Goal: Information Seeking & Learning: Learn about a topic

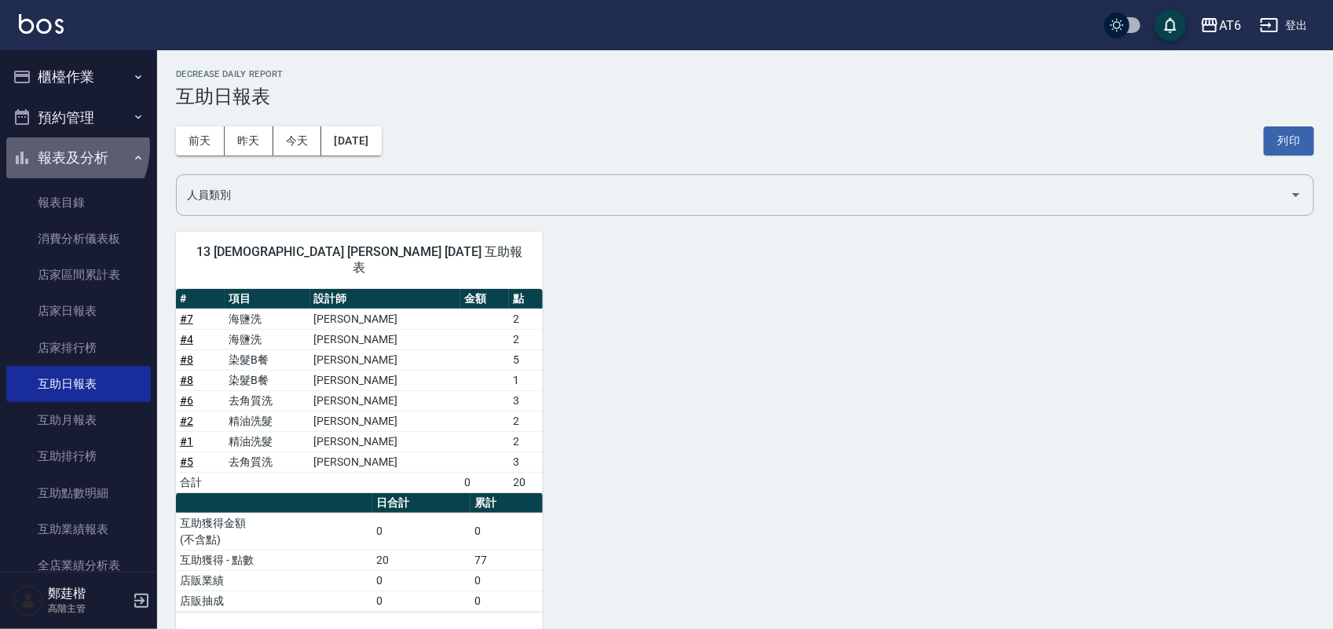
click at [60, 146] on button "報表及分析" at bounding box center [78, 157] width 145 height 41
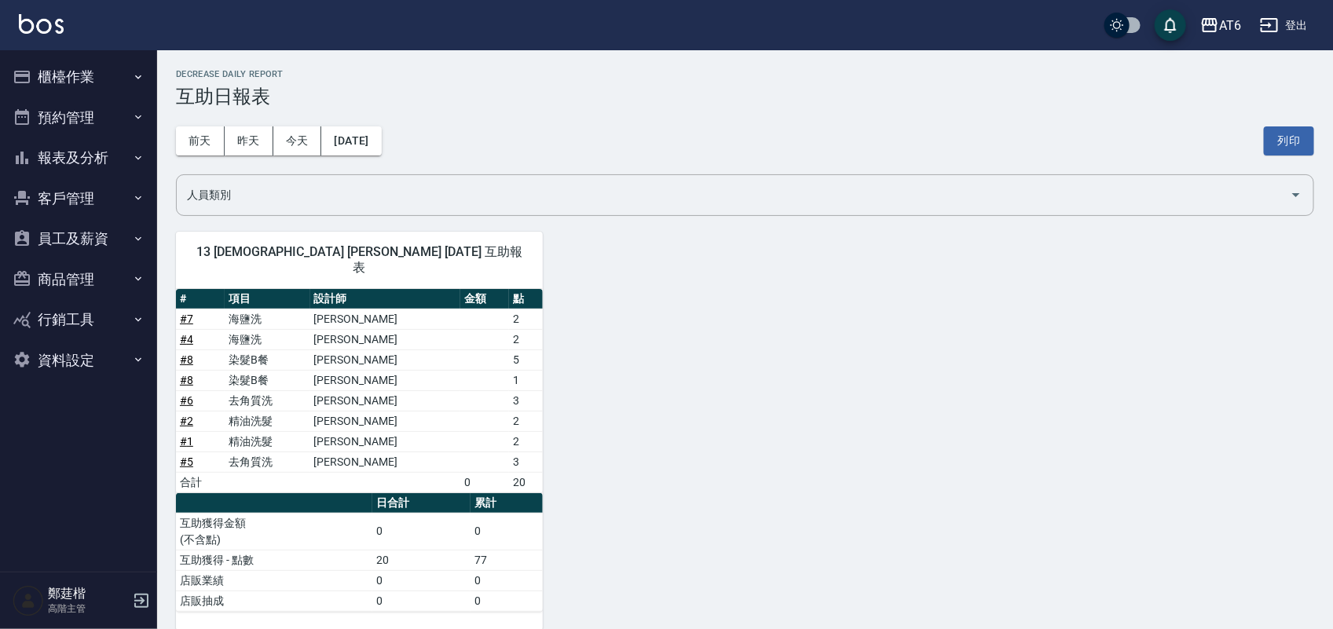
click at [102, 60] on button "櫃檯作業" at bounding box center [78, 77] width 145 height 41
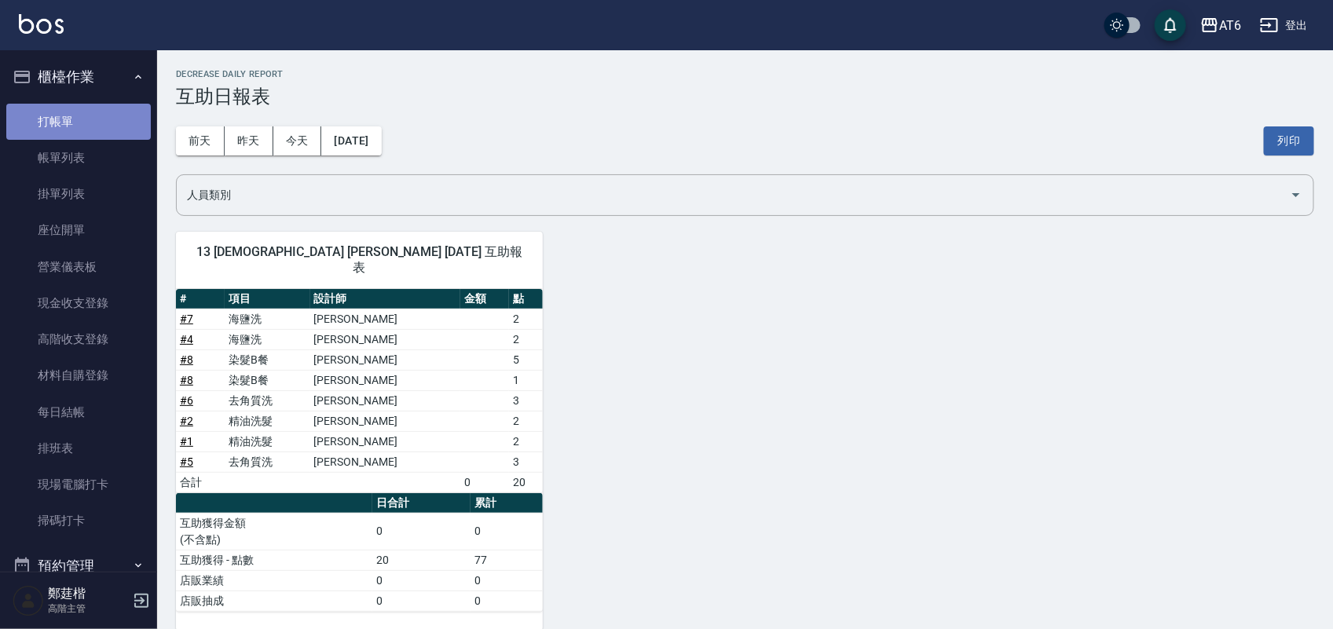
click at [114, 108] on link "打帳單" at bounding box center [78, 122] width 145 height 36
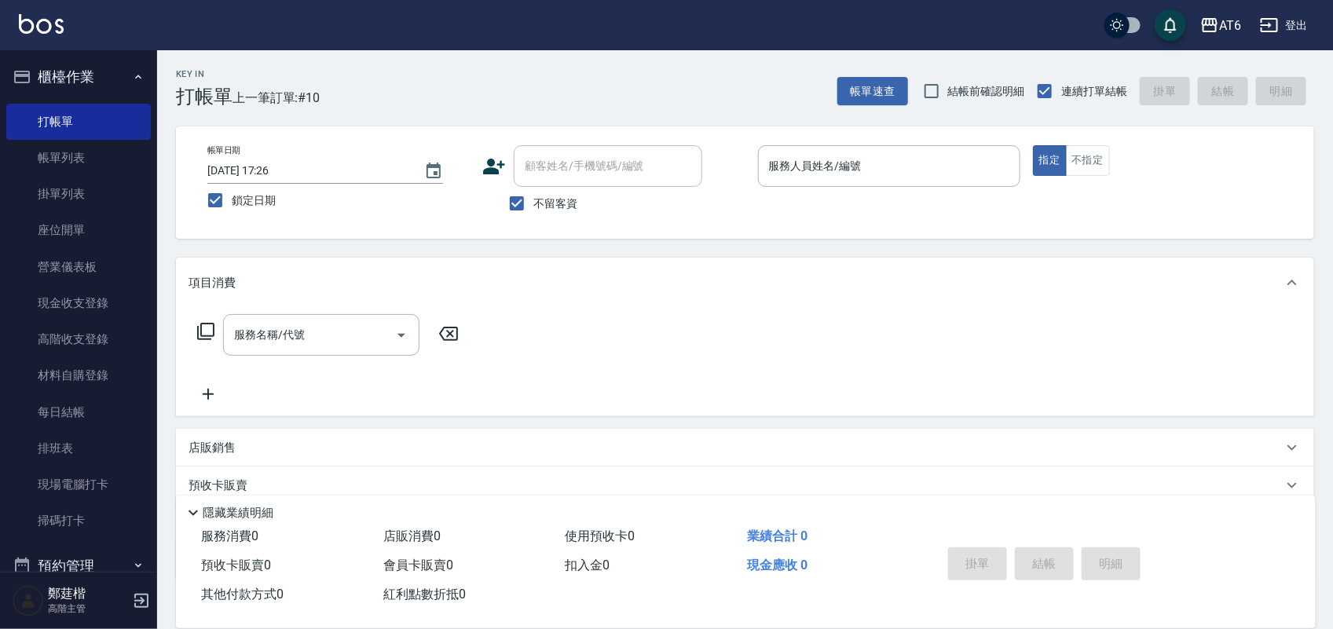
drag, startPoint x: 800, startPoint y: 80, endPoint x: 760, endPoint y: 80, distance: 39.3
click at [756, 80] on div "Key In 打帳單 上一筆訂單:#10 帳單速查 結帳前確認明細 連續打單結帳 掛單 結帳 明細" at bounding box center [735, 78] width 1157 height 57
click at [836, 177] on input "服務人員姓名/編號" at bounding box center [889, 165] width 248 height 27
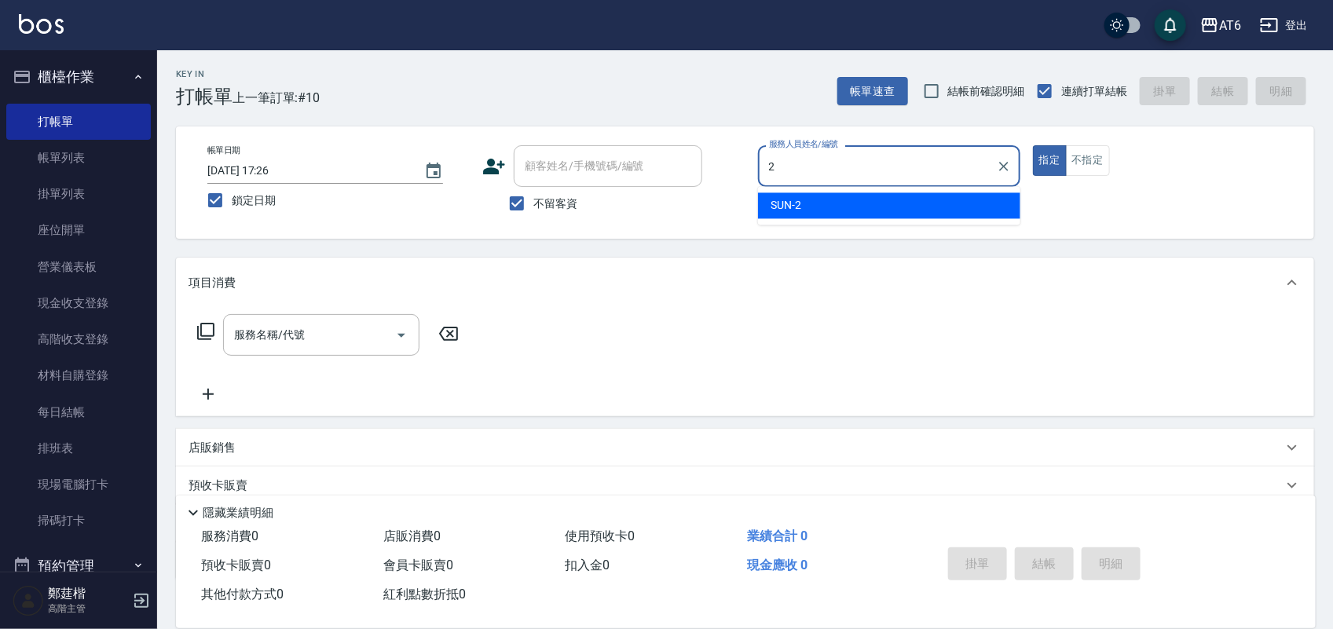
type input "2"
type button "true"
type input "SUN-2"
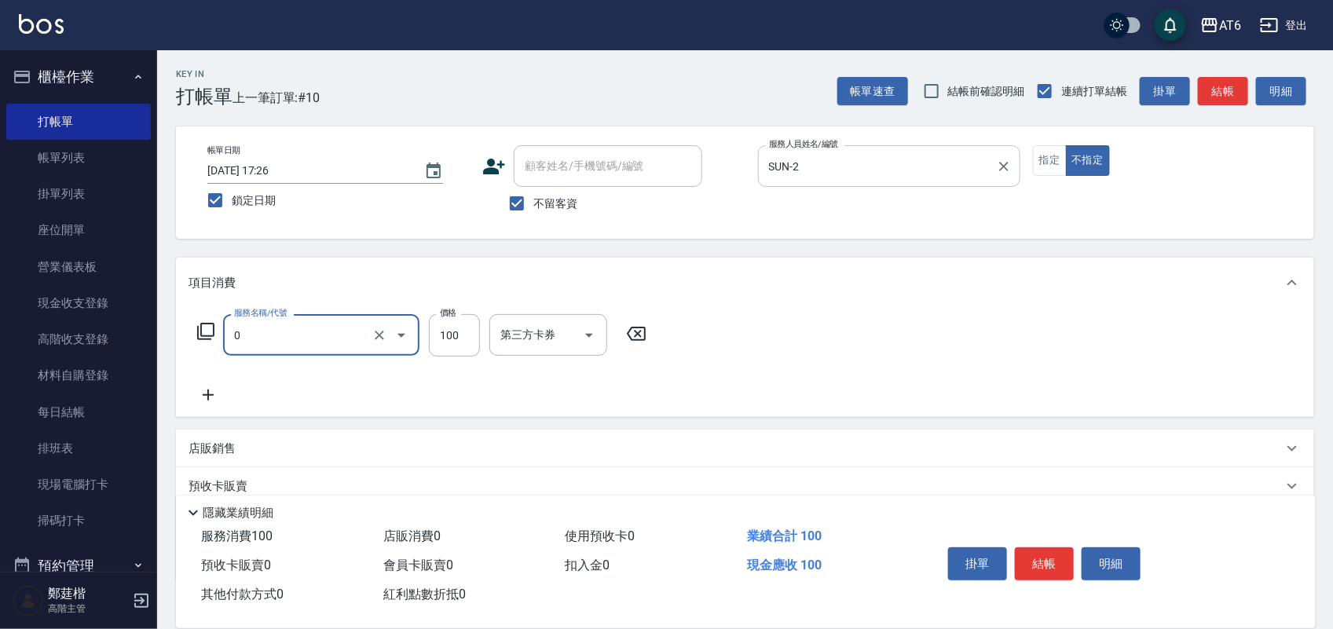
type input "剪髮(0)"
type input "180"
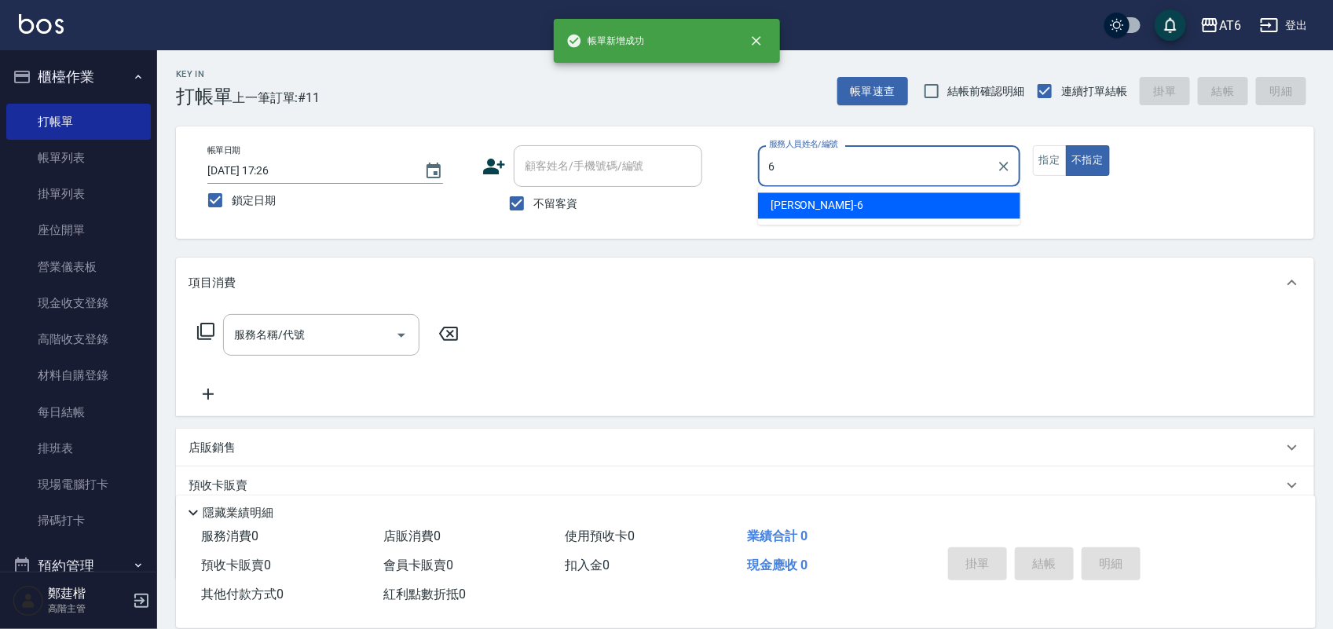
type input "6"
type button "false"
type input "張茗甄-6"
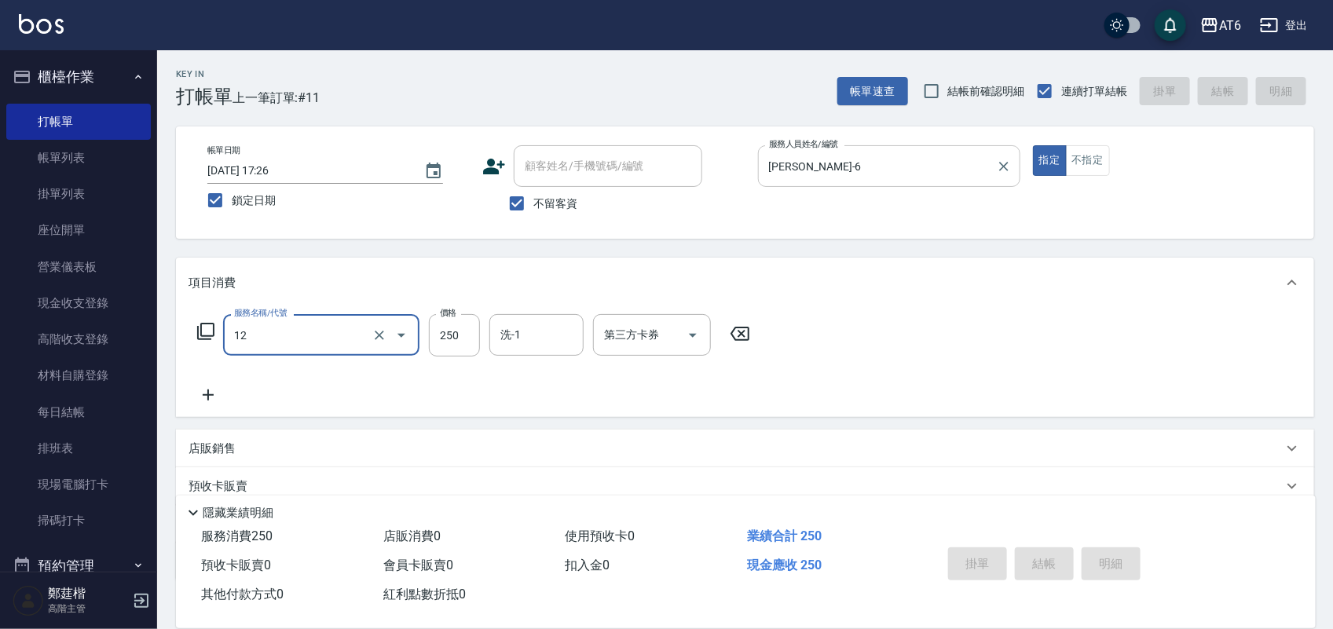
type input "12"
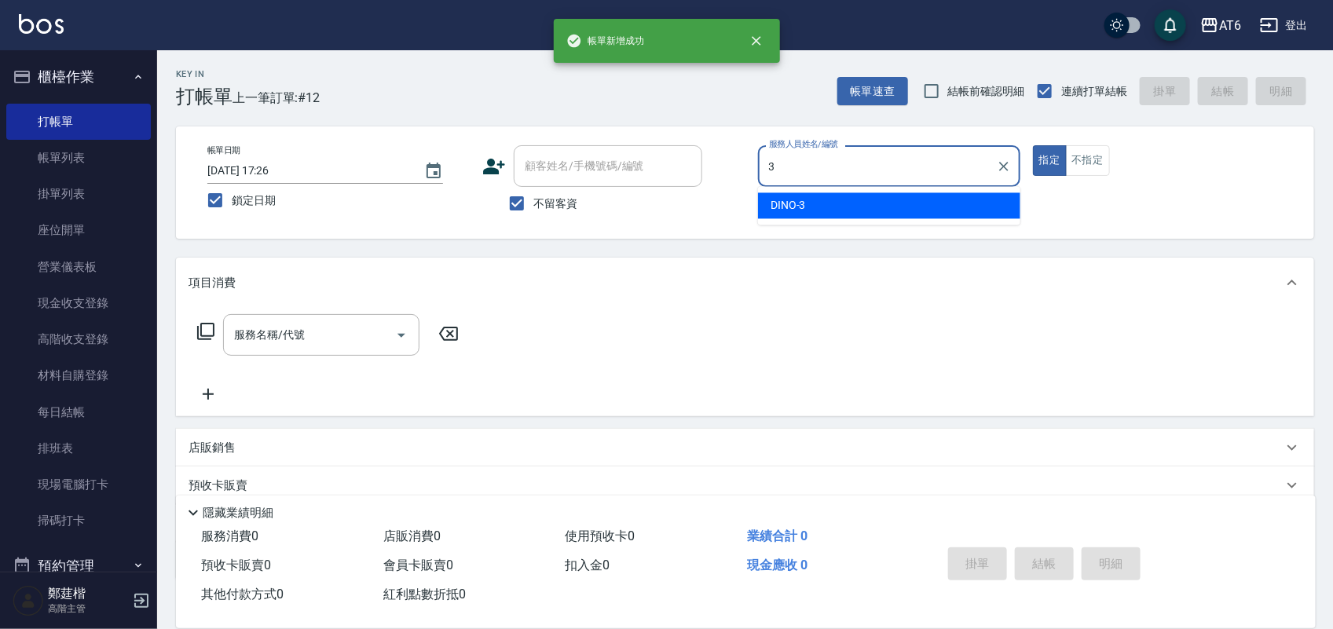
type input "DINO-3"
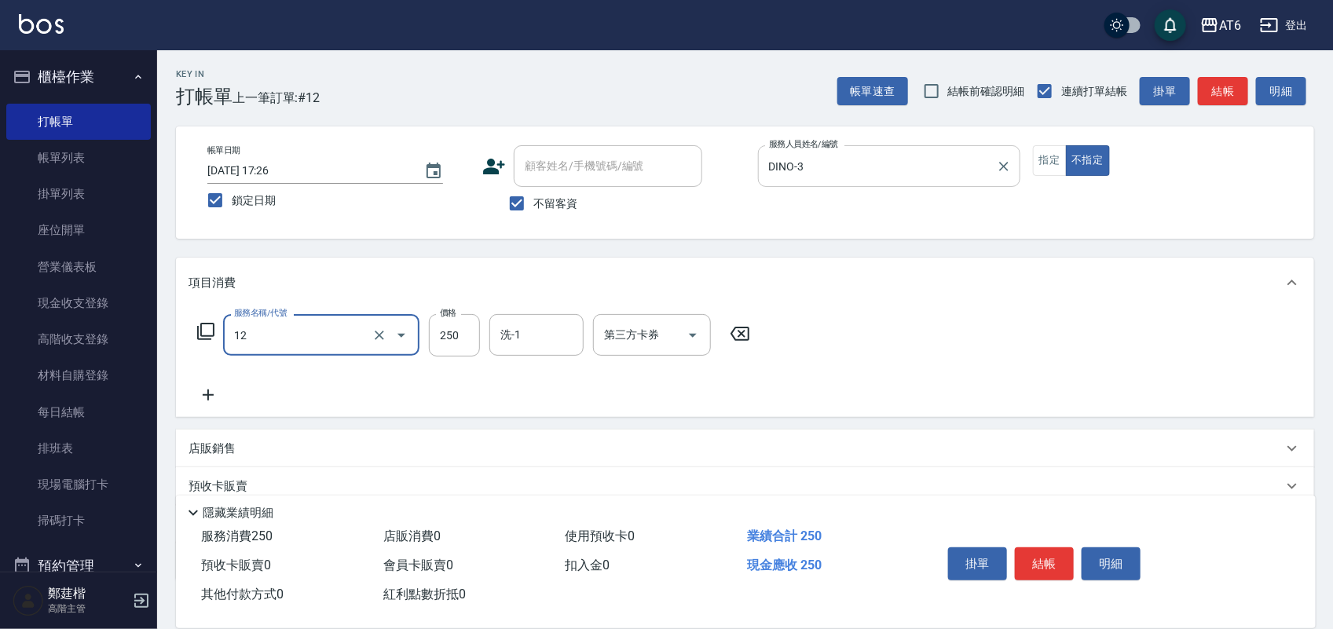
type input "精油洗髮(12)"
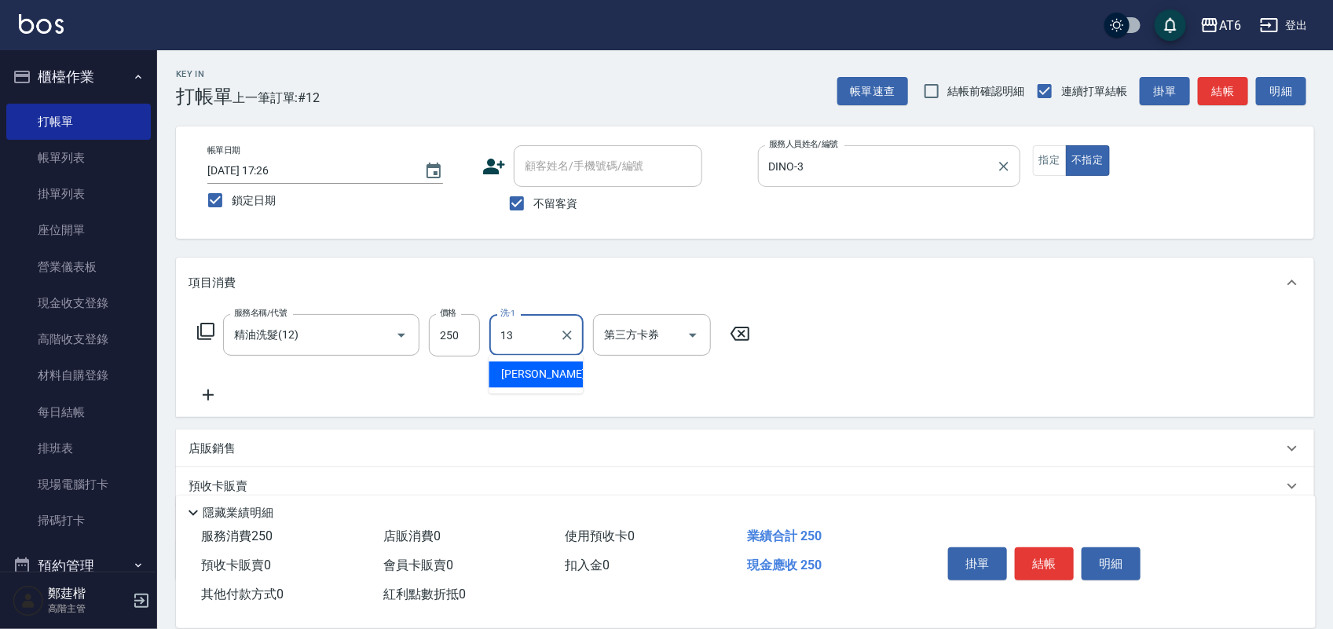
type input "阿修-13"
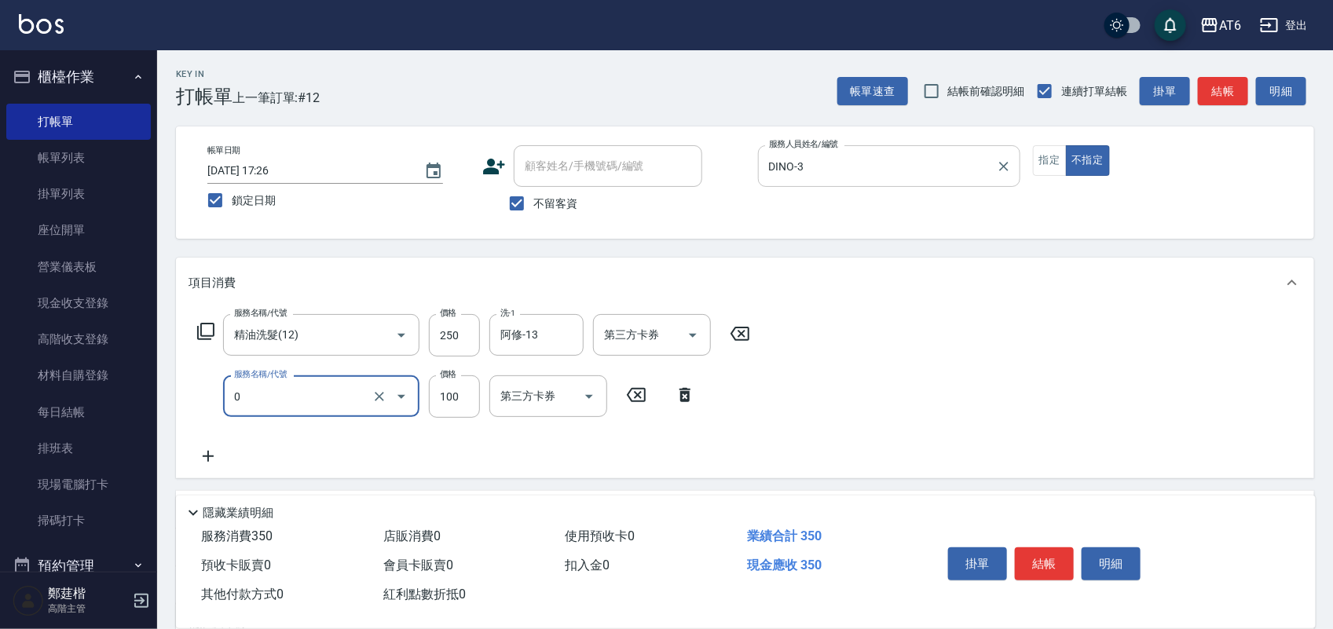
type input "剪髮(0)"
type input "130"
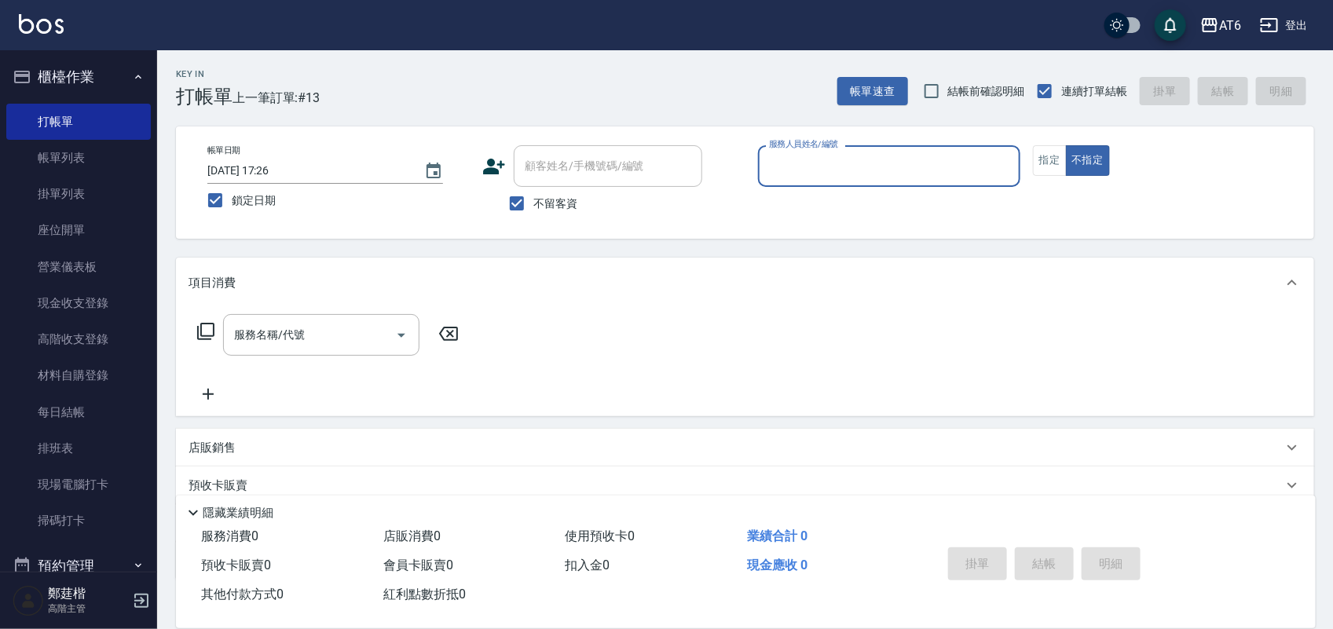
click at [79, 83] on button "櫃檯作業" at bounding box center [78, 77] width 145 height 41
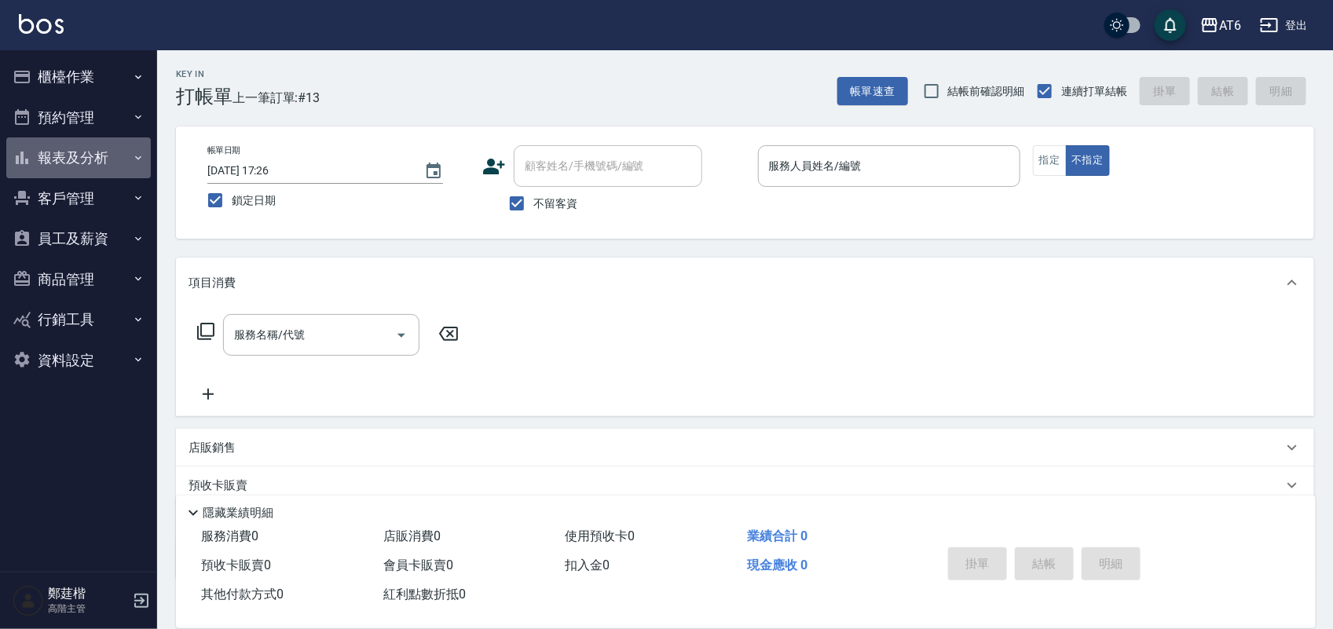
click at [126, 151] on button "報表及分析" at bounding box center [78, 157] width 145 height 41
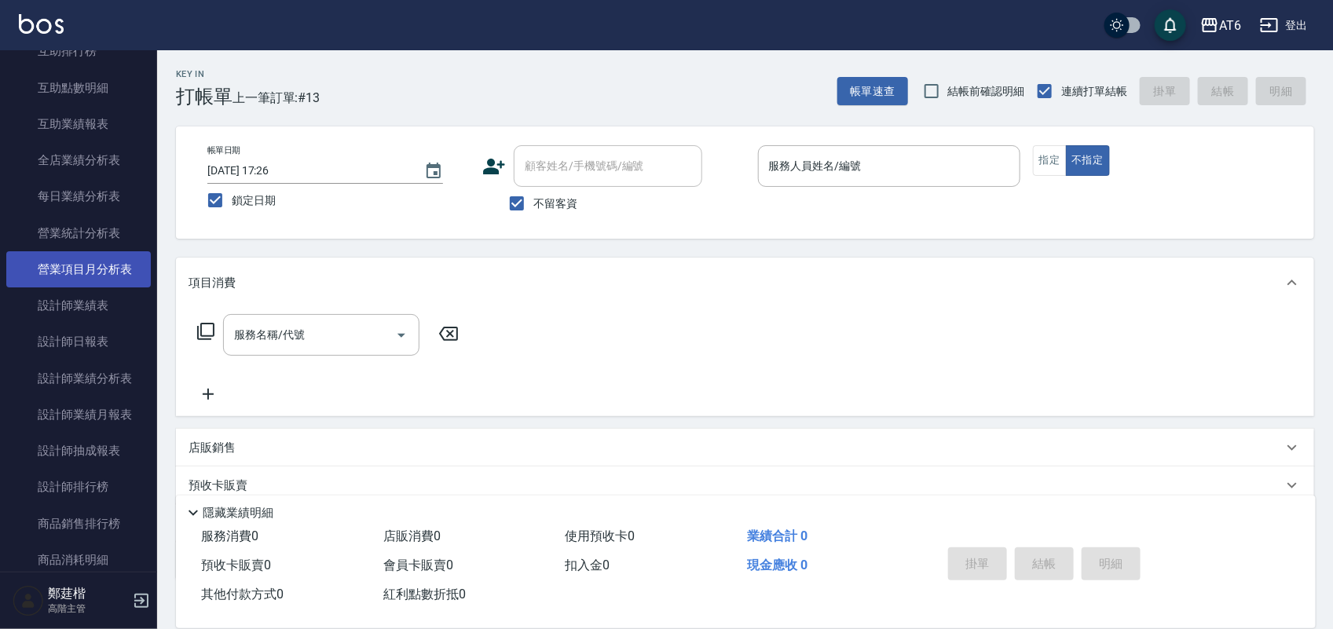
scroll to position [491, 0]
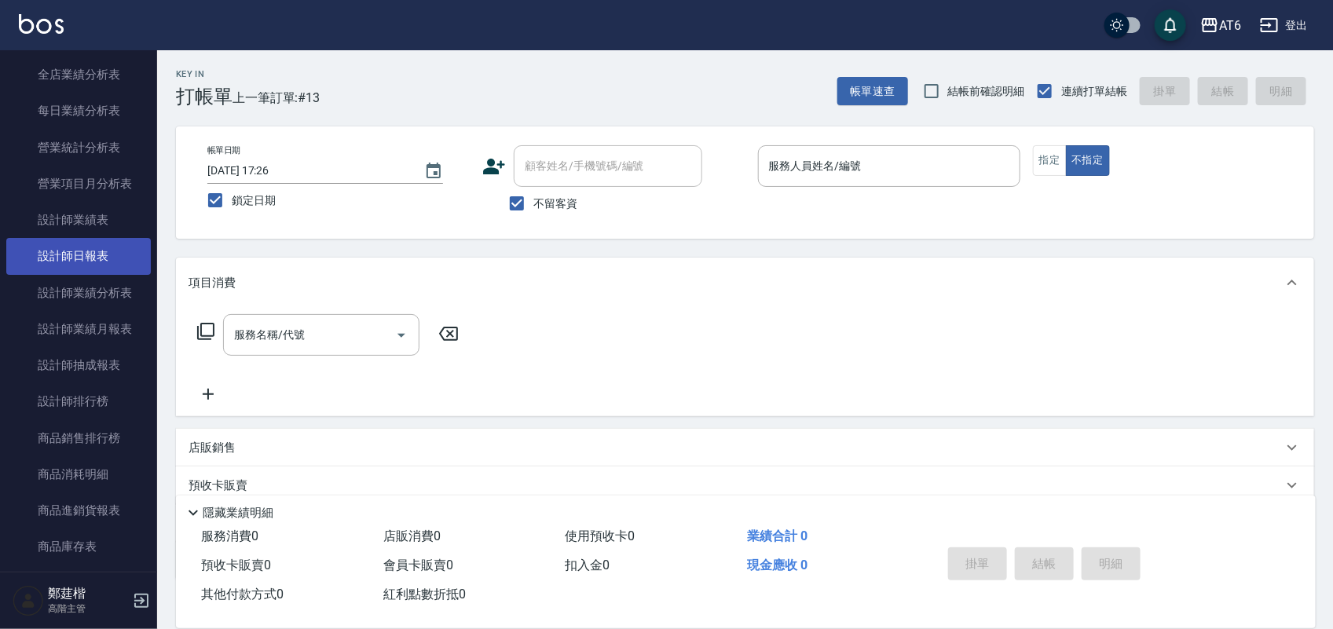
drag, startPoint x: 131, startPoint y: 262, endPoint x: 126, endPoint y: 254, distance: 9.2
click at [93, 255] on link "設計師日報表" at bounding box center [78, 256] width 145 height 36
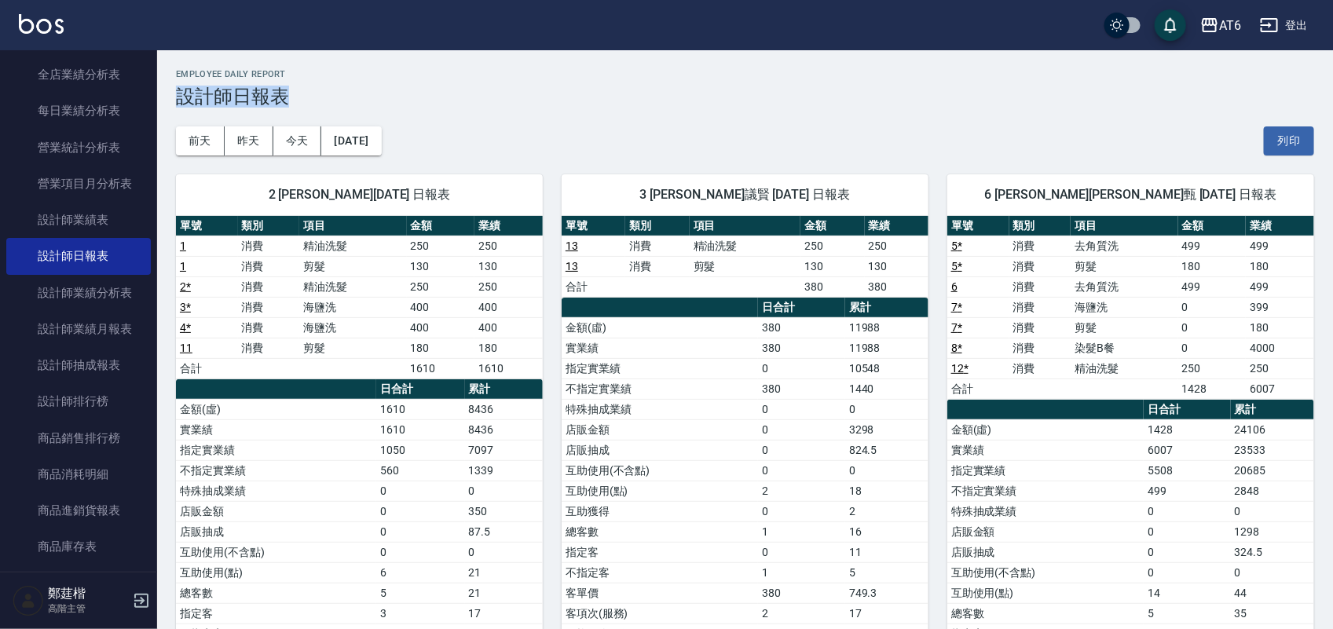
drag, startPoint x: 629, startPoint y: 71, endPoint x: 478, endPoint y: 85, distance: 152.2
click at [478, 85] on div "Employee Daily Report 設計師日報表" at bounding box center [745, 88] width 1138 height 38
click at [469, 88] on h3 "設計師日報表" at bounding box center [745, 97] width 1138 height 22
drag, startPoint x: 686, startPoint y: 82, endPoint x: 590, endPoint y: 75, distance: 96.1
click at [590, 75] on h2 "Employee Daily Report" at bounding box center [745, 74] width 1138 height 10
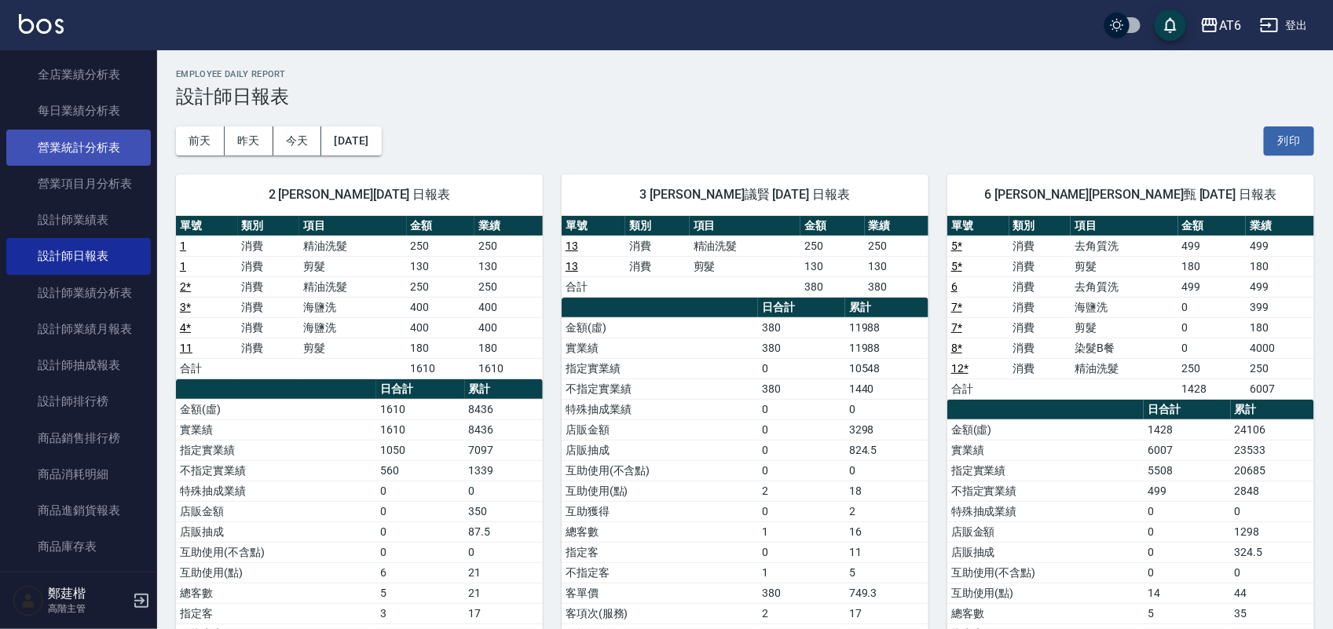
scroll to position [98, 0]
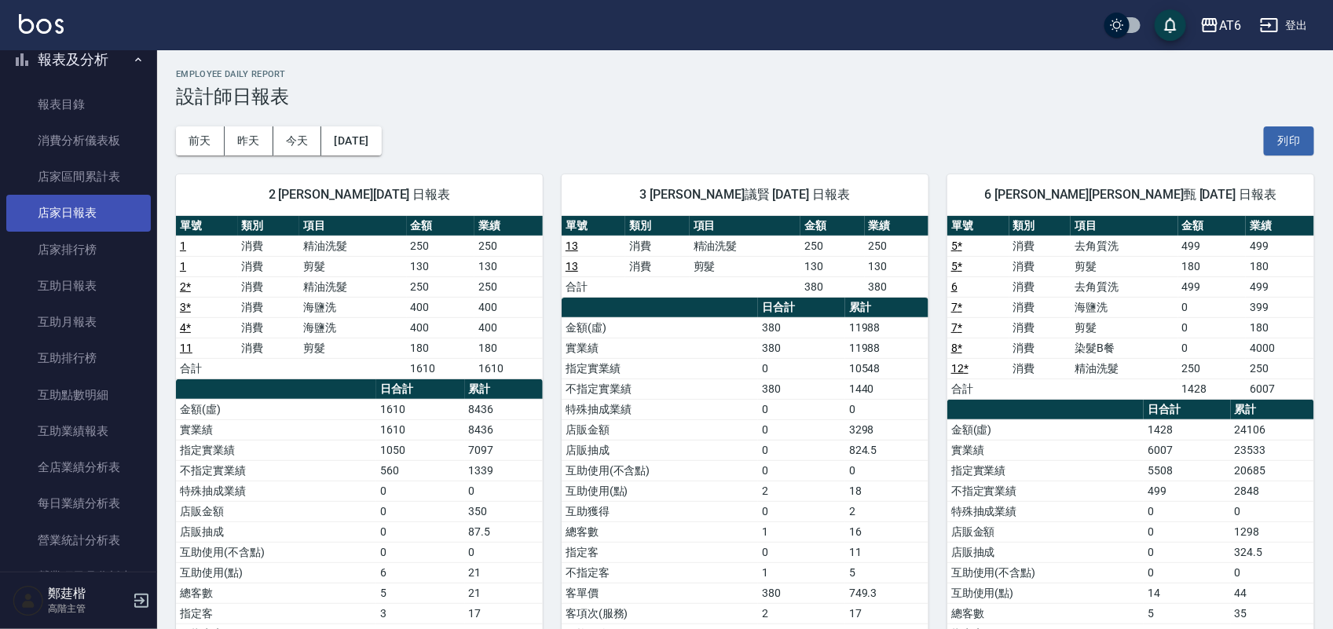
click at [101, 218] on link "店家日報表" at bounding box center [78, 213] width 145 height 36
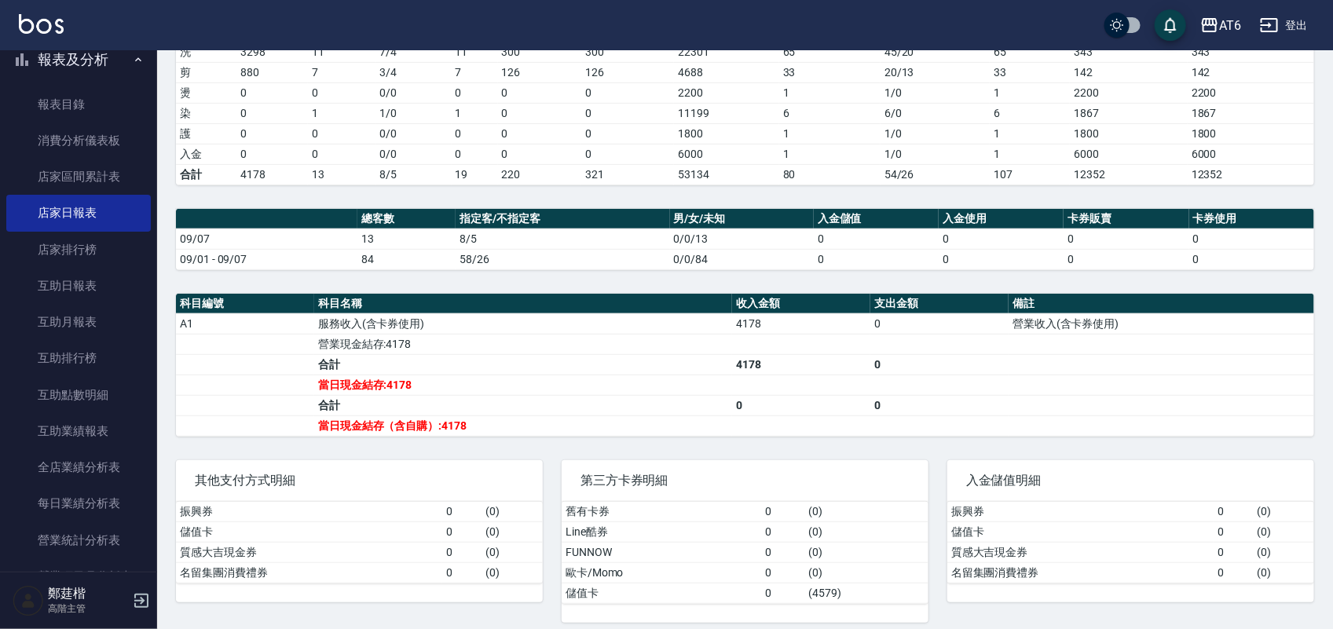
scroll to position [271, 0]
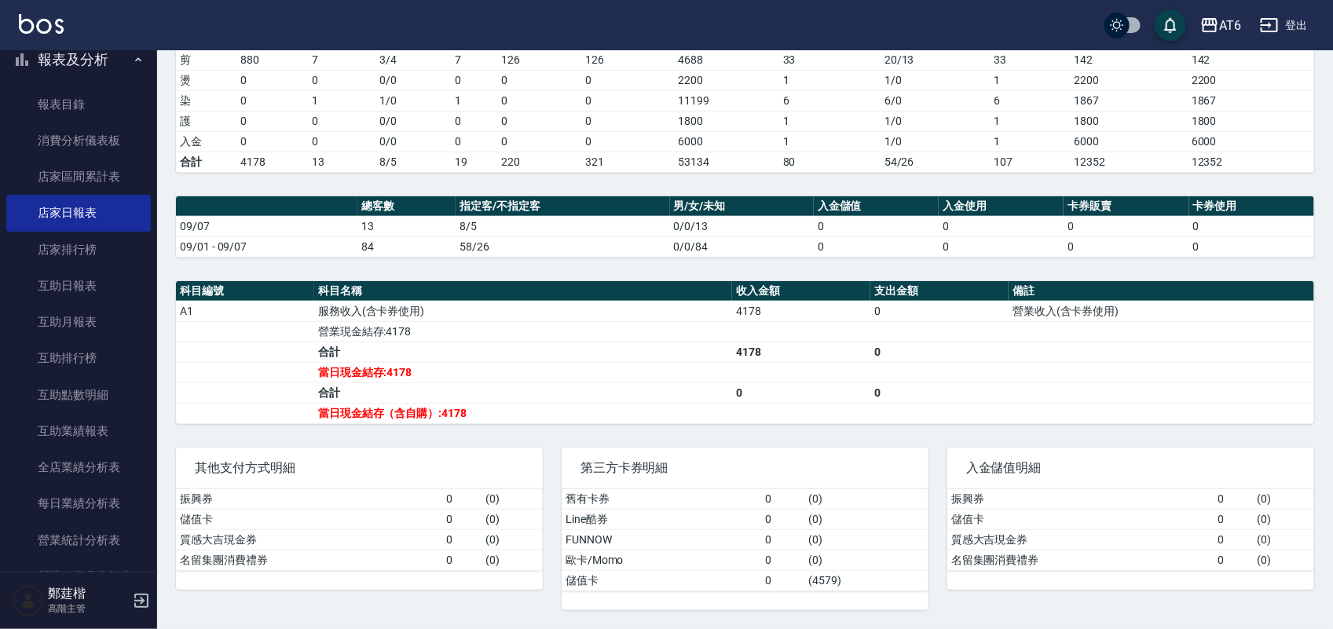
click at [104, 65] on button "報表及分析" at bounding box center [78, 59] width 145 height 41
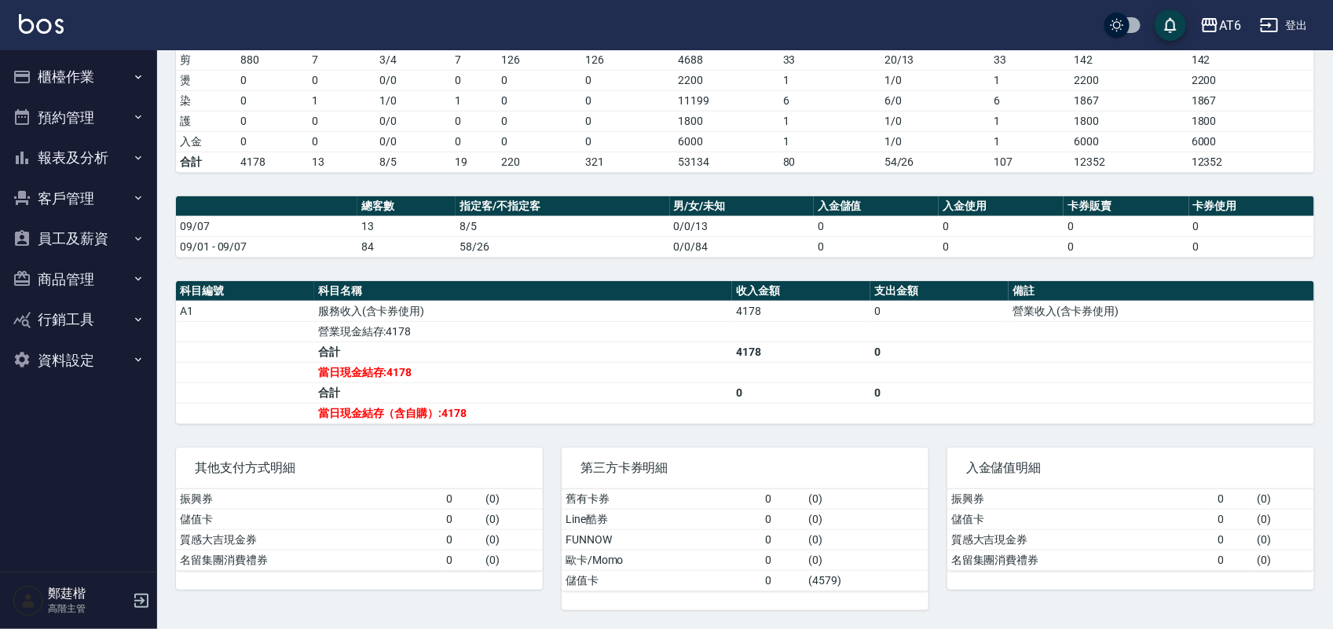
scroll to position [0, 0]
click at [86, 122] on button "預約管理" at bounding box center [78, 117] width 145 height 41
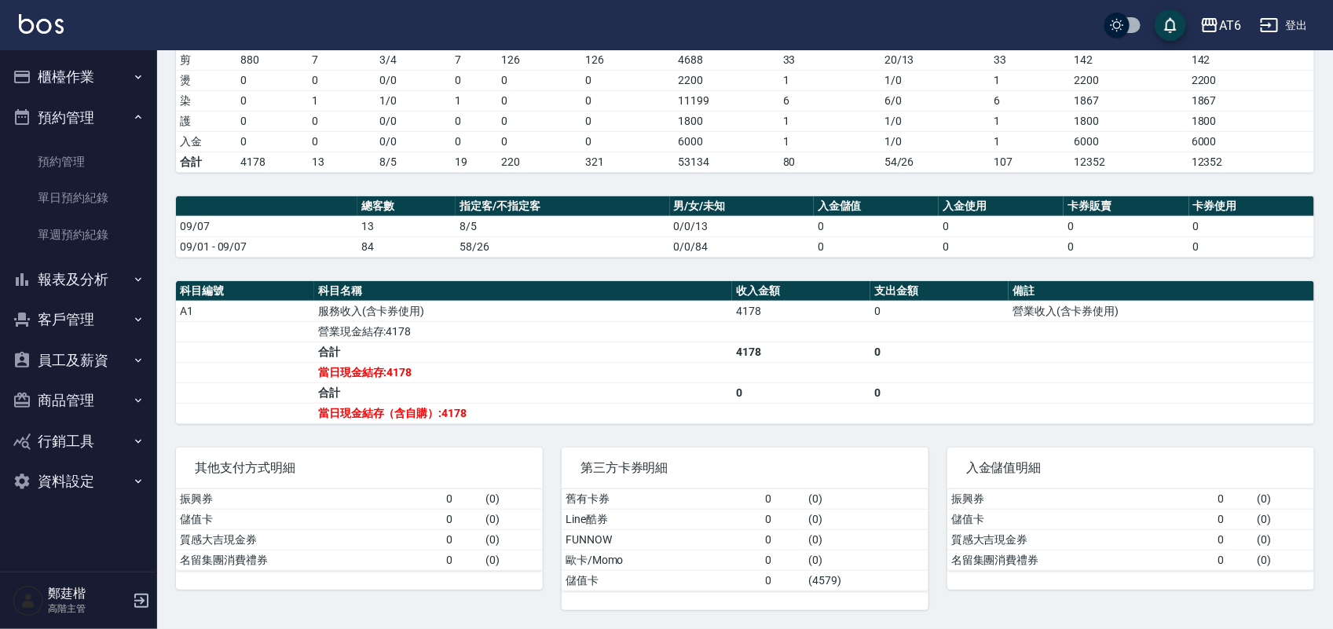
click at [97, 115] on button "預約管理" at bounding box center [78, 117] width 145 height 41
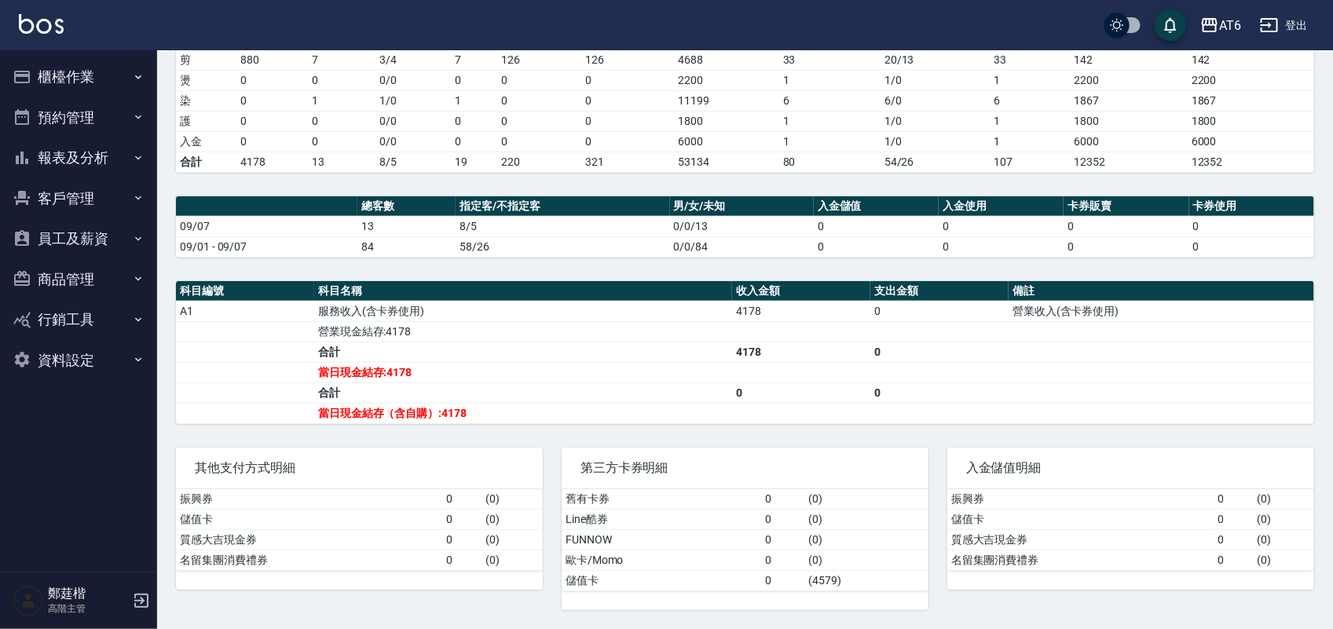
click at [123, 166] on button "報表及分析" at bounding box center [78, 157] width 145 height 41
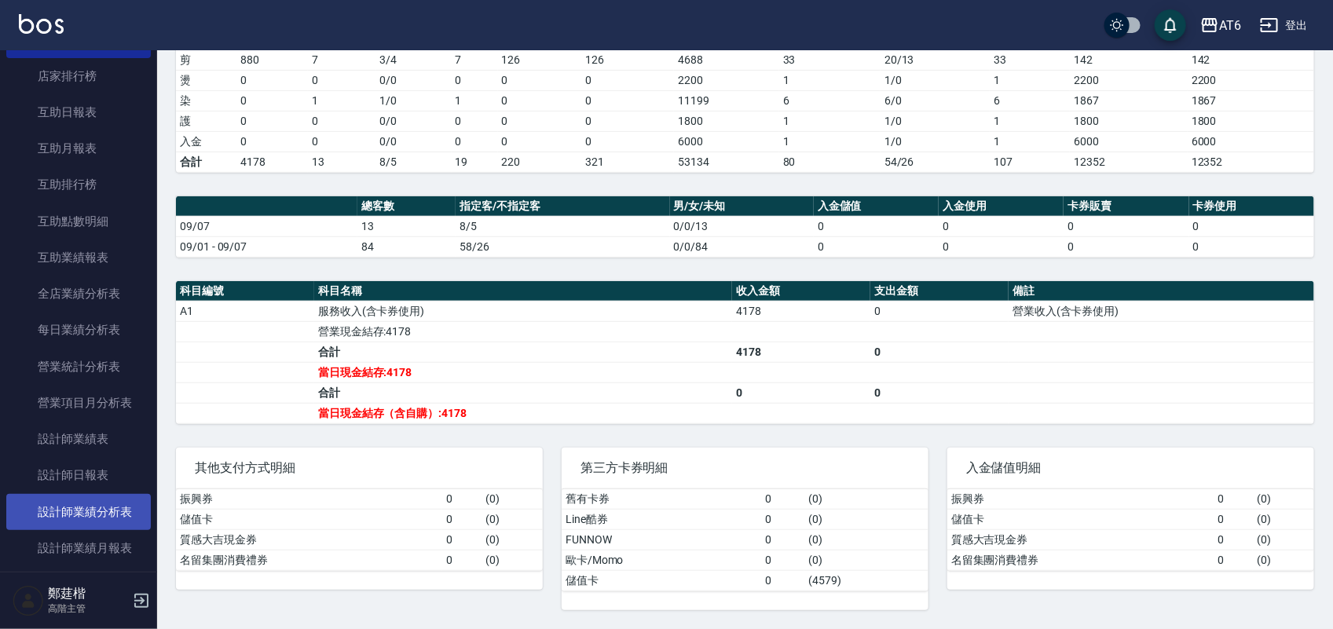
scroll to position [295, 0]
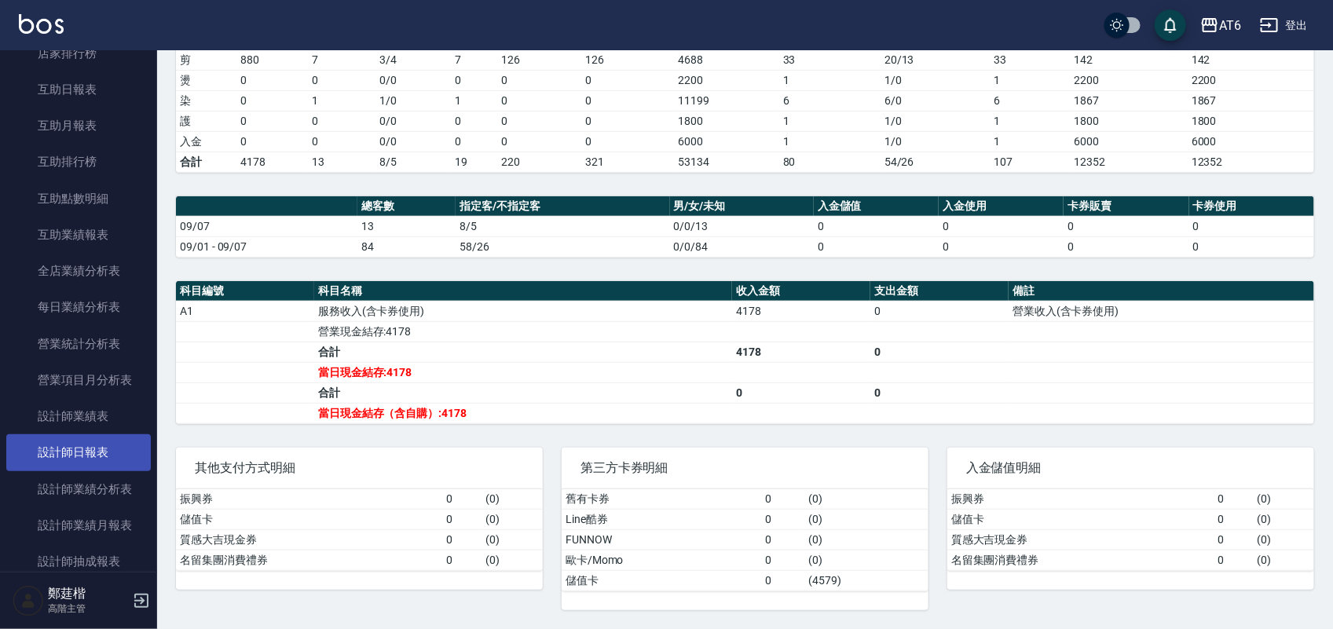
click at [108, 448] on link "設計師日報表" at bounding box center [78, 452] width 145 height 36
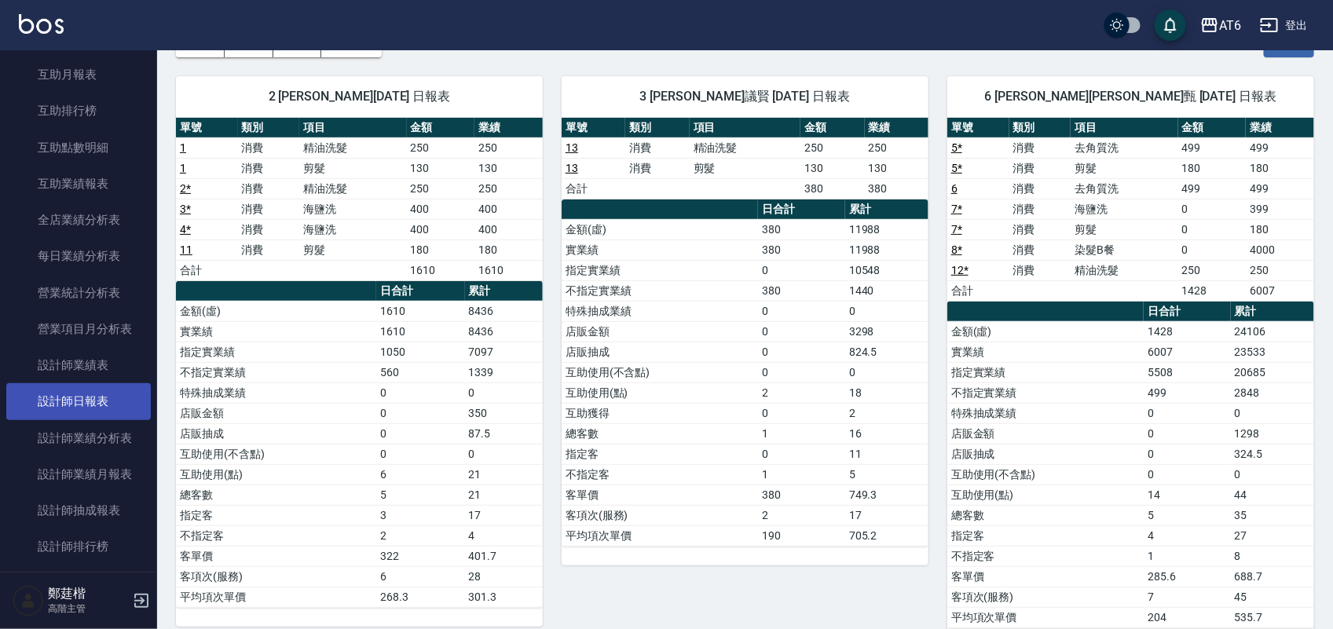
scroll to position [393, 0]
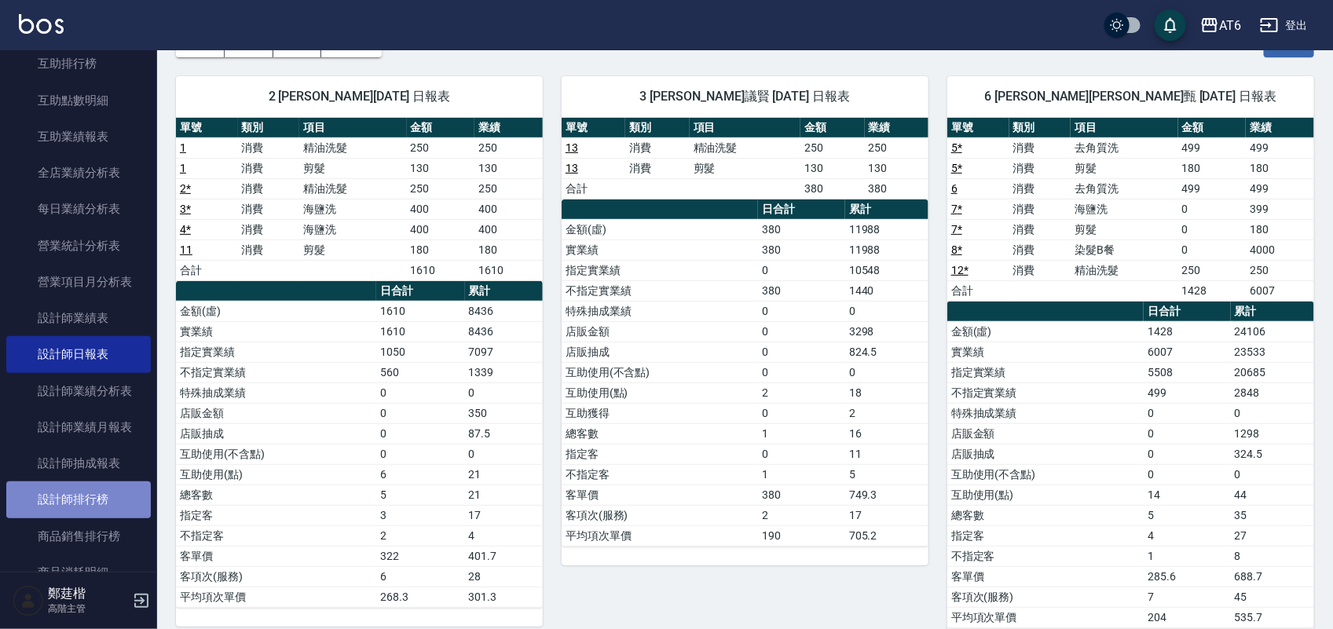
click at [101, 489] on link "設計師排行榜" at bounding box center [78, 499] width 145 height 36
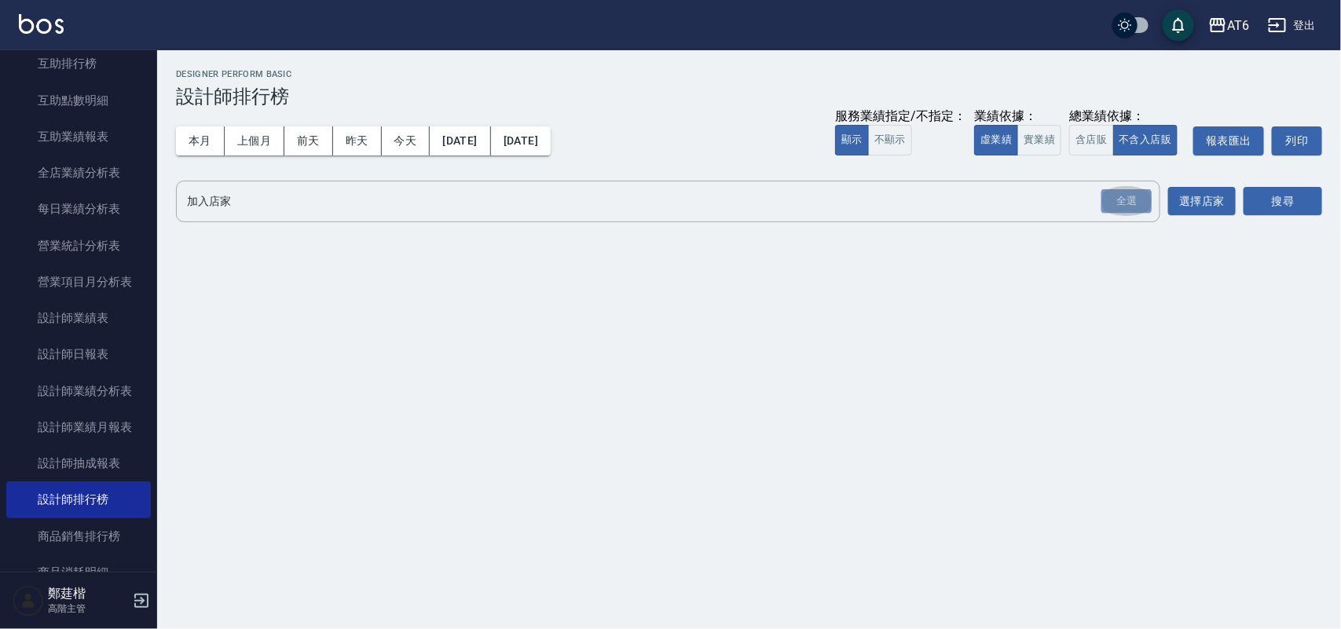
drag, startPoint x: 1104, startPoint y: 206, endPoint x: 1286, endPoint y: 174, distance: 185.0
click at [1104, 204] on div "全選" at bounding box center [1126, 201] width 50 height 24
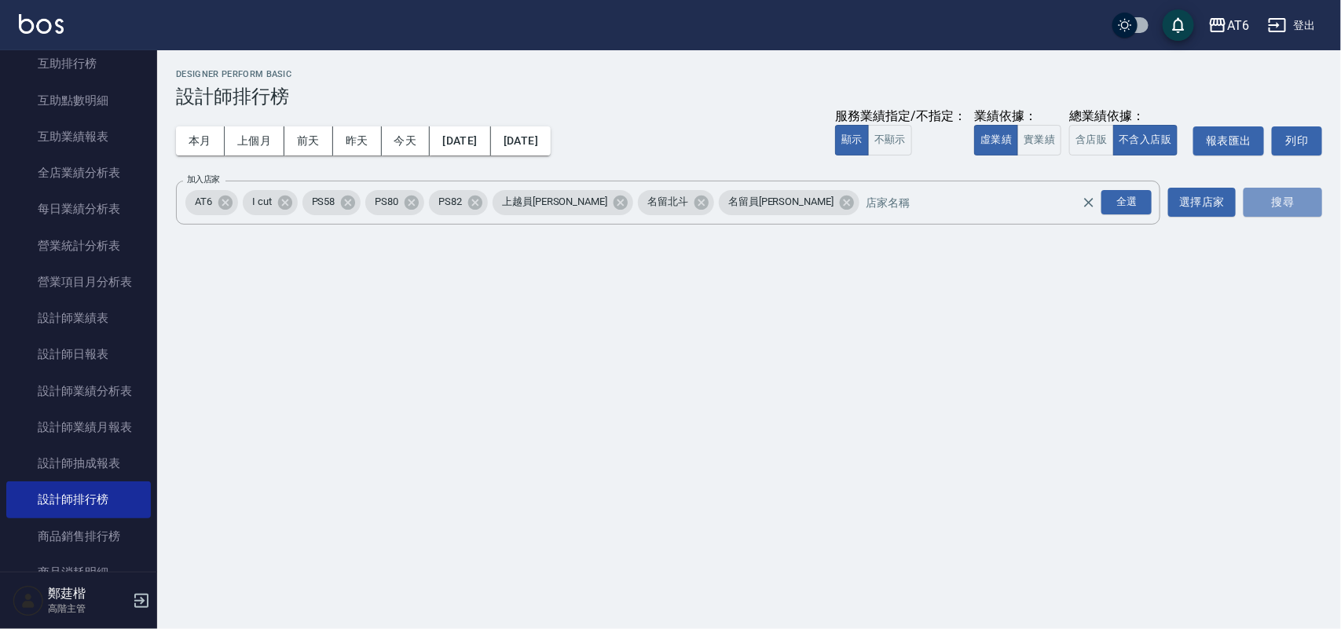
drag, startPoint x: 1283, startPoint y: 198, endPoint x: 1187, endPoint y: 183, distance: 97.0
click at [1282, 198] on button "搜尋" at bounding box center [1282, 202] width 79 height 29
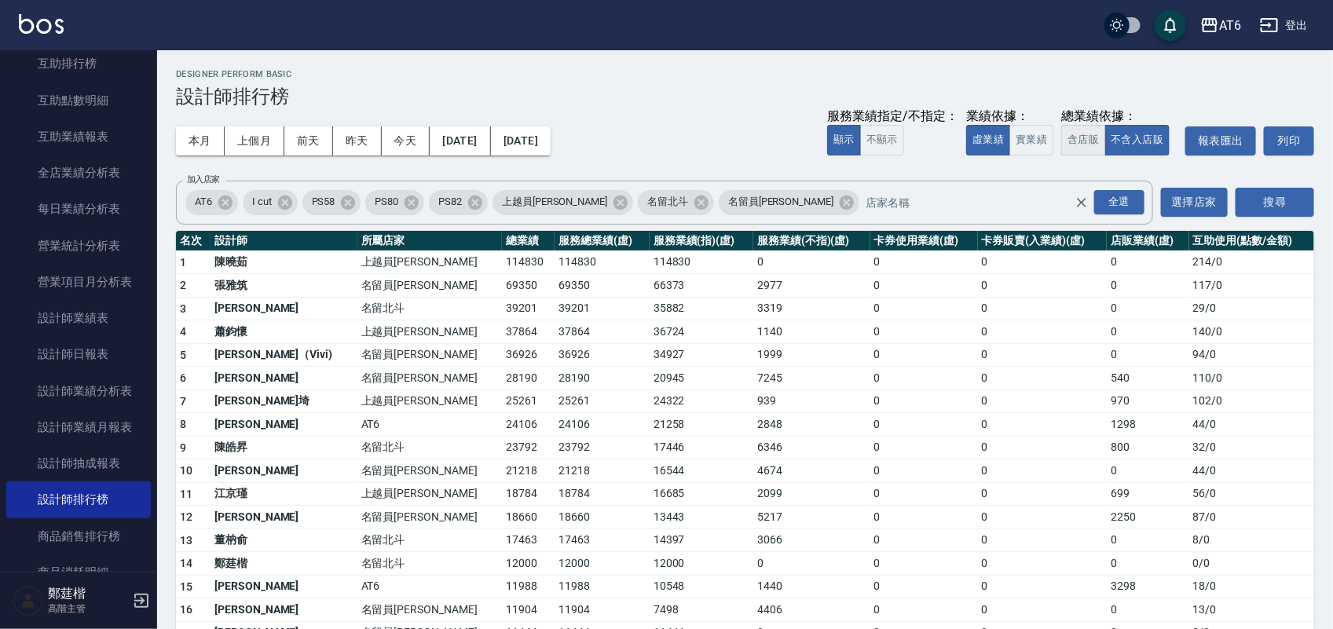
click at [1089, 131] on button "含店販" at bounding box center [1083, 140] width 44 height 31
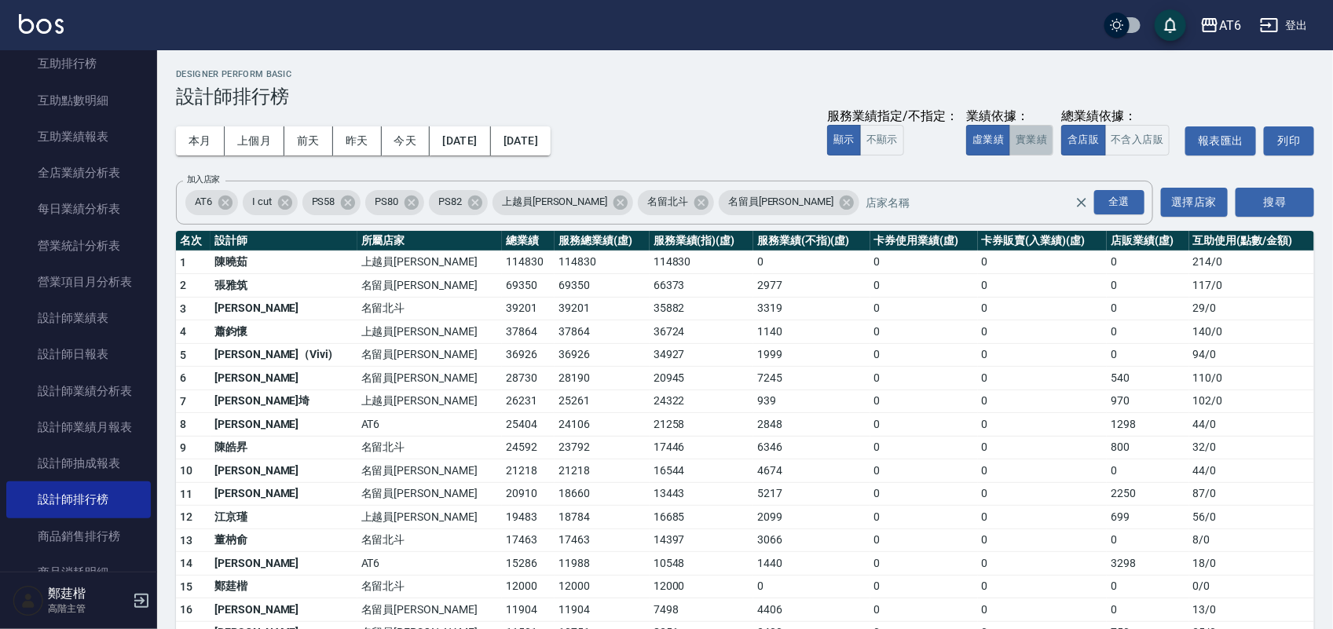
click at [1049, 136] on button "實業績" at bounding box center [1031, 140] width 44 height 31
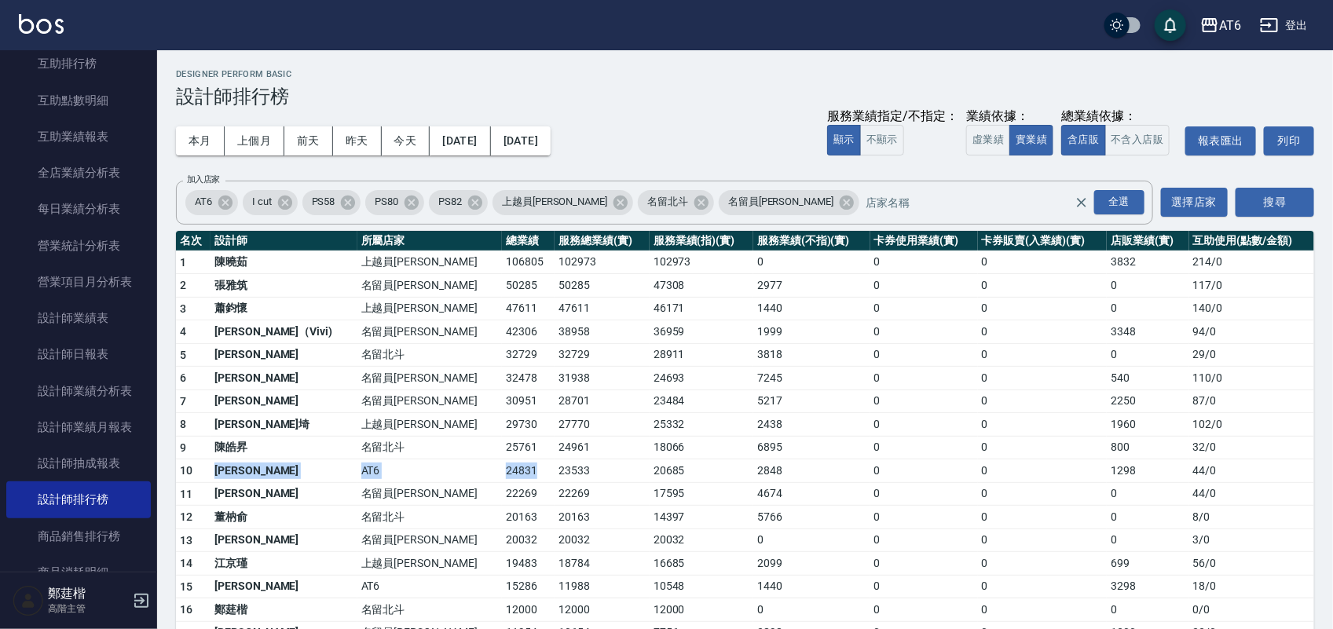
drag, startPoint x: 441, startPoint y: 476, endPoint x: 214, endPoint y: 466, distance: 227.2
click at [214, 466] on tr "10 張茗甄 AT6 24831 23533 20685 2848 0 0 1298 44 / 0" at bounding box center [745, 471] width 1138 height 24
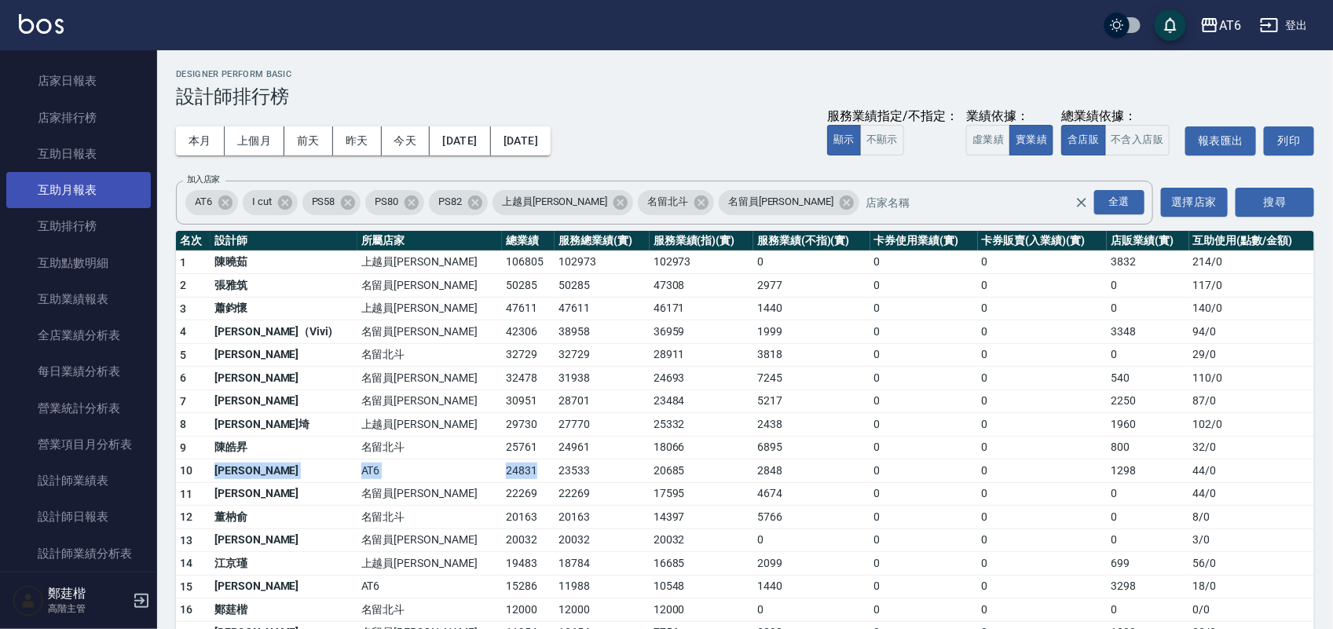
scroll to position [196, 0]
click at [119, 187] on link "互助日報表" at bounding box center [78, 188] width 145 height 36
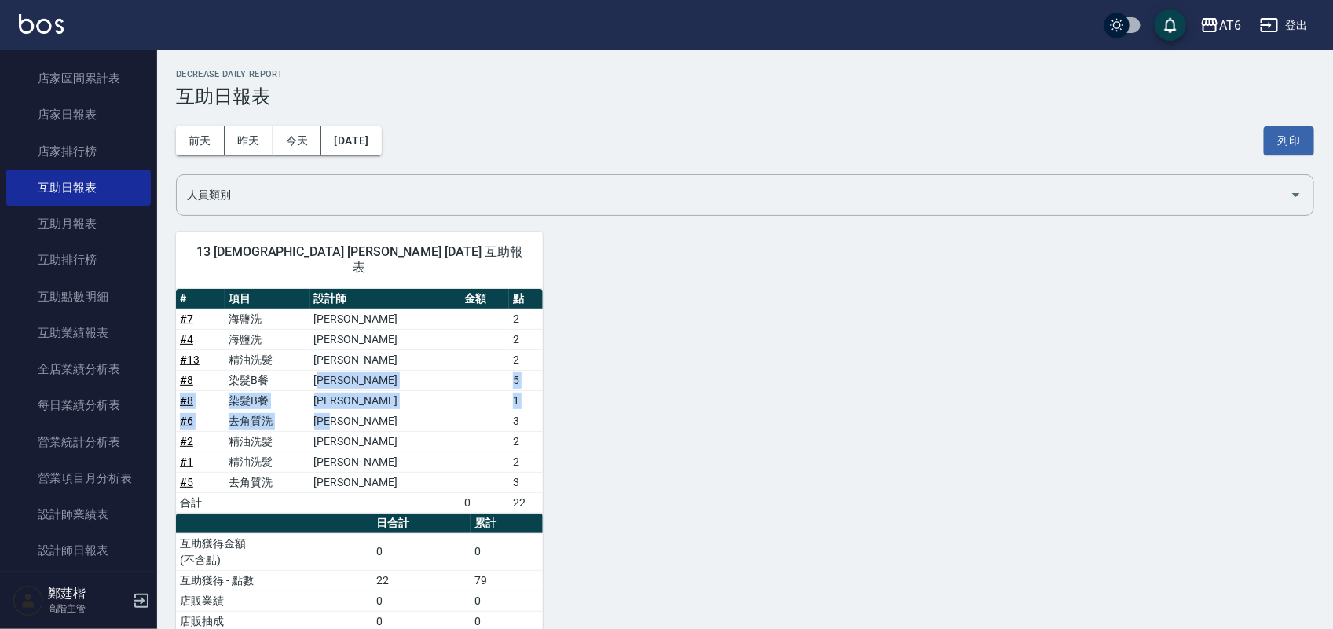
drag, startPoint x: 361, startPoint y: 365, endPoint x: 410, endPoint y: 407, distance: 64.1
click at [410, 407] on tbody "# 7 海鹽洗 張茗甄 2 # 4 海鹽洗 賴昱宏 2 # 13 精油洗髮 邱議賢 2 # 8 染髮B餐 張茗甄 5 # 8 染髮B餐 張茗甄 1 # 6 去…" at bounding box center [359, 411] width 367 height 204
click at [355, 472] on td "張茗甄" at bounding box center [385, 482] width 150 height 20
click at [249, 142] on button "昨天" at bounding box center [249, 140] width 49 height 29
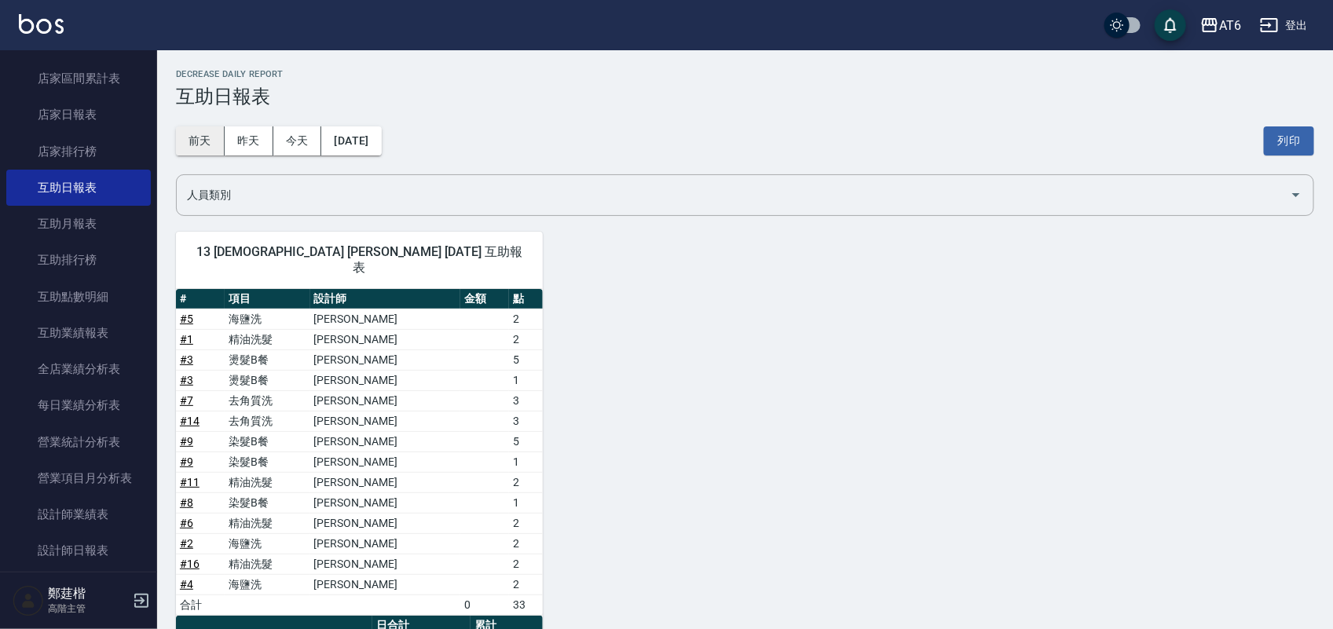
click at [216, 142] on button "前天" at bounding box center [200, 140] width 49 height 29
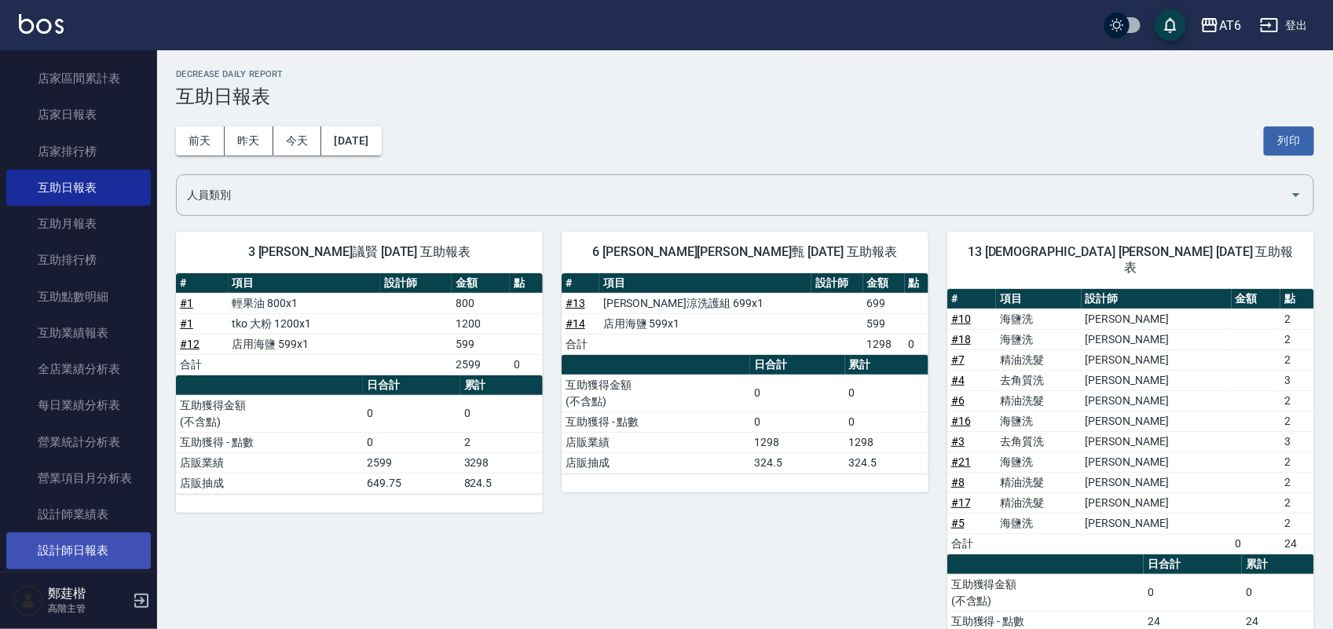
click at [111, 555] on link "設計師日報表" at bounding box center [78, 551] width 145 height 36
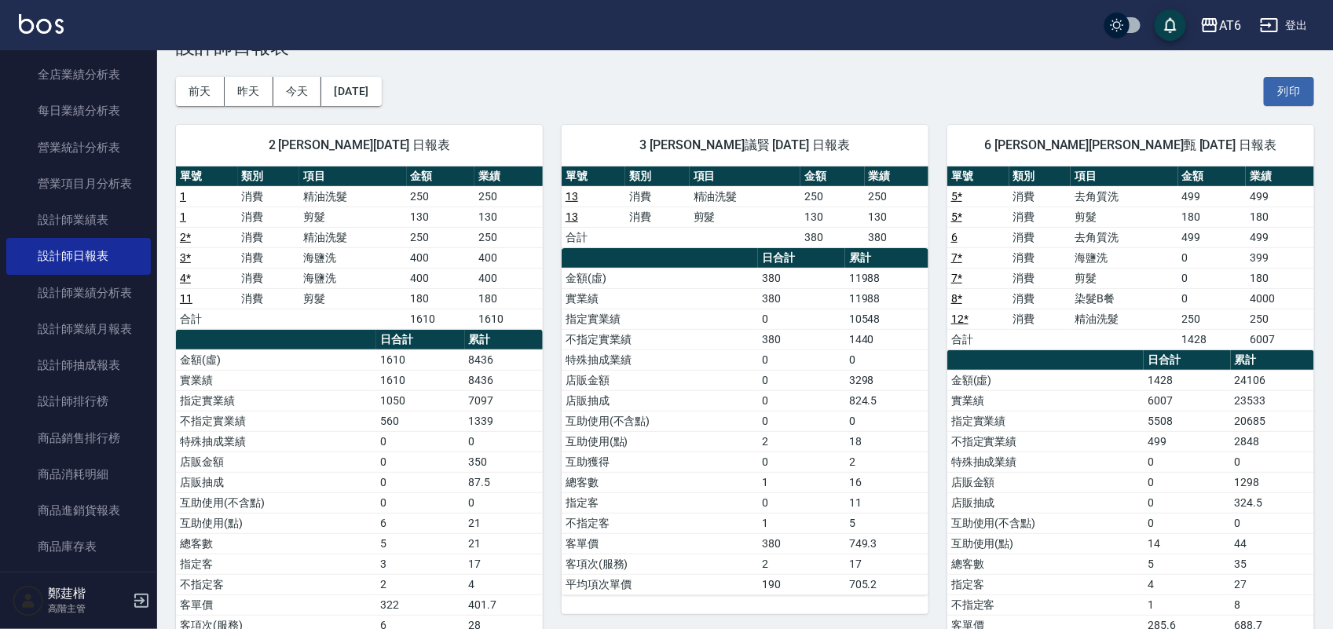
scroll to position [98, 0]
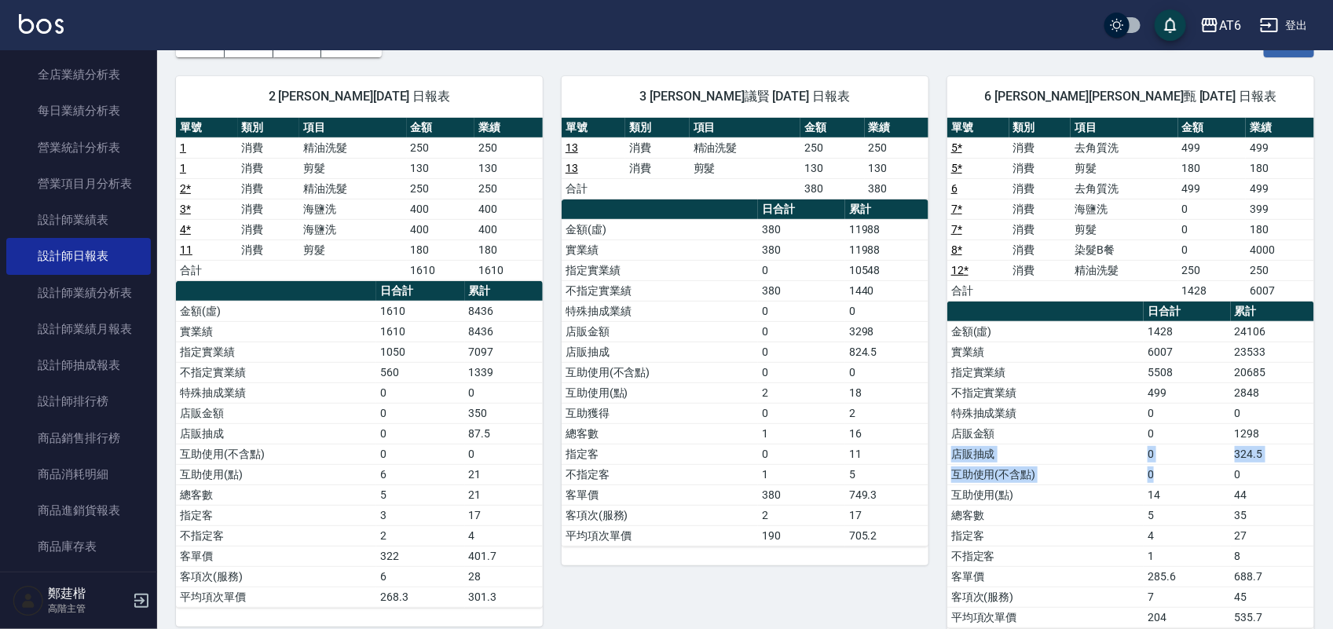
drag, startPoint x: 1279, startPoint y: 441, endPoint x: 1215, endPoint y: 469, distance: 69.6
click at [1215, 469] on tbody "金額(虛) 1428 24106 實業績 6007 23533 指定實業績 5508 20685 不指定實業績 499 2848 特殊抽成業績 0 0 店販金…" at bounding box center [1130, 474] width 367 height 306
click at [1262, 496] on td "44" at bounding box center [1272, 495] width 83 height 20
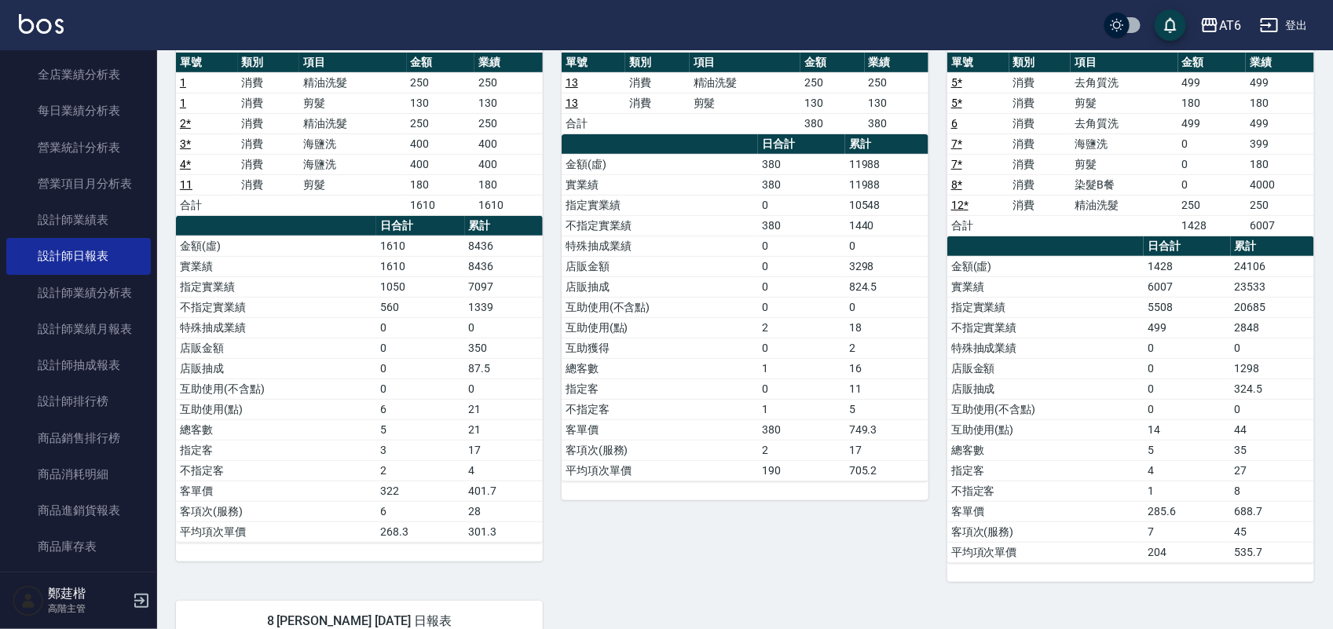
scroll to position [103, 0]
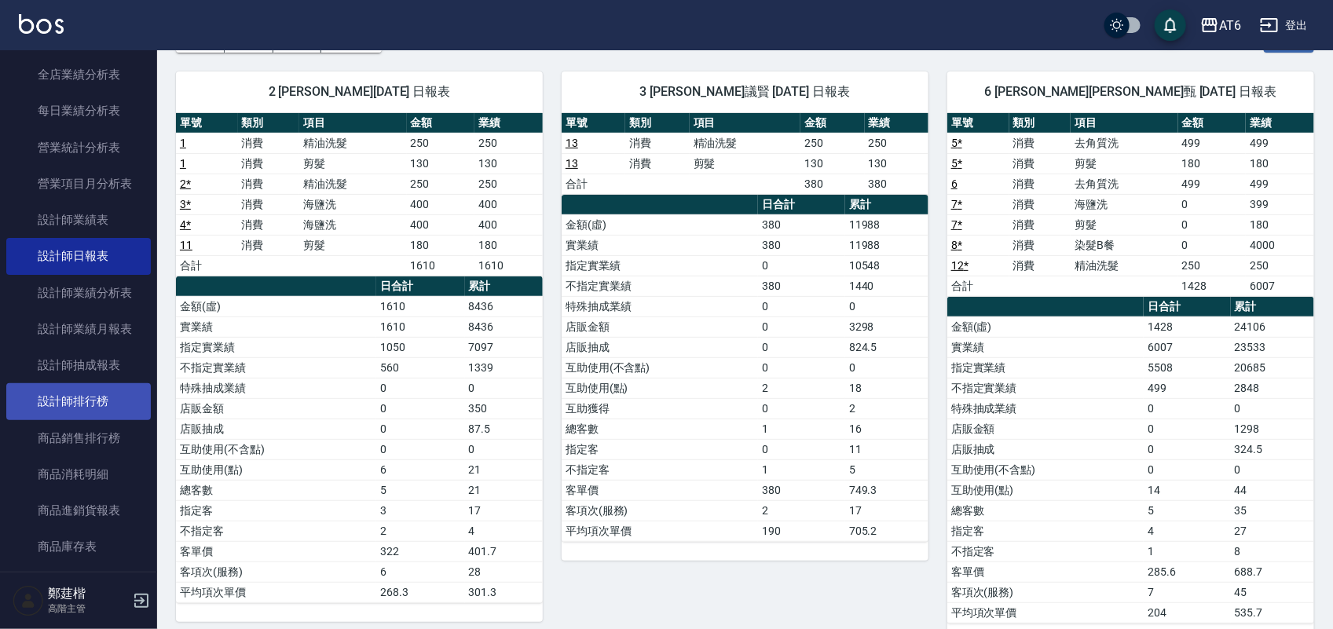
click at [12, 410] on link "設計師排行榜" at bounding box center [78, 401] width 145 height 36
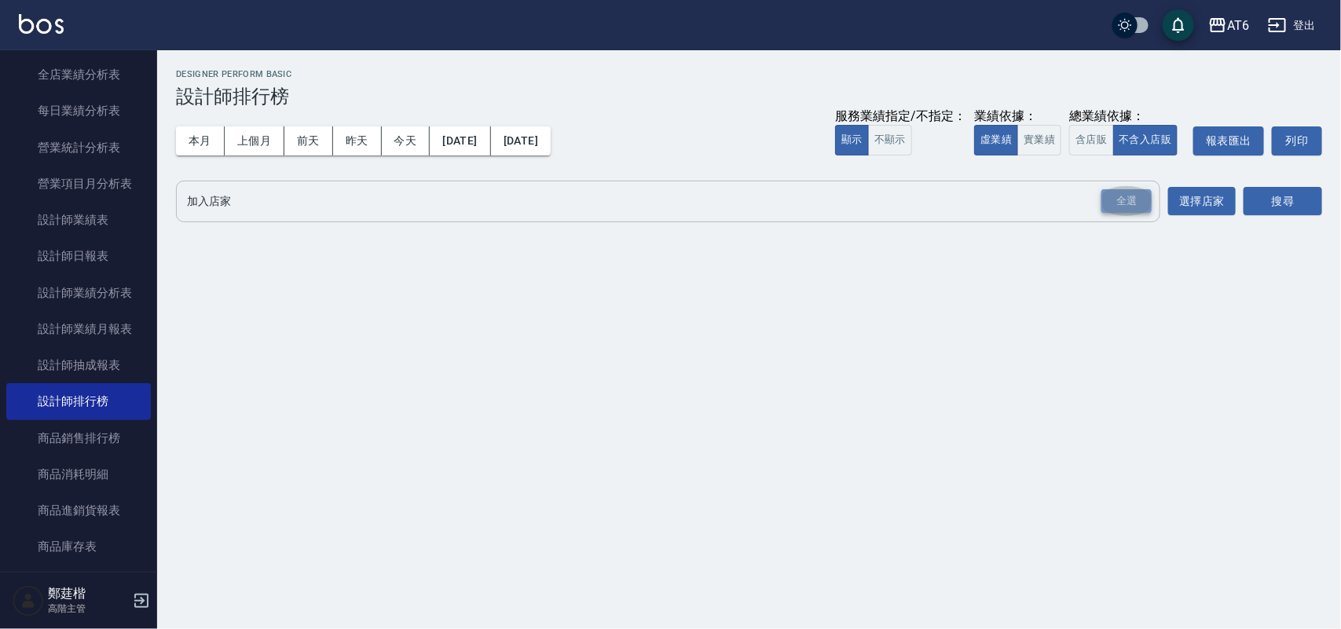
click at [1135, 210] on div "全選" at bounding box center [1126, 201] width 50 height 24
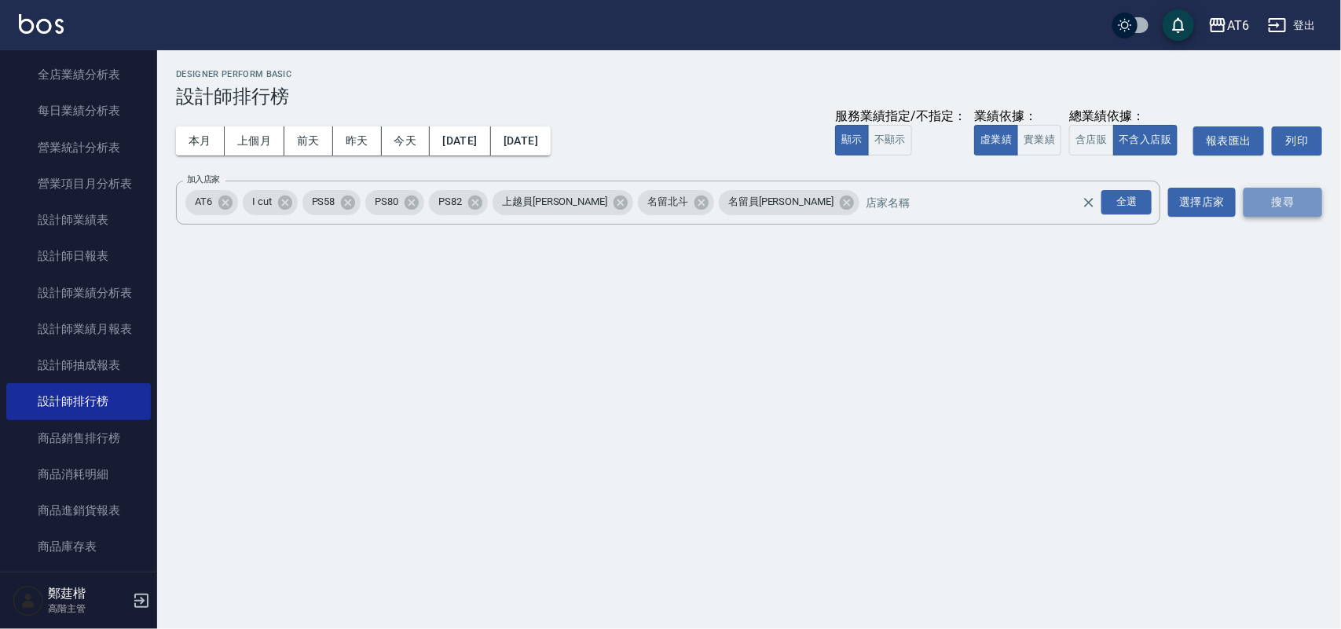
click at [1320, 200] on button "搜尋" at bounding box center [1282, 202] width 79 height 29
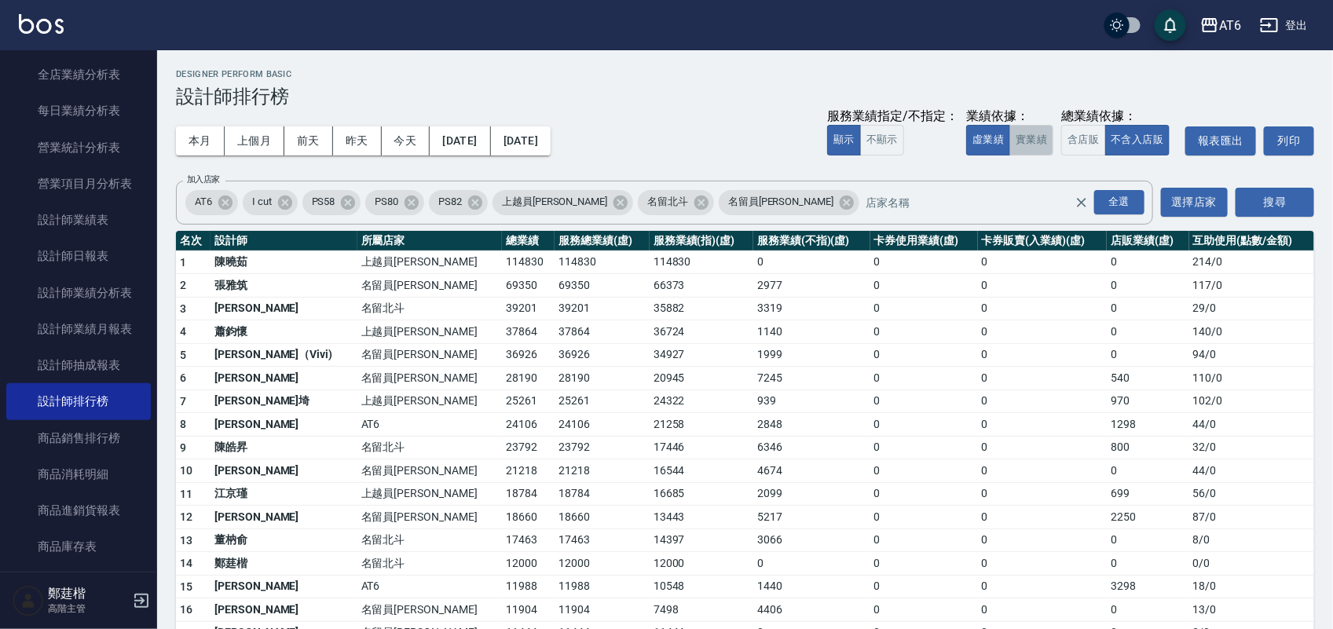
click at [1041, 151] on button "實業績" at bounding box center [1031, 140] width 44 height 31
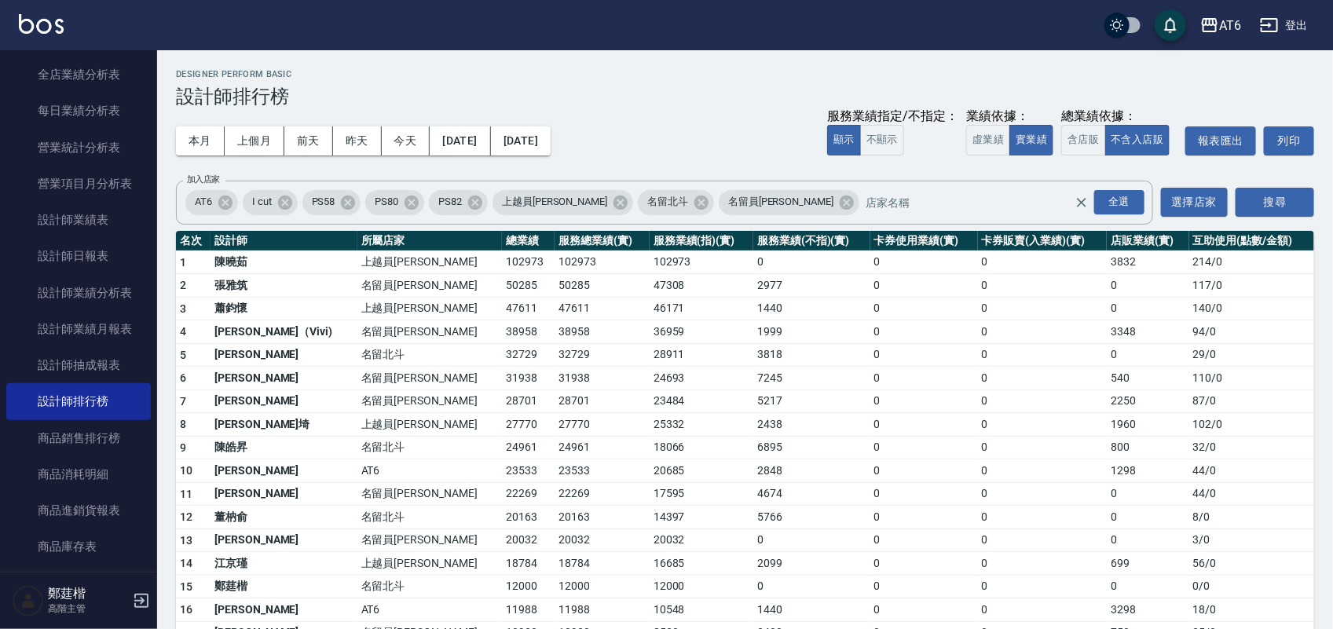
click at [753, 422] on td "2438" at bounding box center [811, 425] width 117 height 24
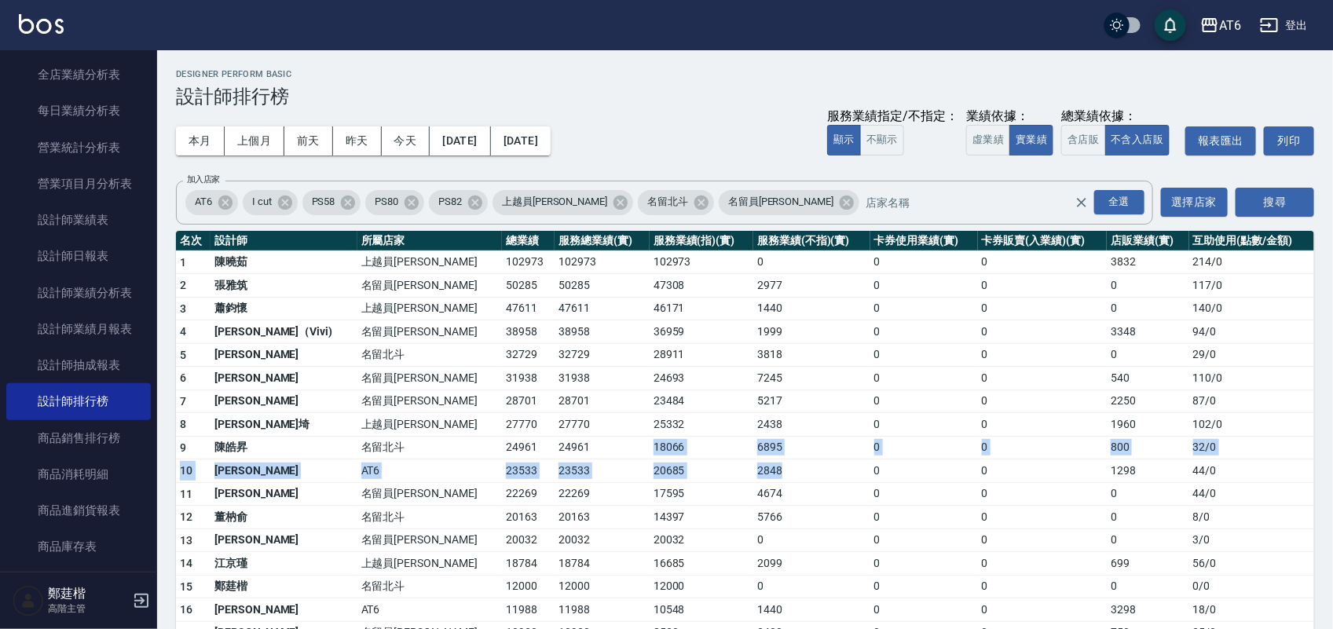
drag, startPoint x: 743, startPoint y: 464, endPoint x: 567, endPoint y: 440, distance: 177.6
click at [547, 437] on tbody "1 陳曉茹 上越員林 102973 102973 102973 0 0 0 3832 214 / 0 2 張雅筑 名留員林中正 50285 50285 473…" at bounding box center [745, 597] width 1138 height 693
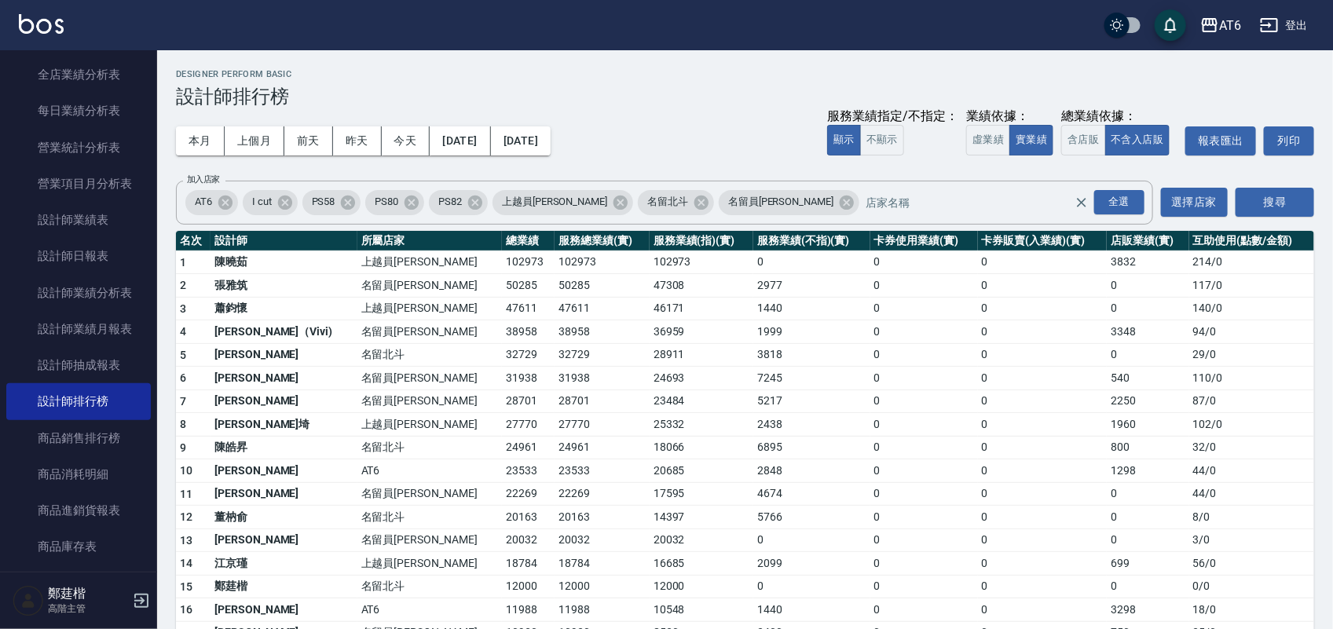
click at [684, 390] on td "23484" at bounding box center [702, 402] width 104 height 24
click at [1195, 461] on td "44 / 0" at bounding box center [1251, 471] width 125 height 24
drag, startPoint x: 1226, startPoint y: 425, endPoint x: 1105, endPoint y: 434, distance: 121.3
click at [1105, 434] on tr "8 黃雯埼 上越員林 27770 27770 25332 2438 0 0 1960 102 / 0" at bounding box center [745, 425] width 1138 height 24
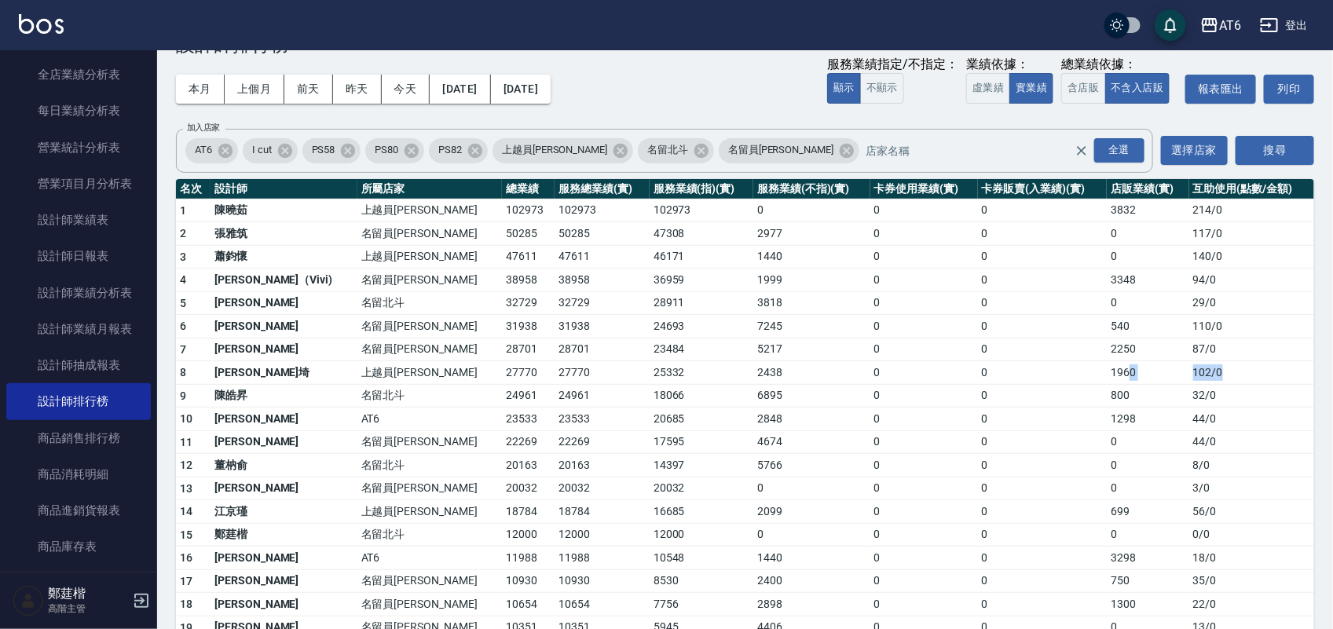
scroll to position [98, 0]
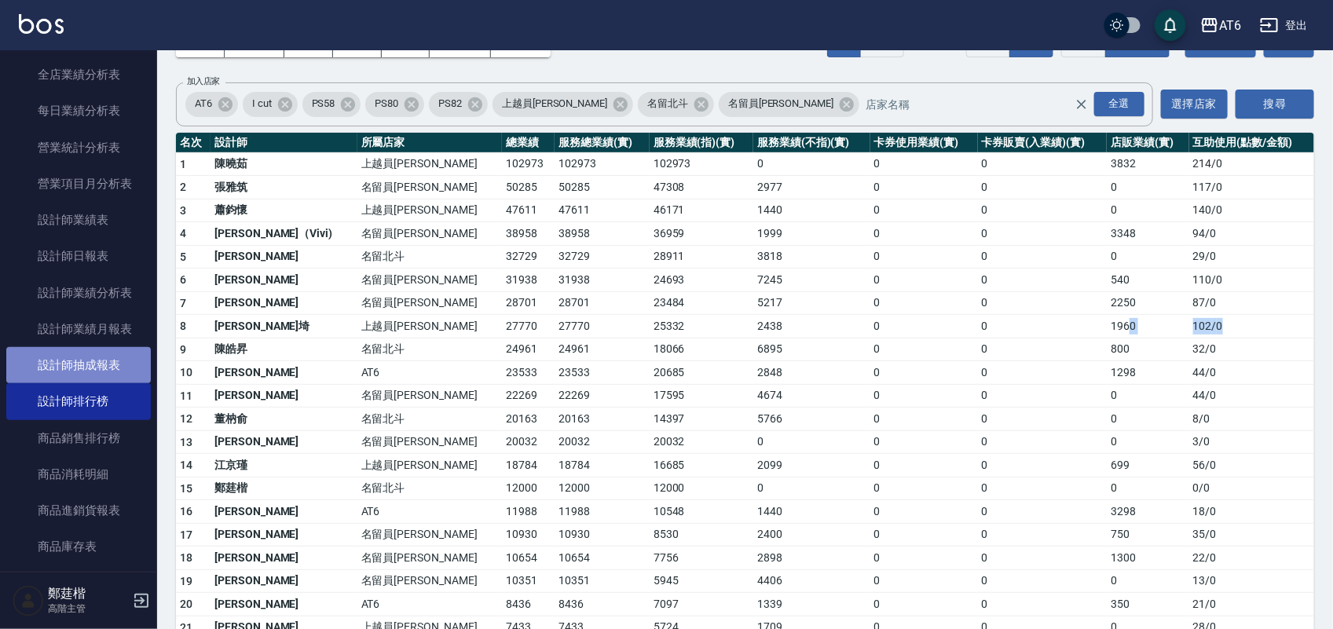
click at [79, 367] on link "設計師抽成報表" at bounding box center [78, 365] width 145 height 36
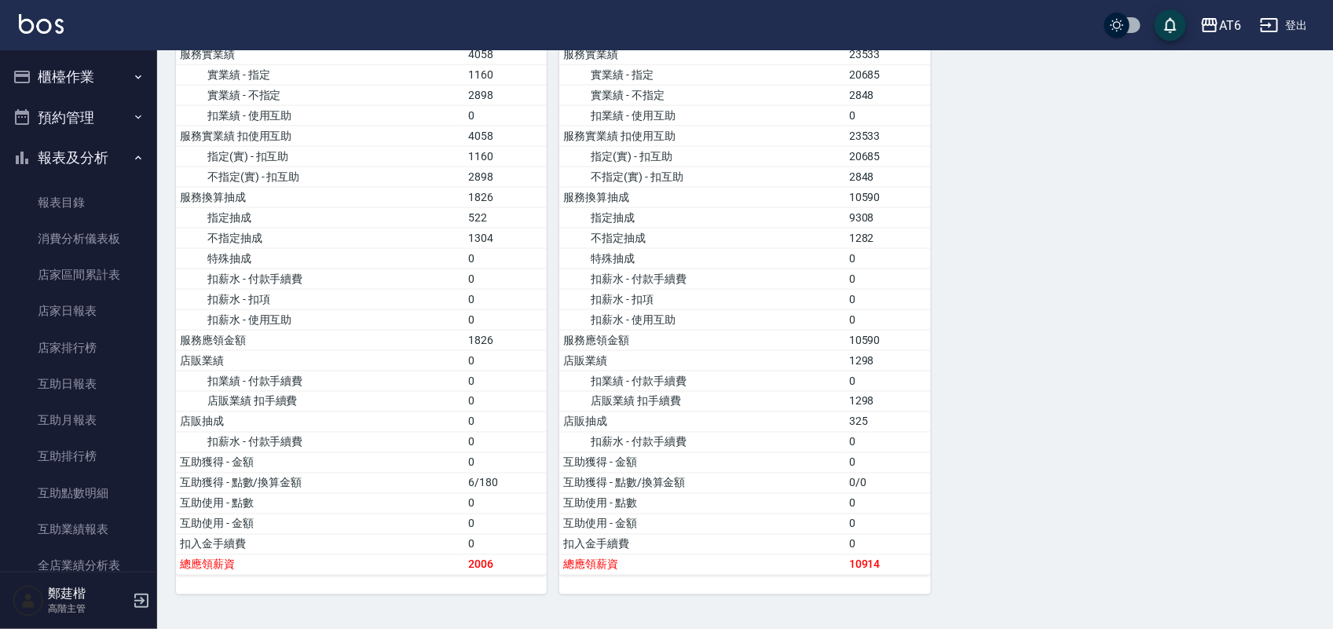
click at [112, 153] on button "報表及分析" at bounding box center [78, 157] width 145 height 41
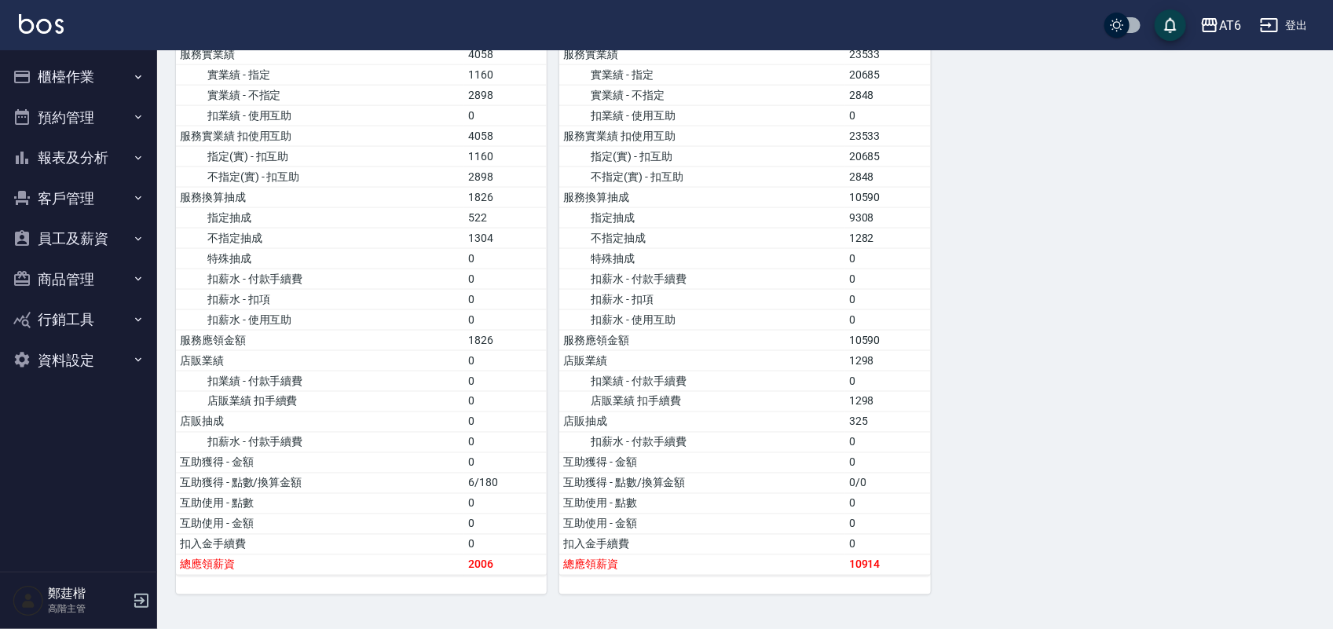
click at [102, 73] on button "櫃檯作業" at bounding box center [78, 77] width 145 height 41
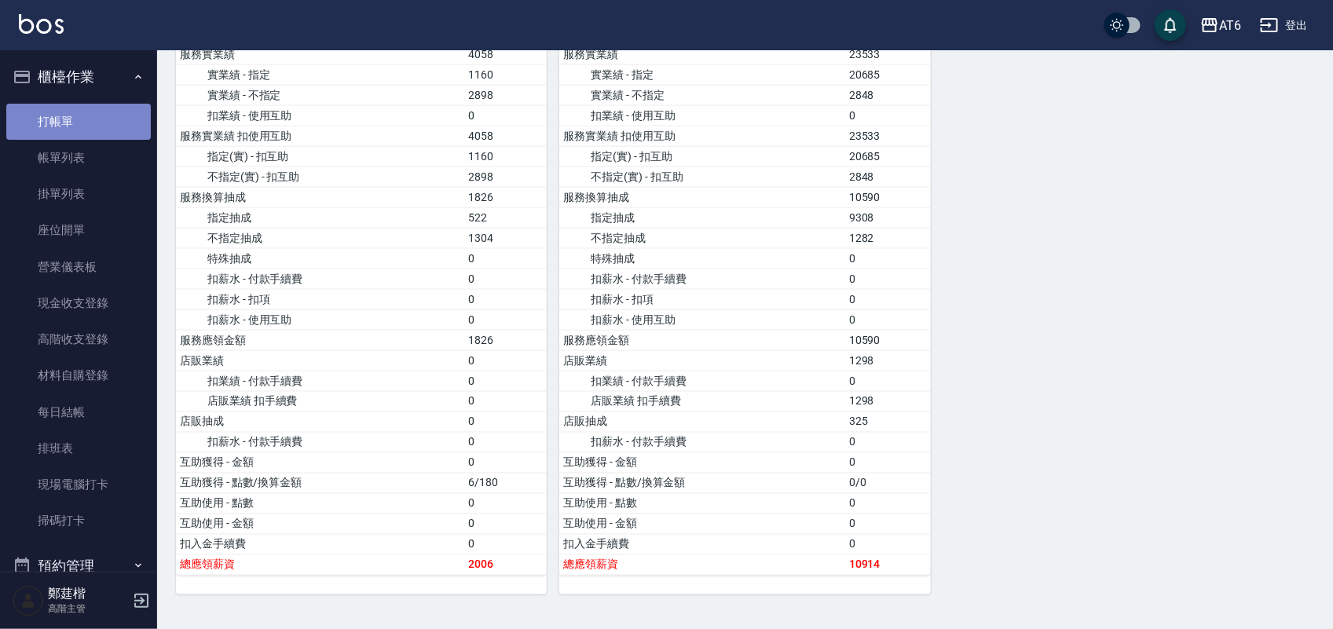
click at [80, 115] on link "打帳單" at bounding box center [78, 122] width 145 height 36
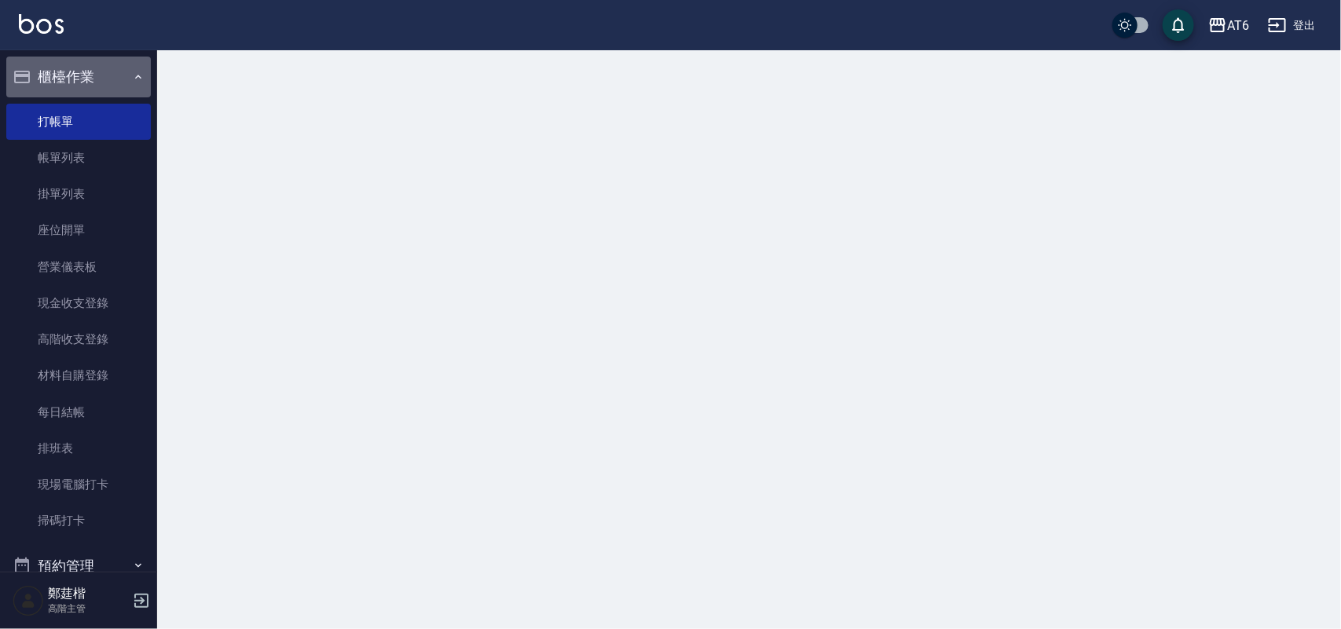
click at [95, 76] on button "櫃檯作業" at bounding box center [78, 77] width 145 height 41
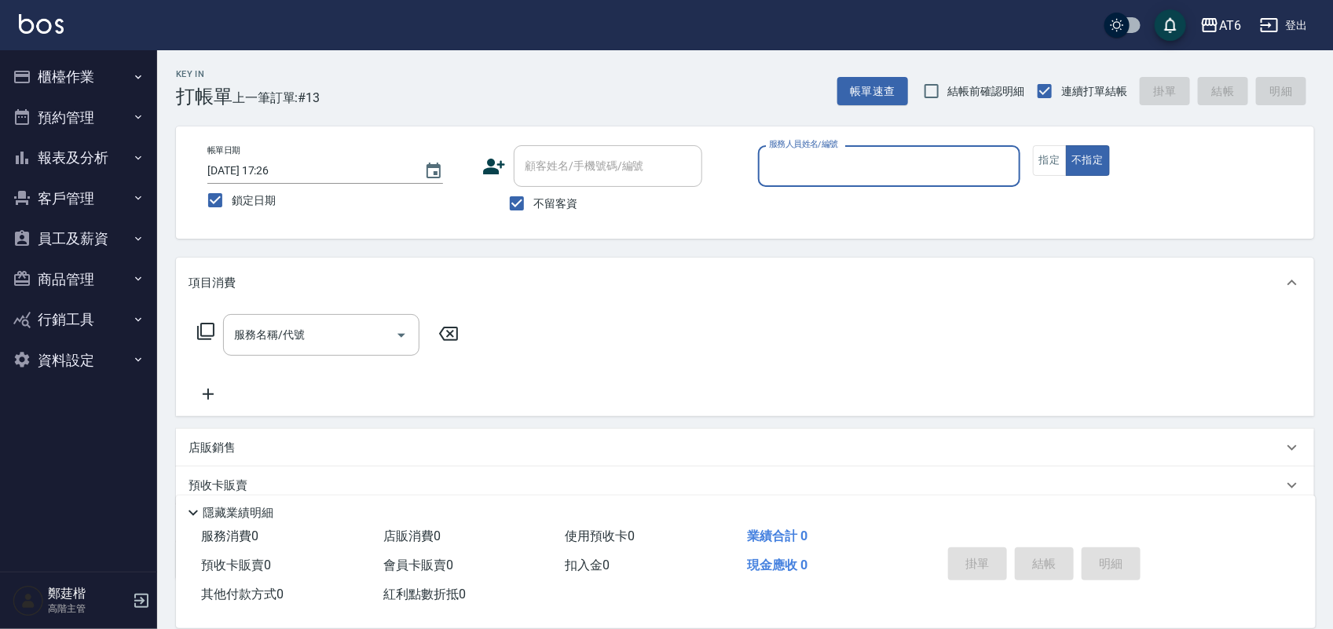
click at [115, 151] on button "報表及分析" at bounding box center [78, 157] width 145 height 41
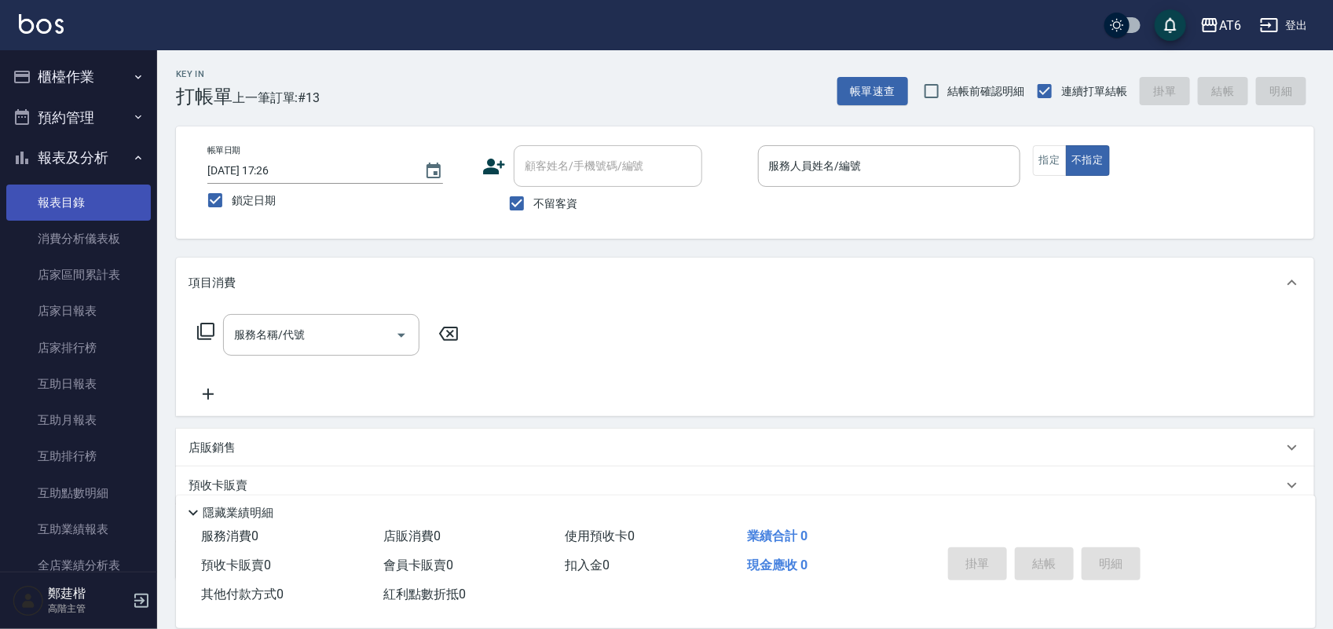
click at [79, 206] on link "報表目錄" at bounding box center [78, 203] width 145 height 36
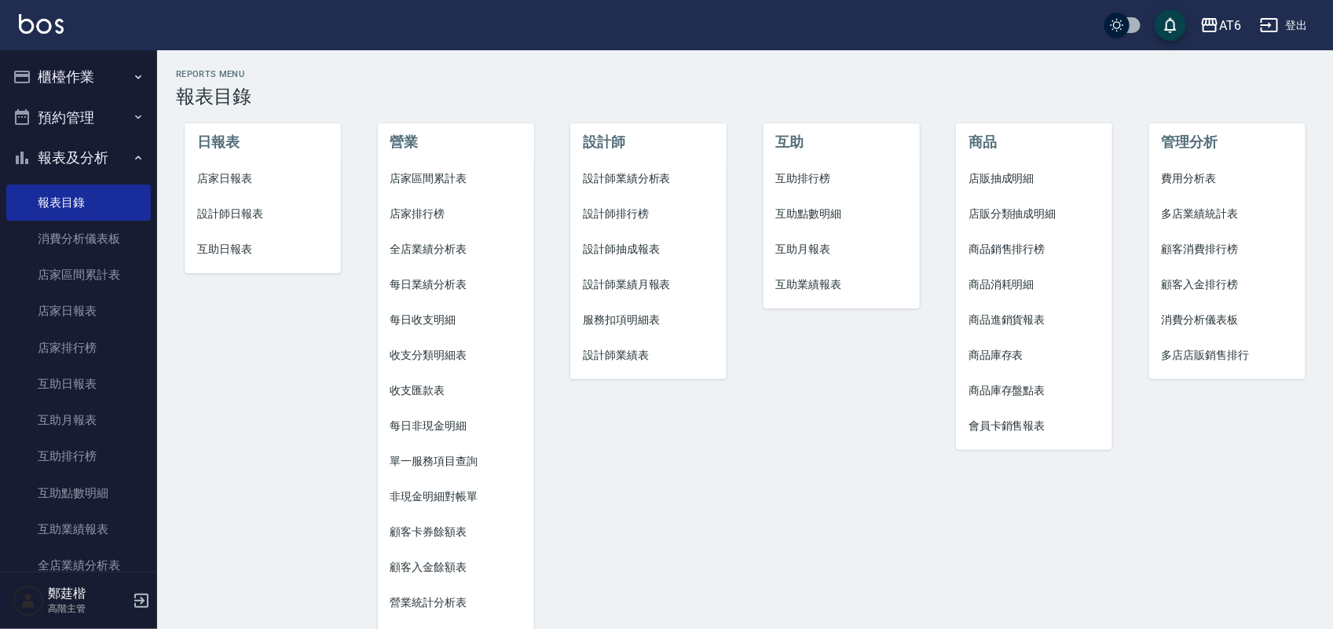
click at [89, 147] on button "報表及分析" at bounding box center [78, 157] width 145 height 41
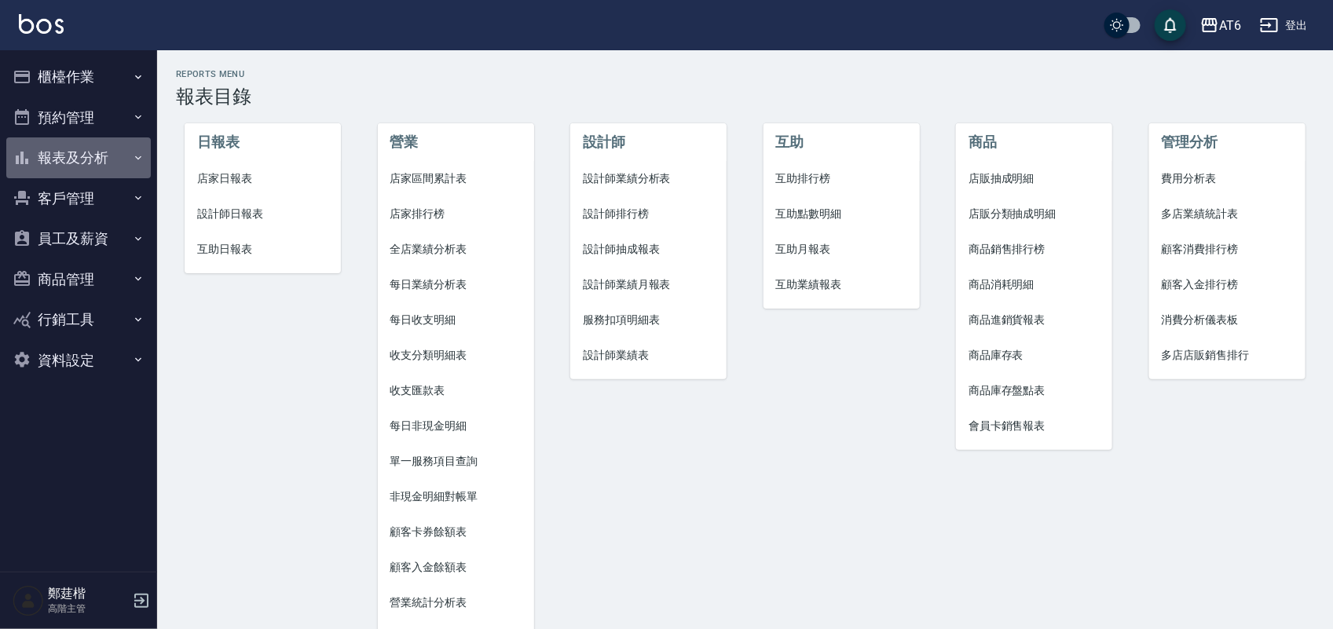
click at [89, 147] on button "報表及分析" at bounding box center [78, 157] width 145 height 41
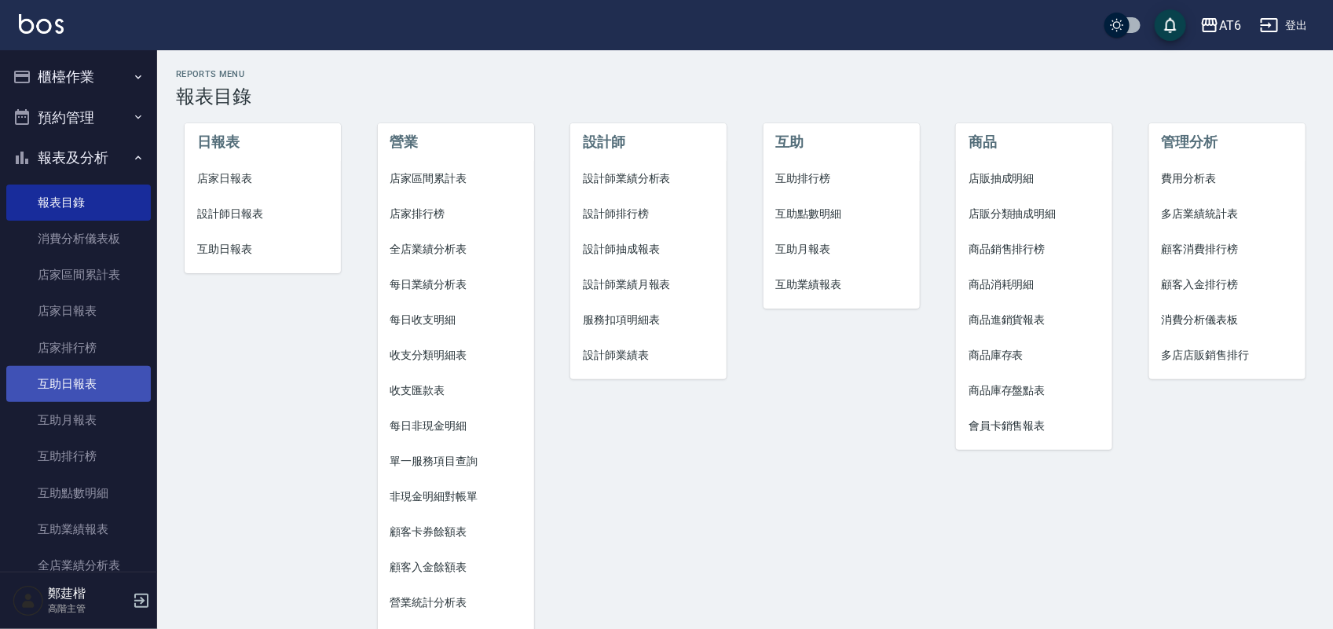
drag, startPoint x: 94, startPoint y: 383, endPoint x: 76, endPoint y: 366, distance: 25.0
click at [83, 372] on link "互助日報表" at bounding box center [78, 384] width 145 height 36
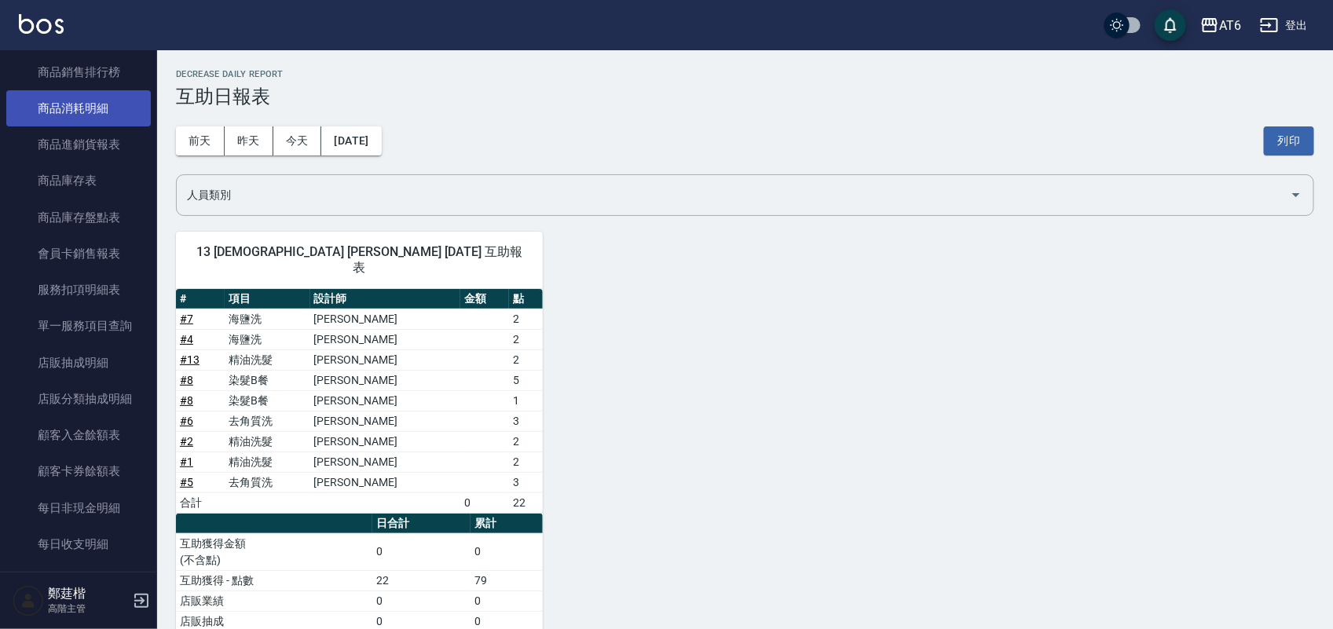
scroll to position [884, 0]
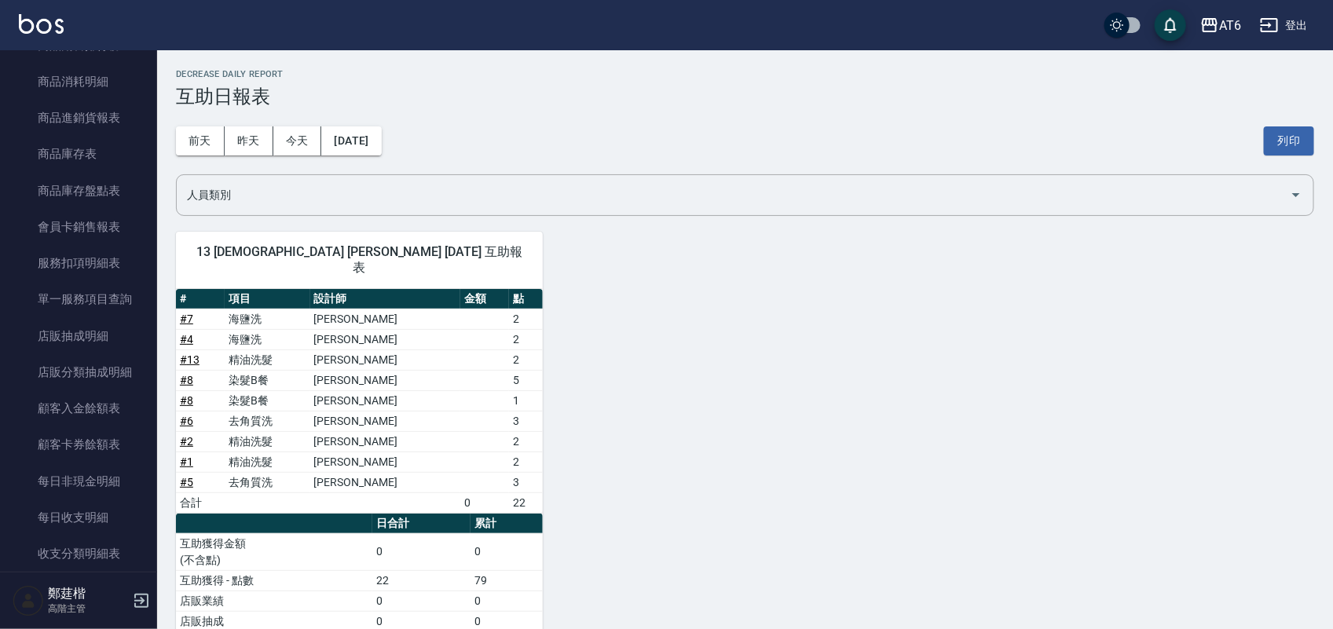
drag, startPoint x: 489, startPoint y: 83, endPoint x: 456, endPoint y: 83, distance: 33.8
click at [456, 83] on div "Decrease Daily Report 互助日報表" at bounding box center [745, 88] width 1138 height 38
drag, startPoint x: 543, startPoint y: 86, endPoint x: 534, endPoint y: 86, distance: 8.6
drag, startPoint x: 534, startPoint y: 86, endPoint x: 521, endPoint y: 87, distance: 13.4
click at [521, 87] on h3 "互助日報表" at bounding box center [745, 97] width 1138 height 22
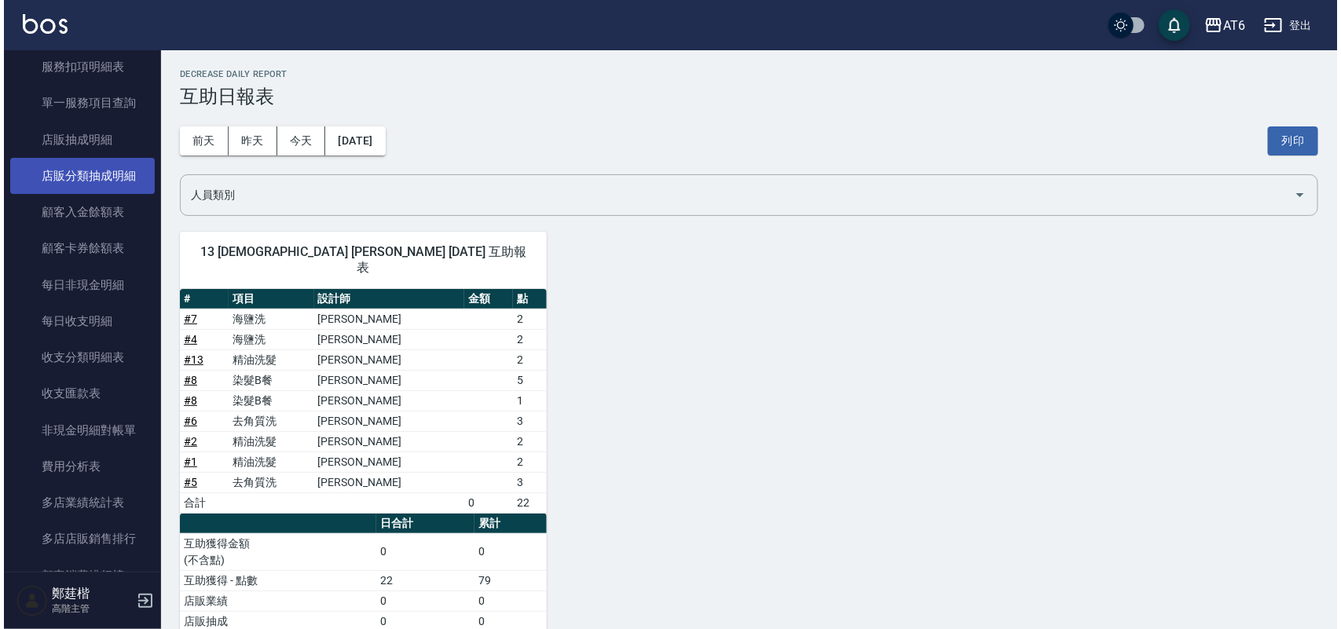
scroll to position [491, 0]
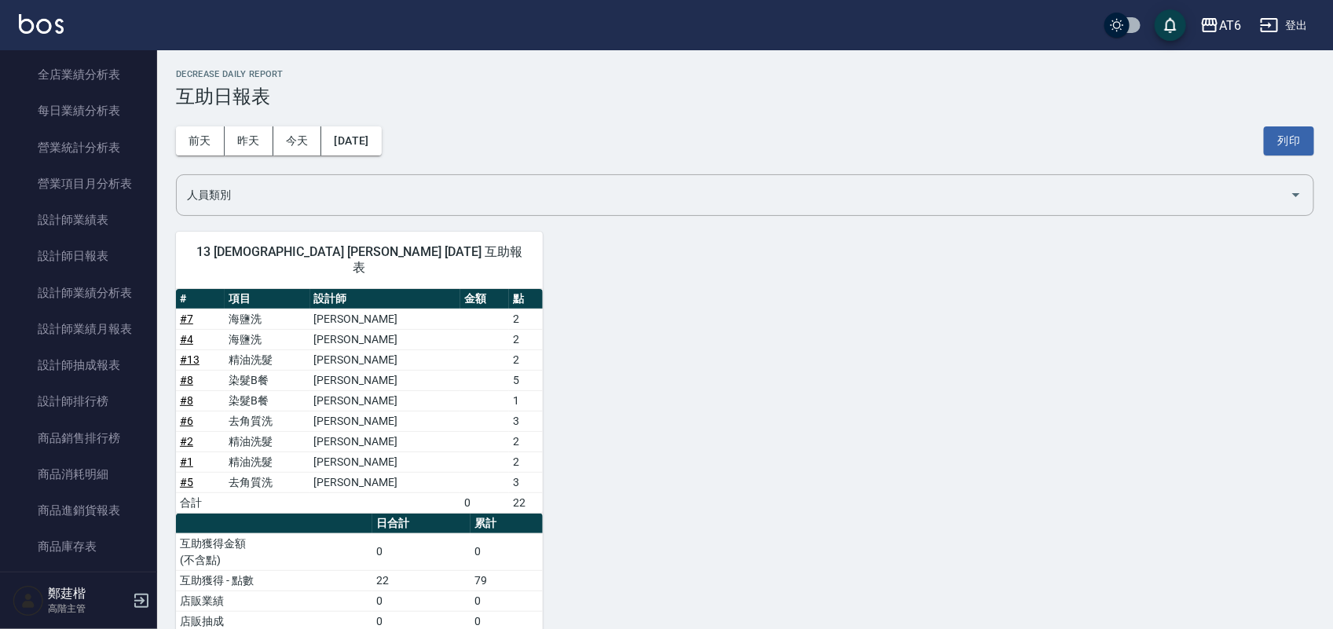
drag, startPoint x: 114, startPoint y: 261, endPoint x: 140, endPoint y: 2, distance: 260.5
click at [107, 261] on link "設計師日報表" at bounding box center [78, 256] width 145 height 36
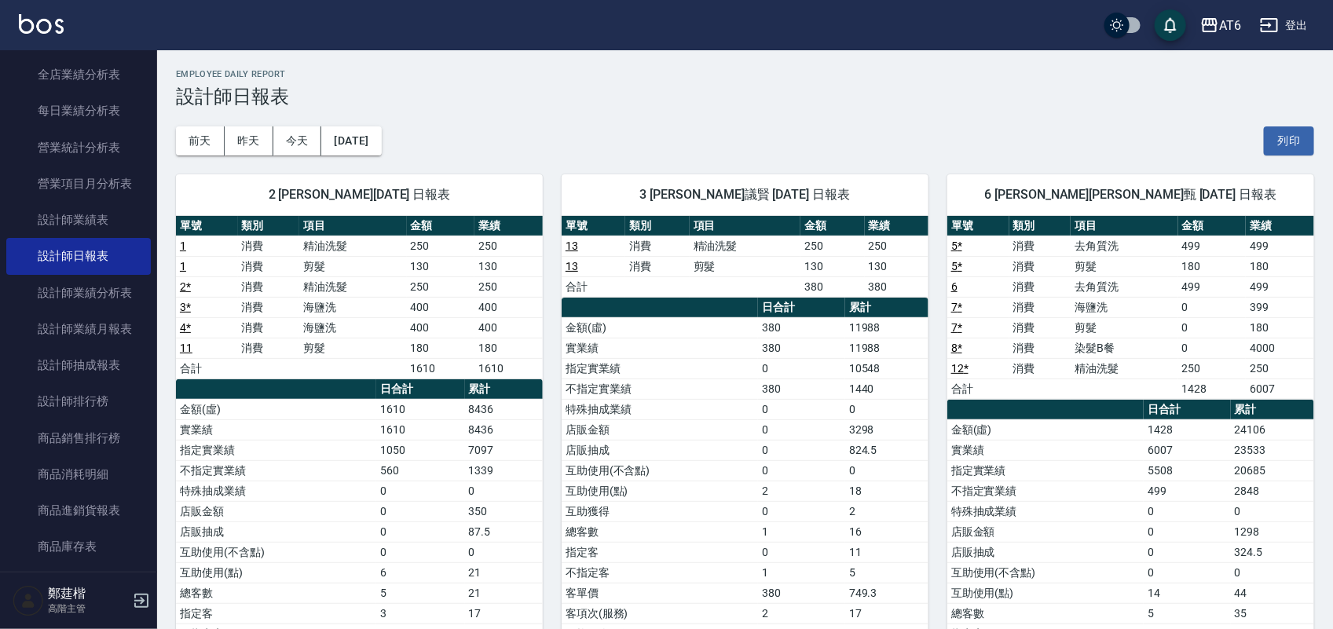
click at [47, 20] on img at bounding box center [41, 24] width 45 height 20
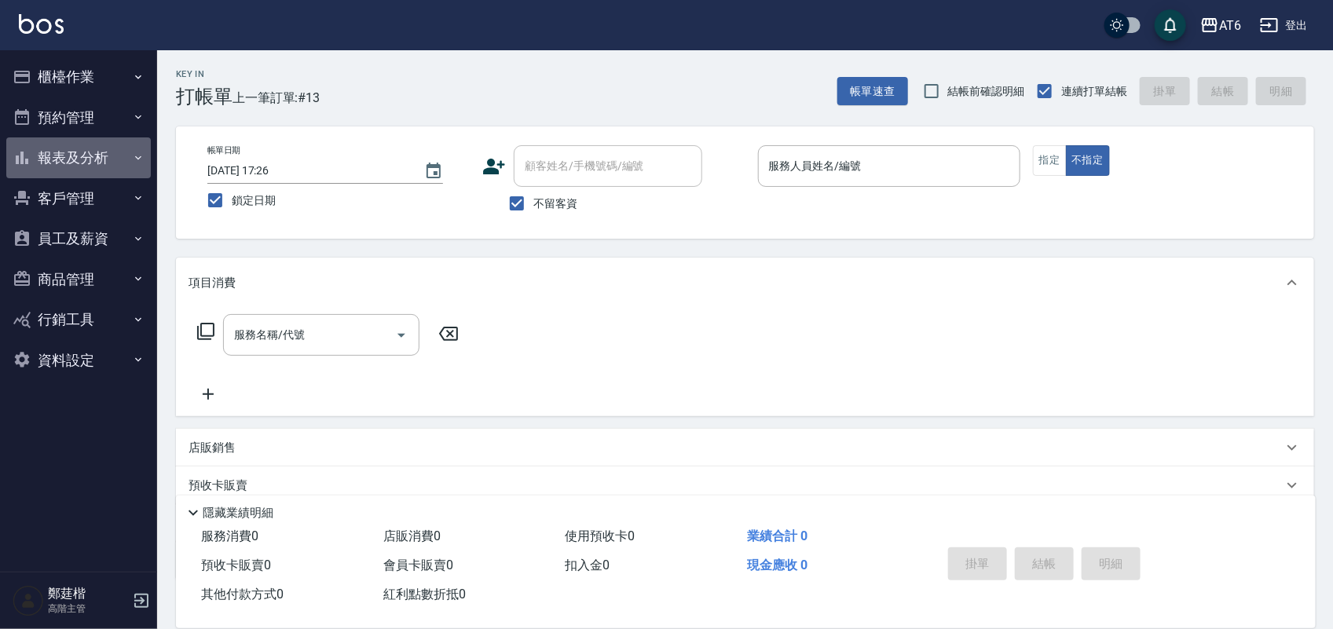
drag, startPoint x: 130, startPoint y: 155, endPoint x: 115, endPoint y: 155, distance: 14.9
click at [115, 155] on button "報表及分析" at bounding box center [78, 157] width 145 height 41
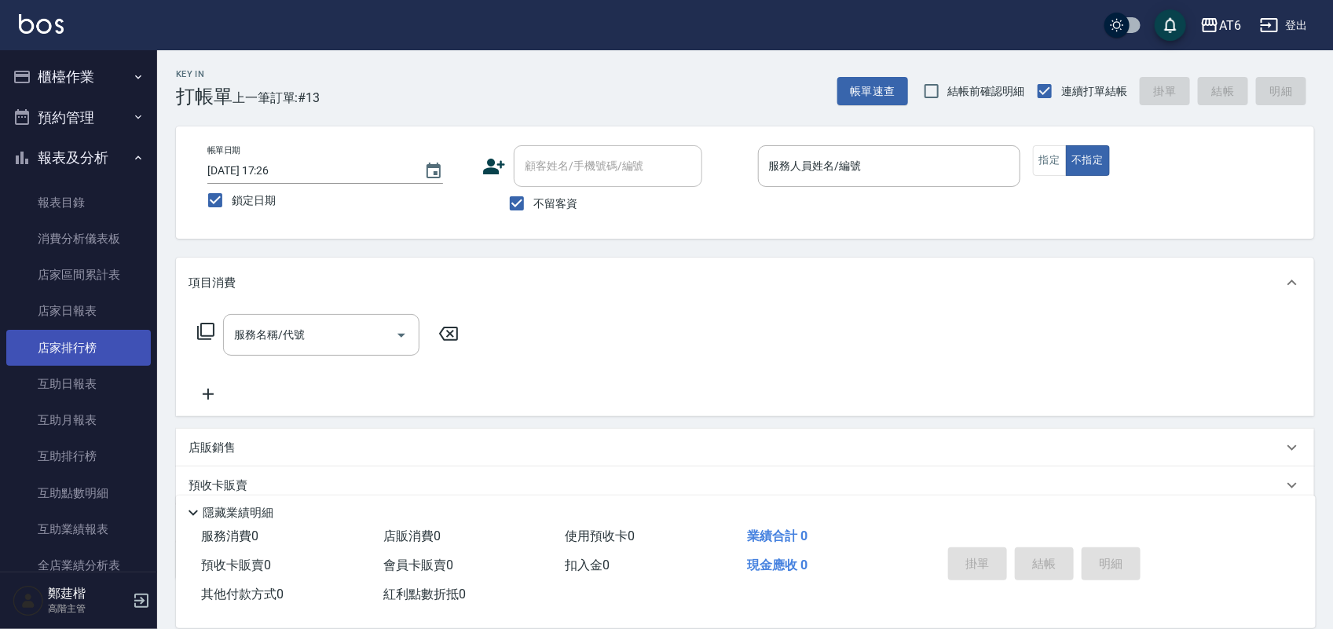
drag, startPoint x: 85, startPoint y: 360, endPoint x: 85, endPoint y: 350, distance: 9.4
click at [85, 350] on link "店家排行榜" at bounding box center [78, 348] width 145 height 36
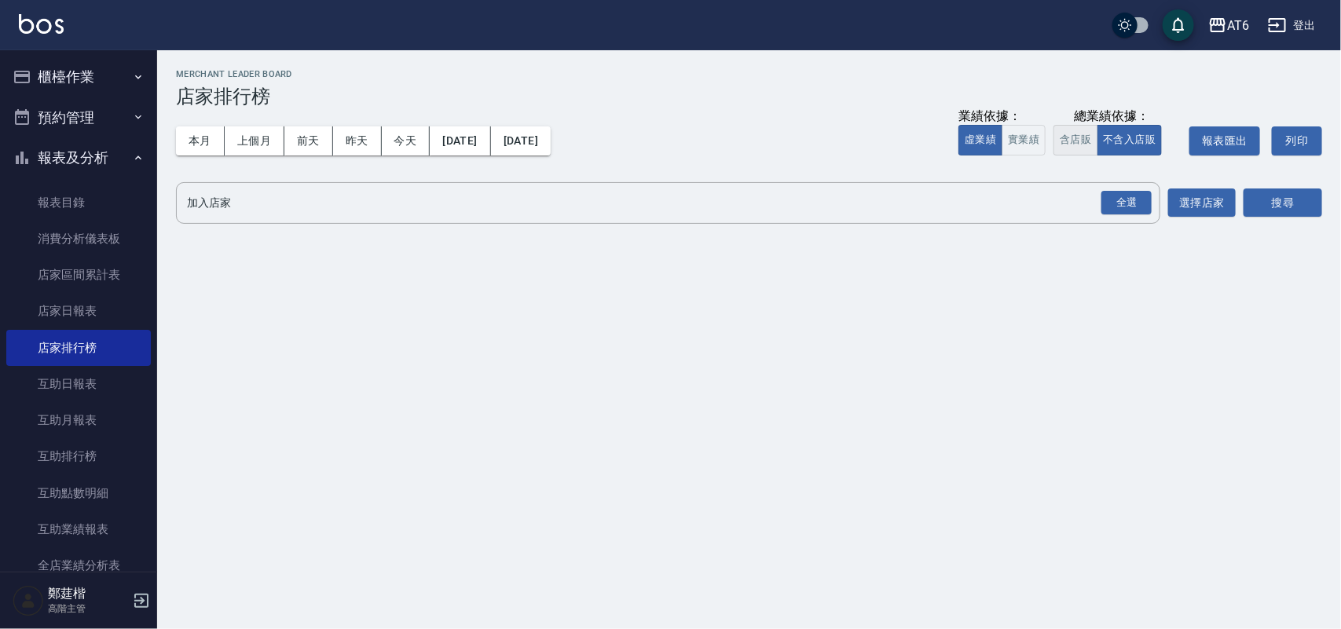
click at [1069, 141] on button "含店販" at bounding box center [1075, 140] width 44 height 31
click at [1127, 189] on button "全選" at bounding box center [1126, 203] width 57 height 31
click at [1265, 203] on button "搜尋" at bounding box center [1282, 203] width 79 height 29
click at [1148, 197] on div "全選" at bounding box center [1126, 203] width 50 height 24
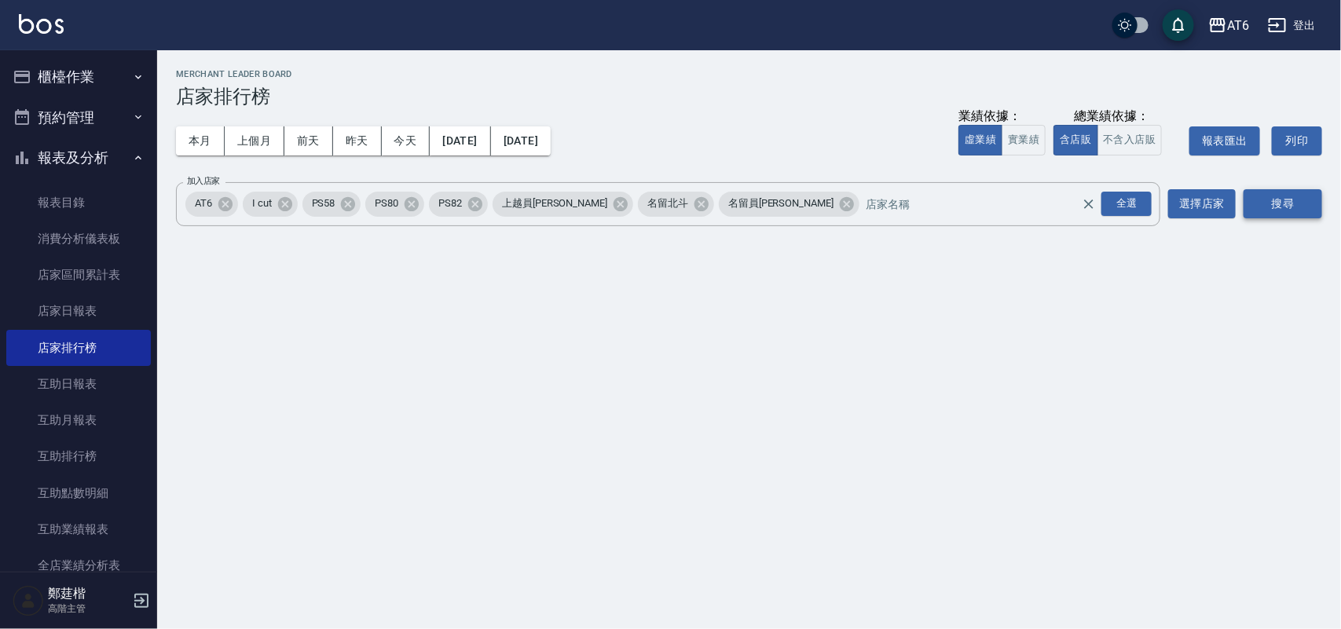
click at [1250, 196] on button "搜尋" at bounding box center [1282, 203] width 79 height 29
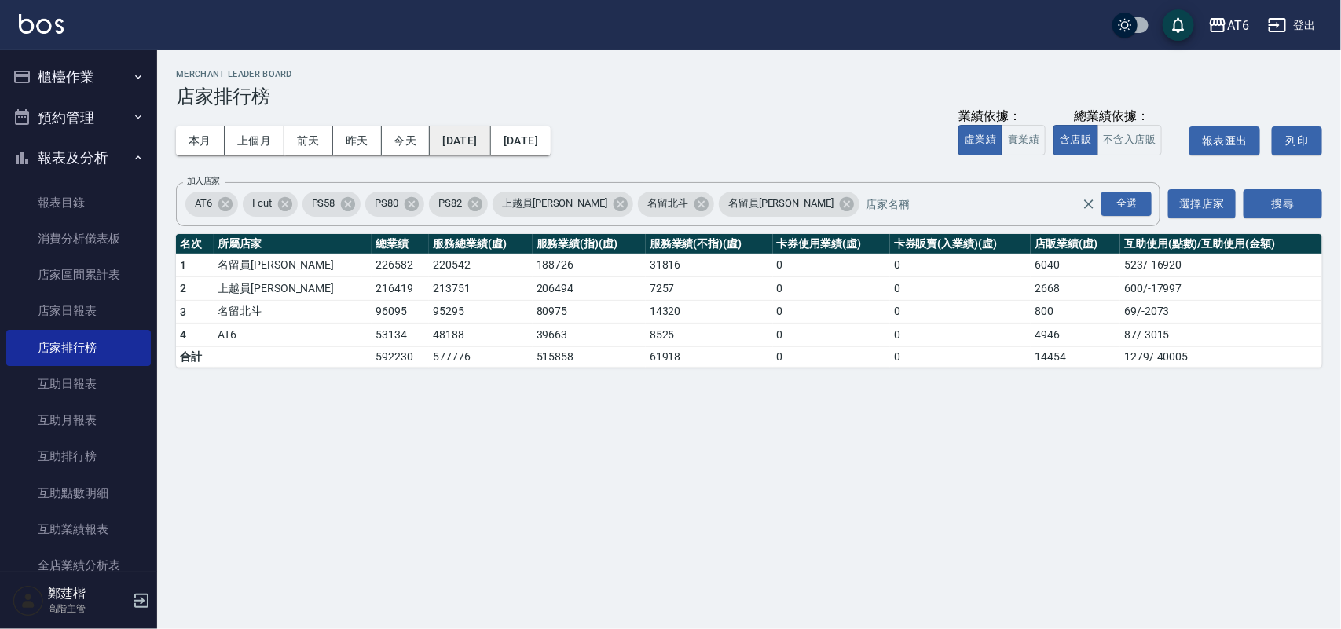
click at [465, 150] on button "[DATE]" at bounding box center [460, 140] width 60 height 29
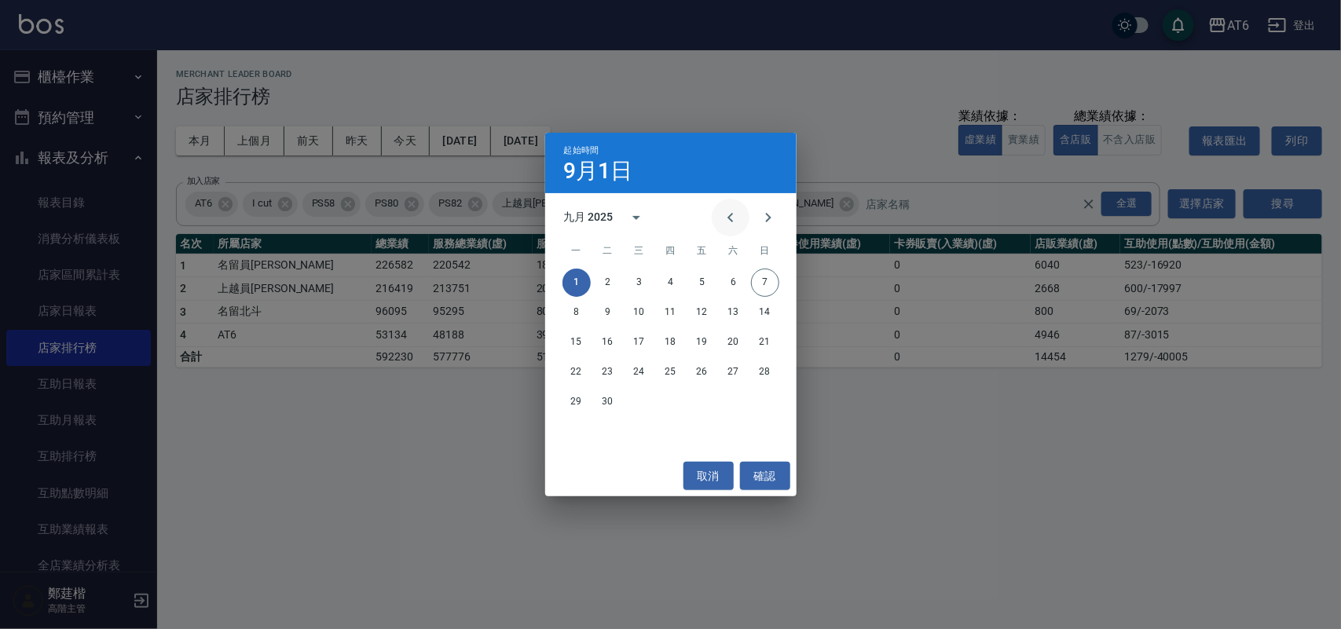
click at [738, 217] on icon "Previous month" at bounding box center [730, 217] width 19 height 19
click at [697, 288] on button "1" at bounding box center [702, 283] width 28 height 28
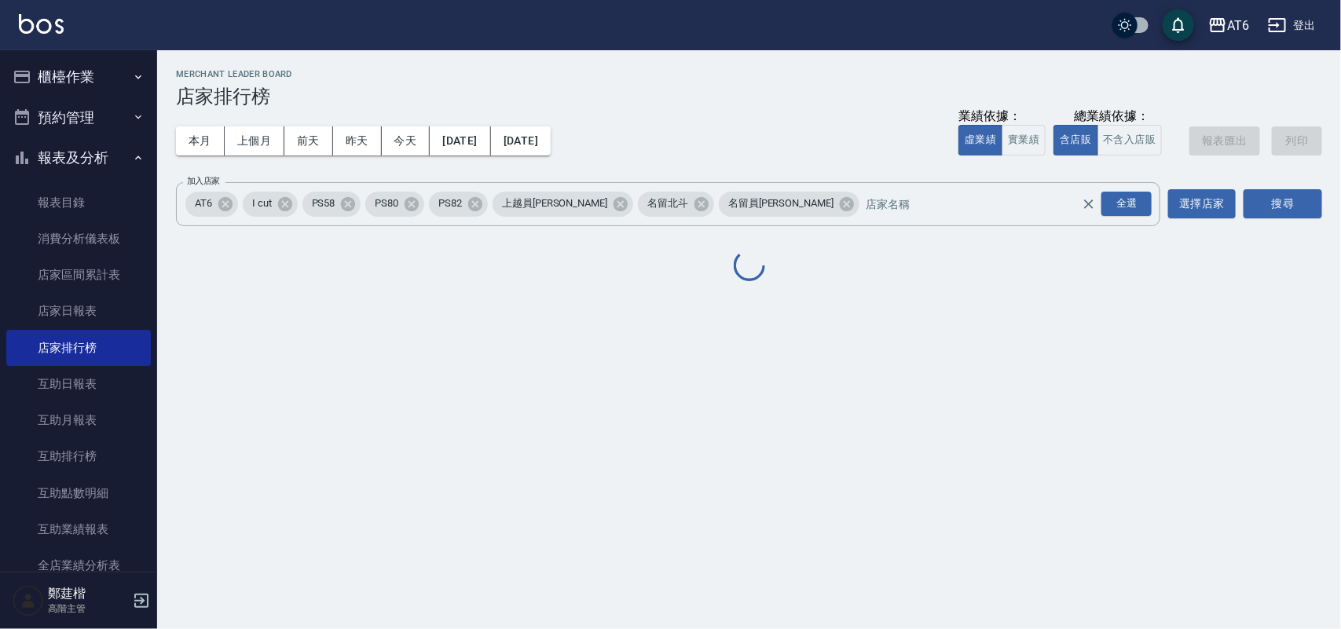
drag, startPoint x: 866, startPoint y: 56, endPoint x: 582, endPoint y: 120, distance: 291.5
click at [787, 60] on div "AT6 2025-08-01 - 2025-09-07 店家排行榜 列印時間： 2025-09-07-21:11 Merchant Leader Board …" at bounding box center [749, 188] width 1184 height 276
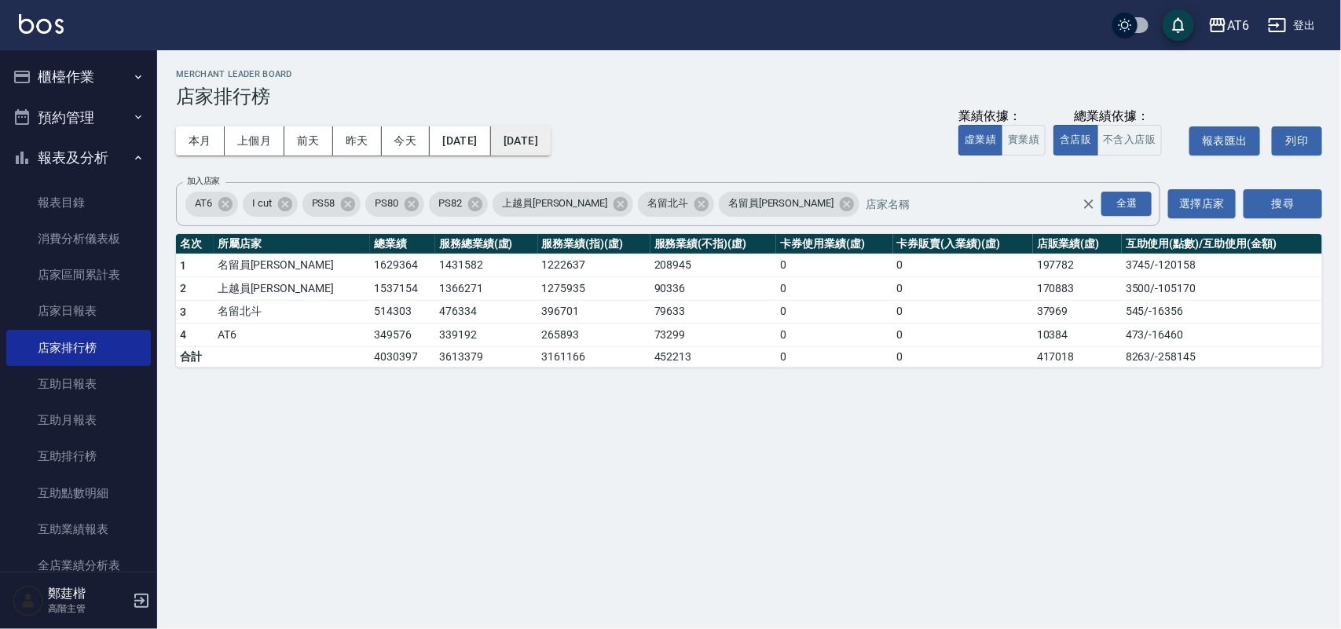
click at [551, 137] on button "[DATE]" at bounding box center [521, 140] width 60 height 29
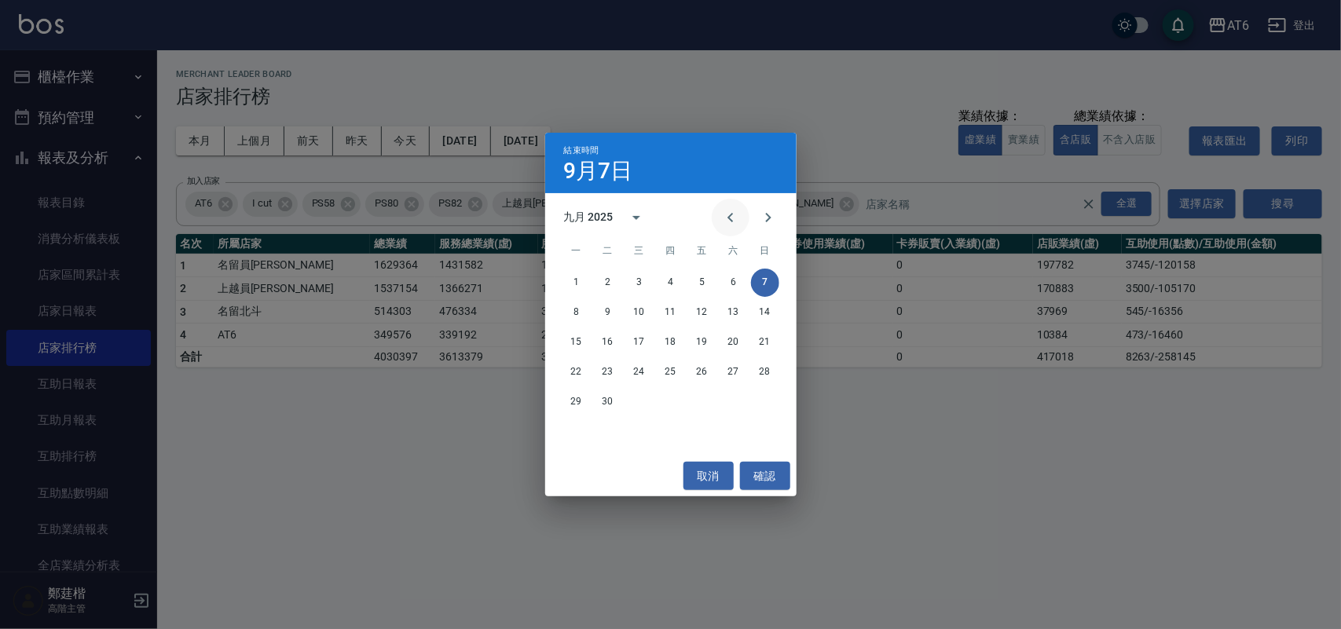
click at [727, 228] on button "Previous month" at bounding box center [731, 218] width 38 height 38
click at [665, 301] on button "7" at bounding box center [671, 312] width 28 height 28
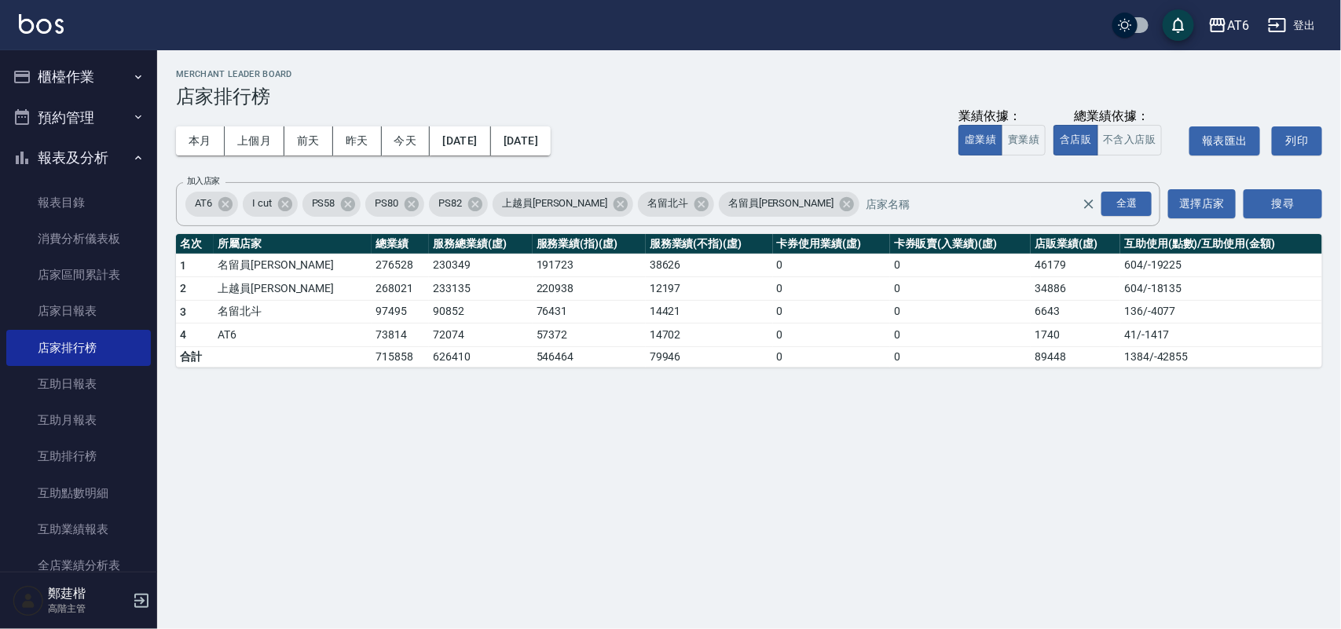
drag, startPoint x: 917, startPoint y: 80, endPoint x: 822, endPoint y: 77, distance: 95.1
click at [822, 77] on h2 "Merchant Leader Board" at bounding box center [749, 74] width 1146 height 10
drag, startPoint x: 827, startPoint y: 73, endPoint x: 783, endPoint y: 73, distance: 44.0
click at [783, 73] on h2 "Merchant Leader Board" at bounding box center [749, 74] width 1146 height 10
drag, startPoint x: 778, startPoint y: 75, endPoint x: 693, endPoint y: 84, distance: 85.3
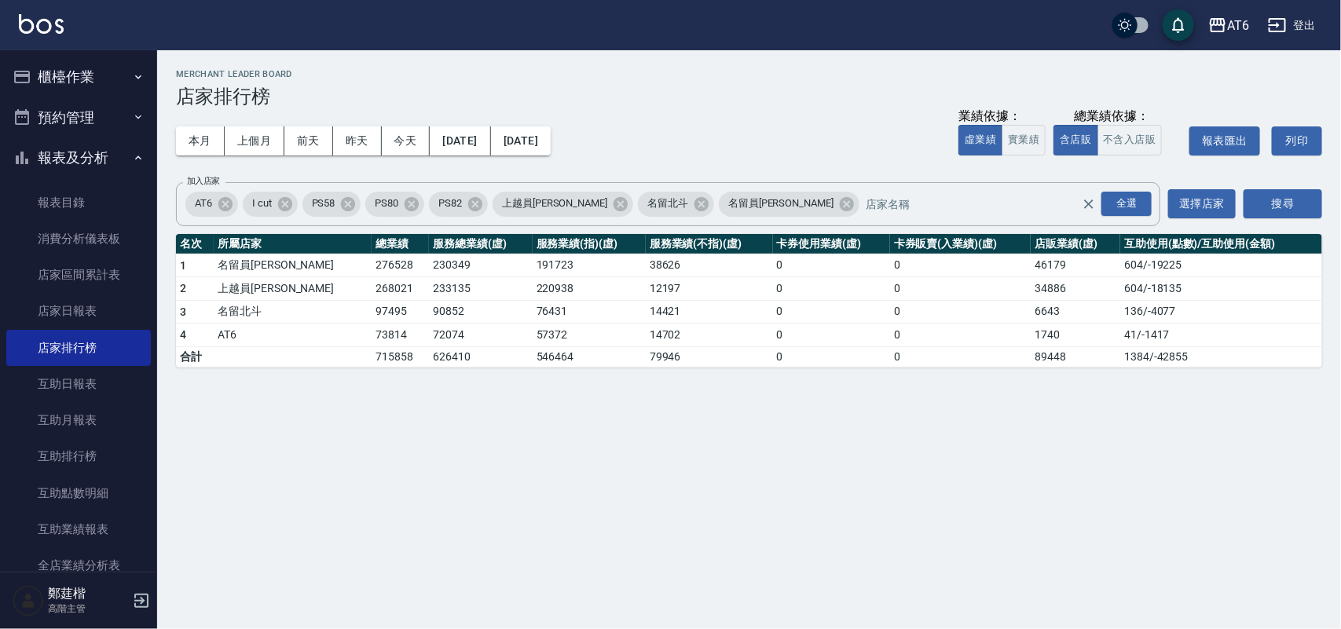
click at [693, 84] on div "Merchant Leader Board 店家排行榜" at bounding box center [749, 88] width 1146 height 38
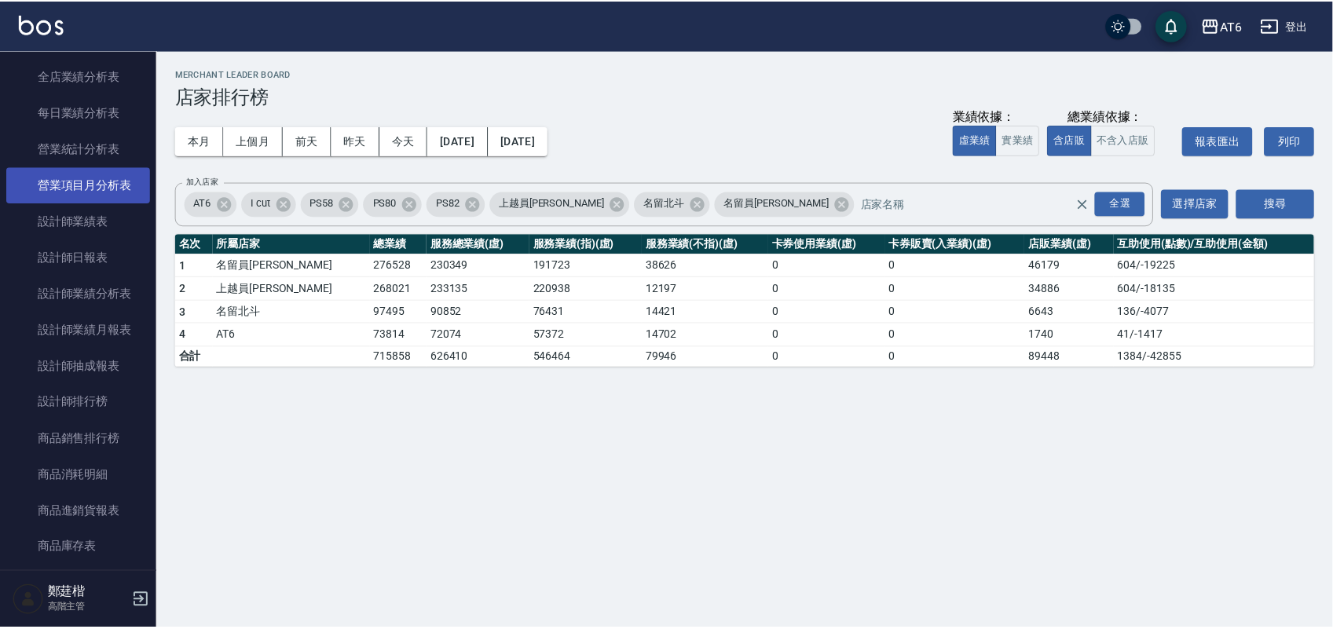
scroll to position [491, 0]
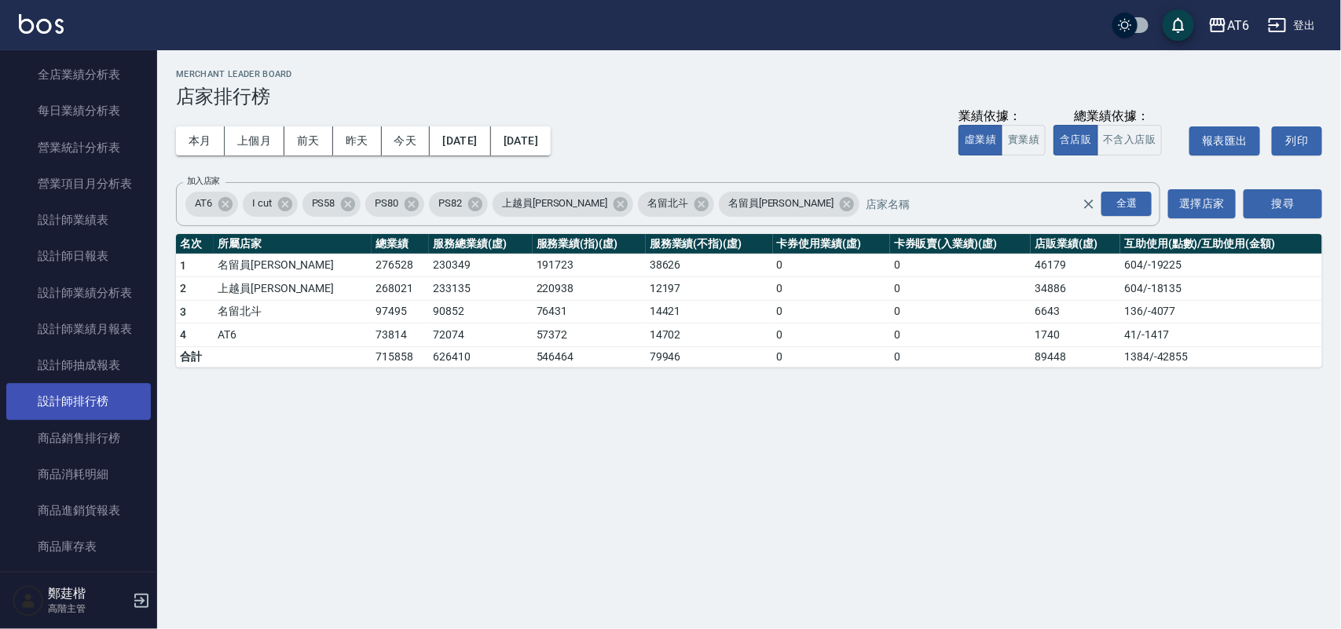
drag, startPoint x: 115, startPoint y: 412, endPoint x: 123, endPoint y: 401, distance: 14.2
click at [115, 412] on link "設計師排行榜" at bounding box center [78, 401] width 145 height 36
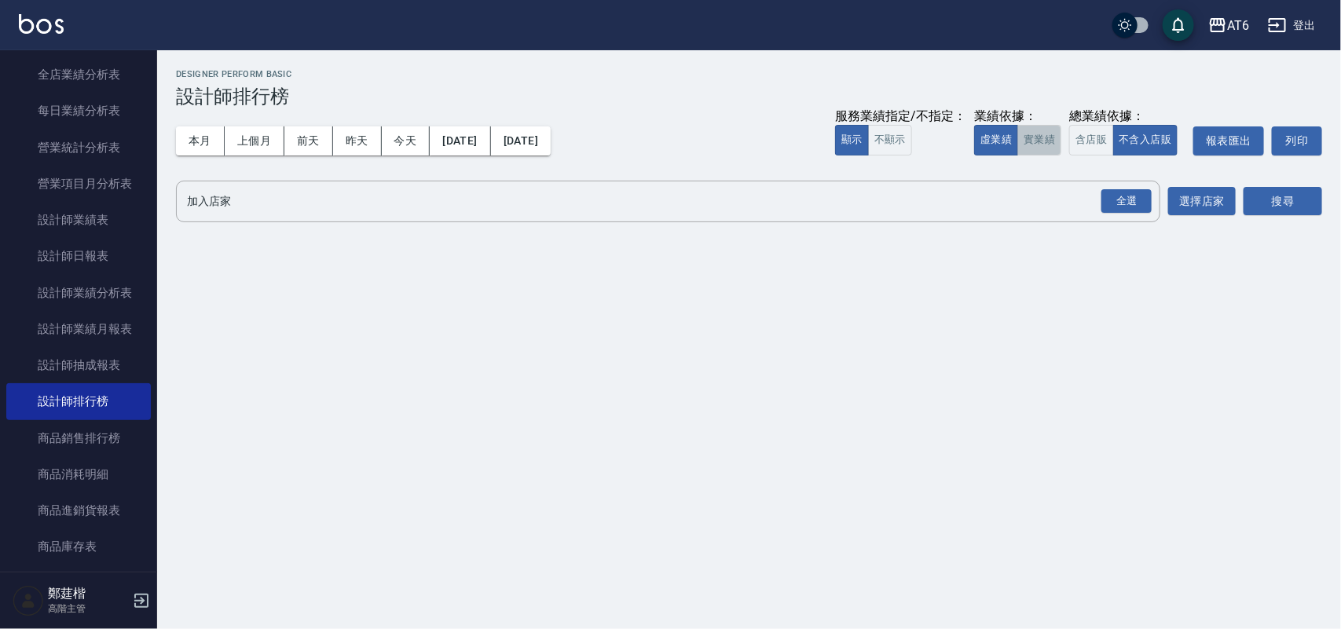
click at [1045, 139] on button "實業績" at bounding box center [1039, 140] width 44 height 31
click at [1096, 137] on button "含店販" at bounding box center [1091, 140] width 44 height 31
click at [1132, 135] on button "不含入店販" at bounding box center [1145, 140] width 65 height 31
click at [1136, 193] on div "全選" at bounding box center [1126, 201] width 50 height 24
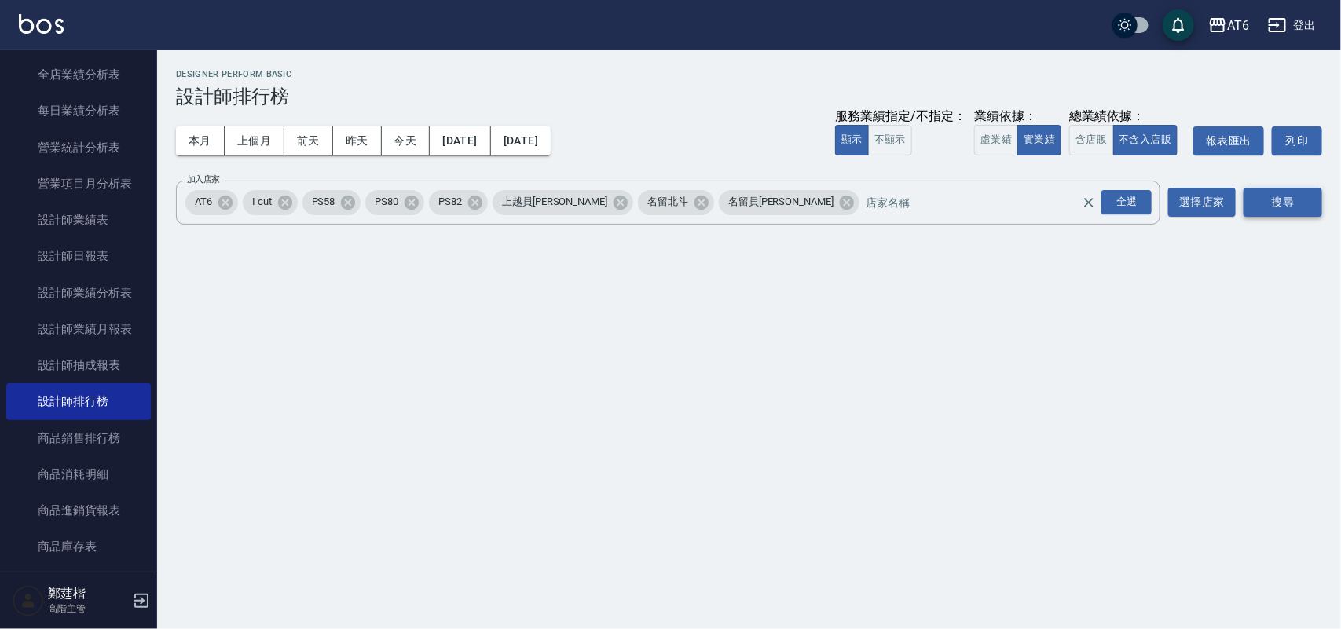
click at [1274, 204] on button "搜尋" at bounding box center [1282, 202] width 79 height 29
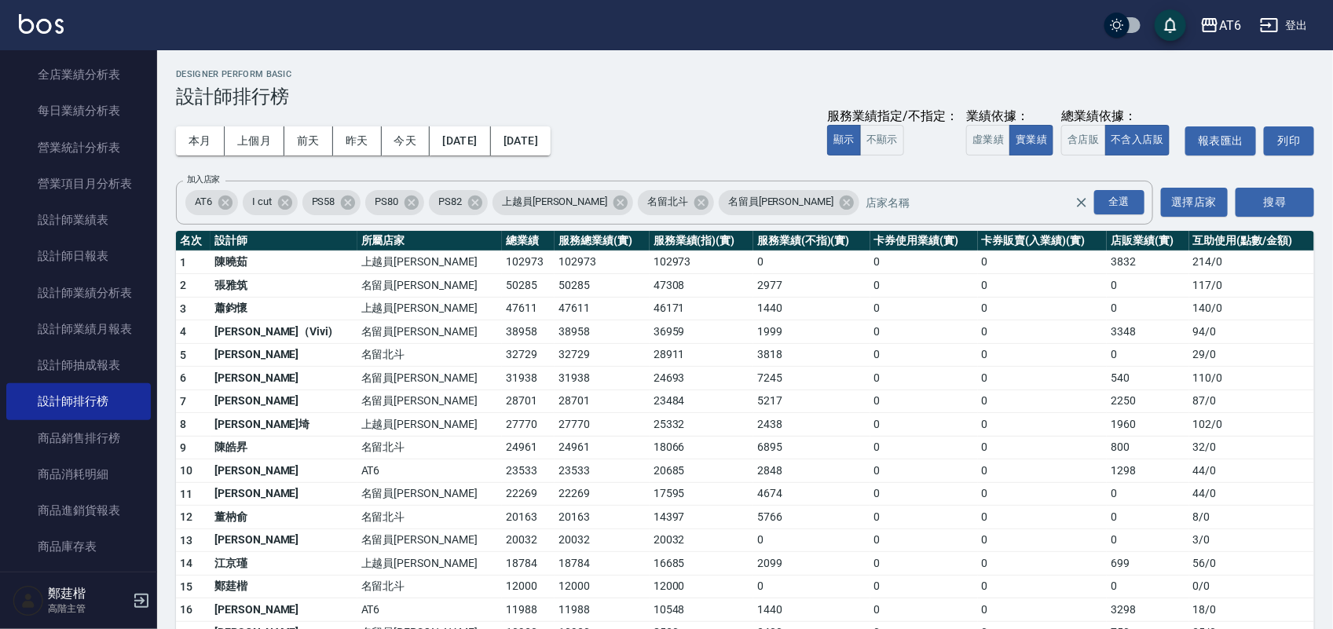
drag, startPoint x: 825, startPoint y: 68, endPoint x: 692, endPoint y: 68, distance: 133.5
click at [692, 69] on h2 "Designer Perform Basic" at bounding box center [745, 74] width 1138 height 10
drag, startPoint x: 932, startPoint y: 75, endPoint x: 796, endPoint y: 73, distance: 135.9
click at [789, 73] on h2 "Designer Perform Basic" at bounding box center [745, 74] width 1138 height 10
drag, startPoint x: 855, startPoint y: 73, endPoint x: 657, endPoint y: 68, distance: 197.2
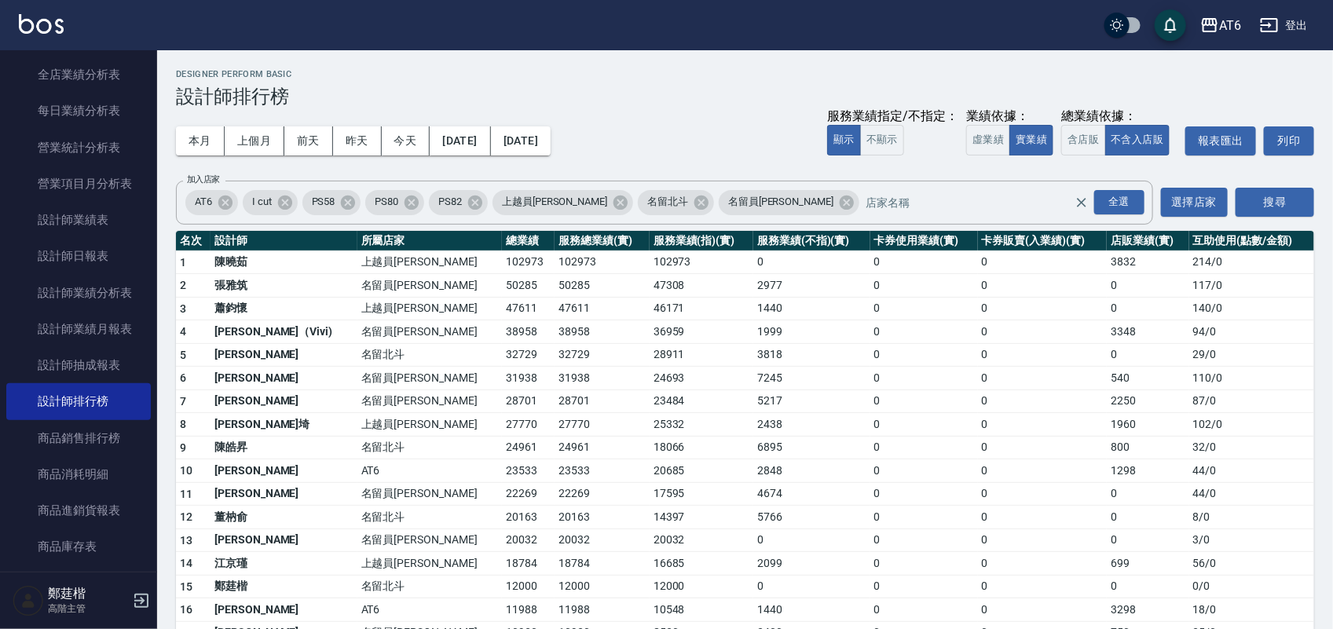
click at [657, 69] on h2 "Designer Perform Basic" at bounding box center [745, 74] width 1138 height 10
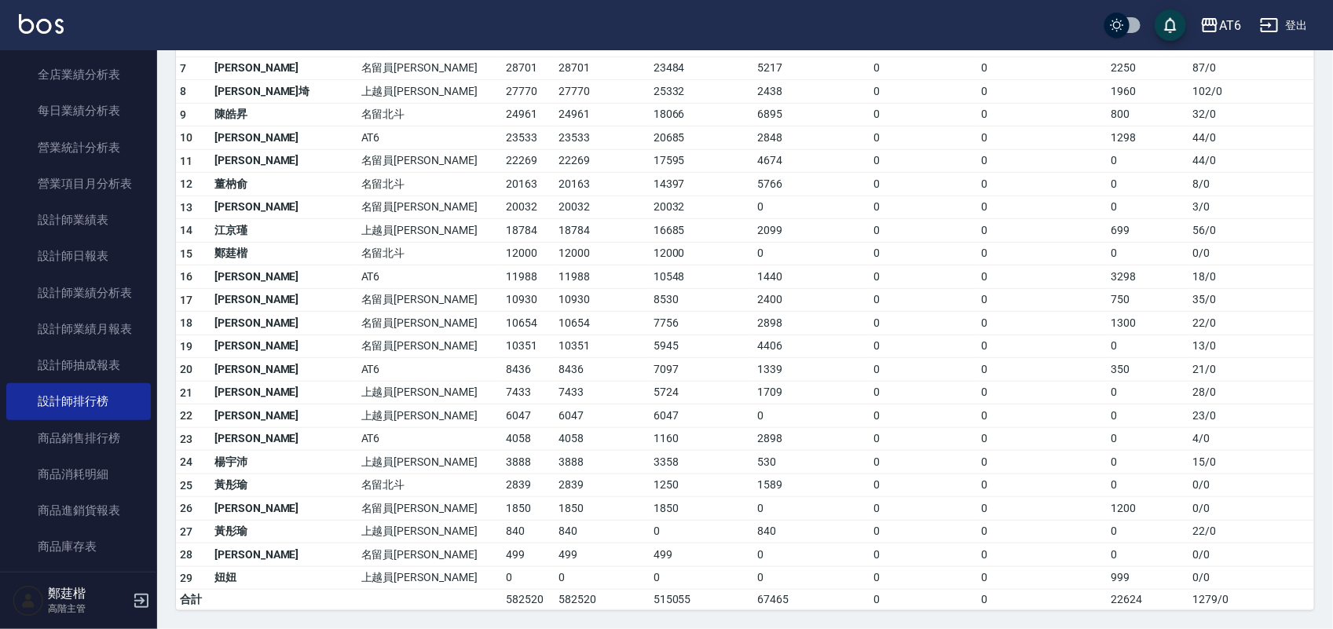
scroll to position [338, 0]
drag, startPoint x: 923, startPoint y: 262, endPoint x: 792, endPoint y: 260, distance: 131.2
click at [792, 260] on td "0" at bounding box center [811, 254] width 117 height 24
drag, startPoint x: 949, startPoint y: 267, endPoint x: 840, endPoint y: 262, distance: 108.5
click at [870, 265] on td "0" at bounding box center [924, 277] width 108 height 24
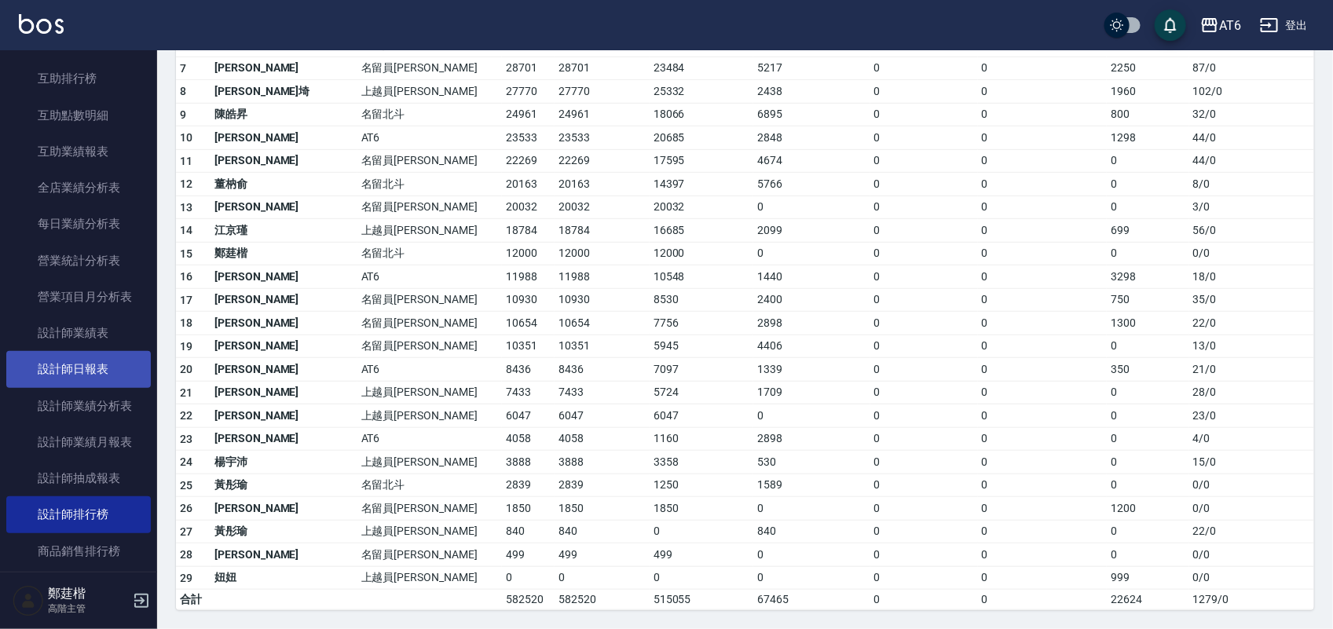
scroll to position [295, 0]
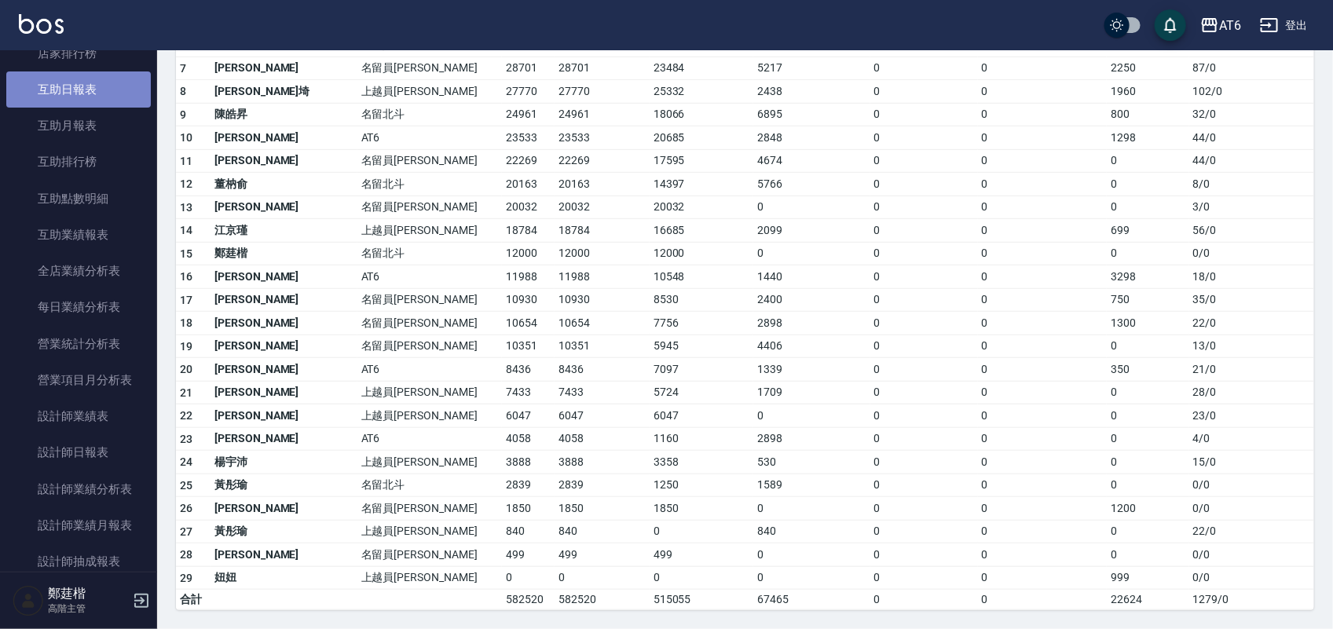
drag, startPoint x: 93, startPoint y: 85, endPoint x: 83, endPoint y: 81, distance: 10.2
click at [83, 81] on link "互助日報表" at bounding box center [78, 89] width 145 height 36
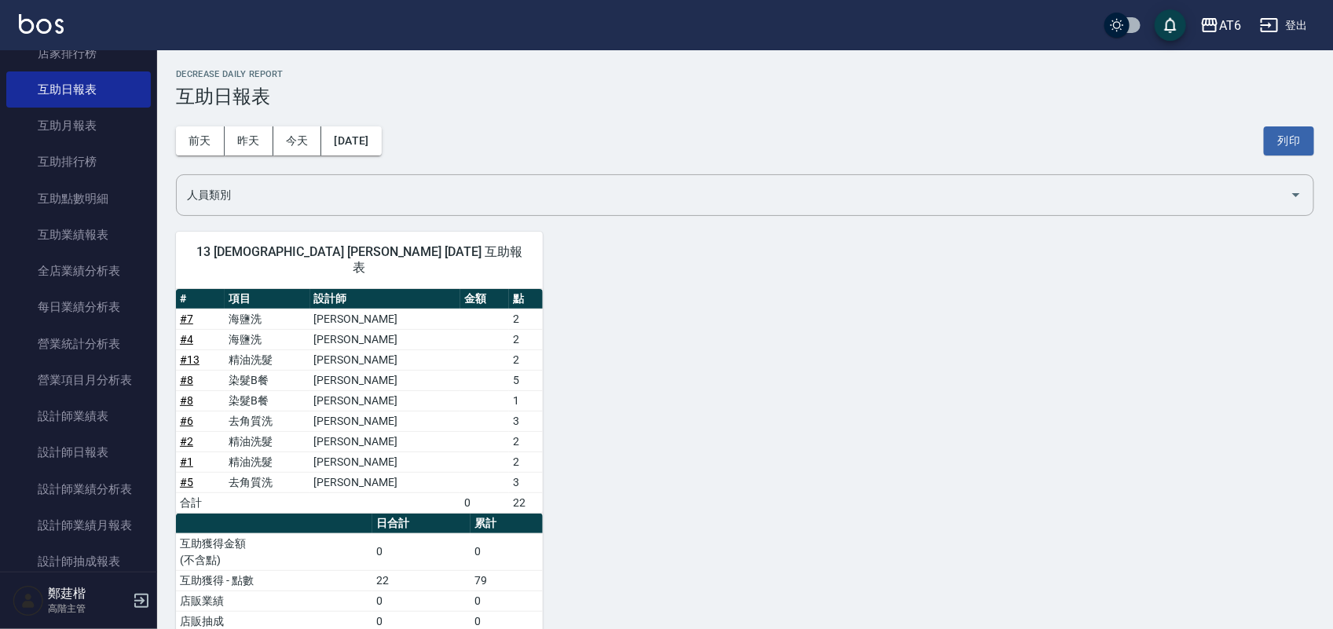
drag, startPoint x: 895, startPoint y: 263, endPoint x: 814, endPoint y: 265, distance: 81.7
click at [814, 265] on div "13 阿修 蕭聖修 09/07/2025 互助報表 # 項目 設計師 金額 點 # 7 海鹽洗 張茗甄 2 # 4 海鹽洗 賴昱宏 2 # 13 精油洗髮 邱…" at bounding box center [735, 432] width 1157 height 438
drag, startPoint x: 911, startPoint y: 281, endPoint x: 855, endPoint y: 273, distance: 57.1
click at [855, 273] on div "13 阿修 蕭聖修 09/07/2025 互助報表 # 項目 設計師 金額 點 # 7 海鹽洗 張茗甄 2 # 4 海鹽洗 賴昱宏 2 # 13 精油洗髮 邱…" at bounding box center [735, 432] width 1157 height 438
drag, startPoint x: 1140, startPoint y: 284, endPoint x: 675, endPoint y: 327, distance: 467.0
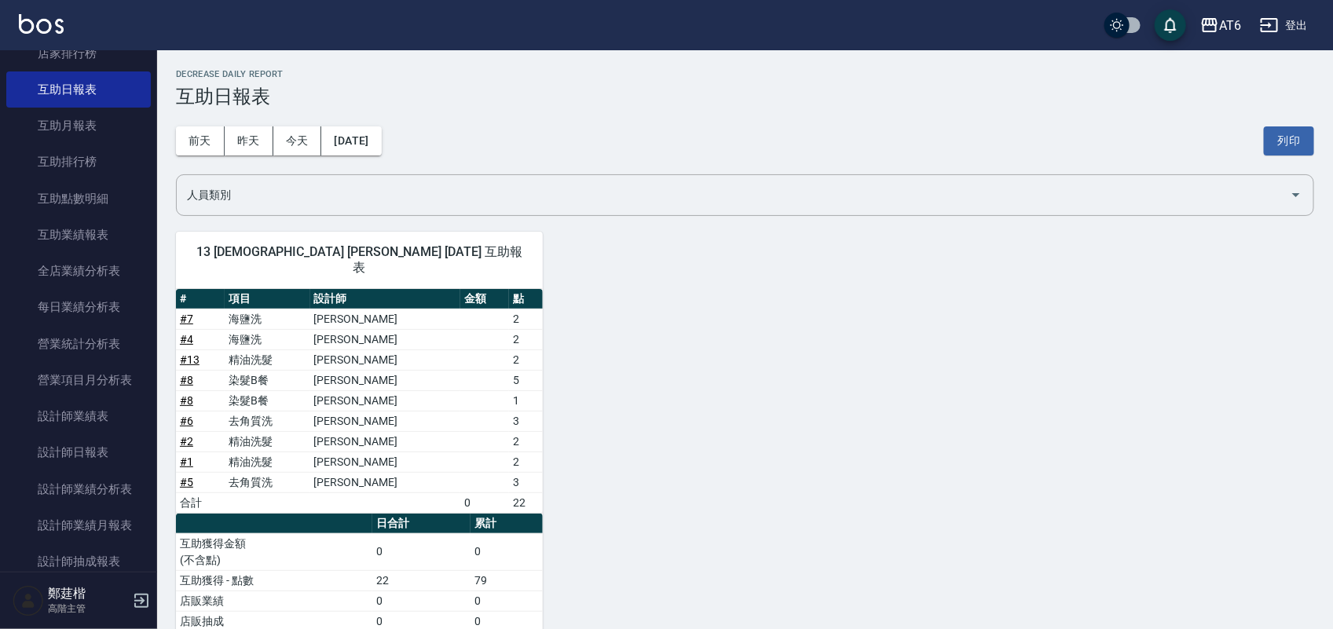
click at [675, 327] on div "13 阿修 蕭聖修 09/07/2025 互助報表 # 項目 設計師 金額 點 # 7 海鹽洗 張茗甄 2 # 4 海鹽洗 賴昱宏 2 # 13 精油洗髮 邱…" at bounding box center [735, 432] width 1157 height 438
drag, startPoint x: 1042, startPoint y: 332, endPoint x: 924, endPoint y: 309, distance: 120.9
click at [924, 309] on div "13 阿修 蕭聖修 09/07/2025 互助報表 # 項目 設計師 金額 點 # 7 海鹽洗 張茗甄 2 # 4 海鹽洗 賴昱宏 2 # 13 精油洗髮 邱…" at bounding box center [735, 432] width 1157 height 438
drag, startPoint x: 873, startPoint y: 91, endPoint x: 798, endPoint y: 86, distance: 75.5
click at [798, 86] on h3 "互助日報表" at bounding box center [745, 97] width 1138 height 22
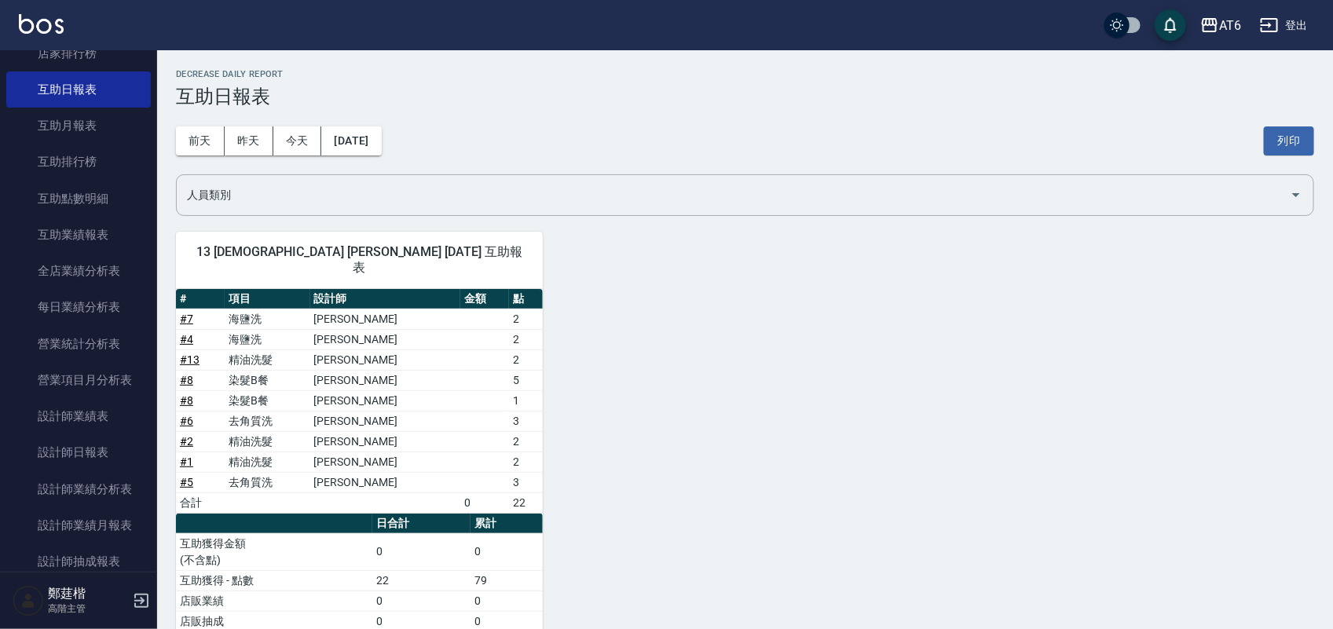
drag, startPoint x: 1101, startPoint y: 106, endPoint x: 822, endPoint y: 93, distance: 279.9
click at [827, 94] on h3 "互助日報表" at bounding box center [745, 97] width 1138 height 22
click at [1229, 33] on div "AT6" at bounding box center [1230, 26] width 22 height 20
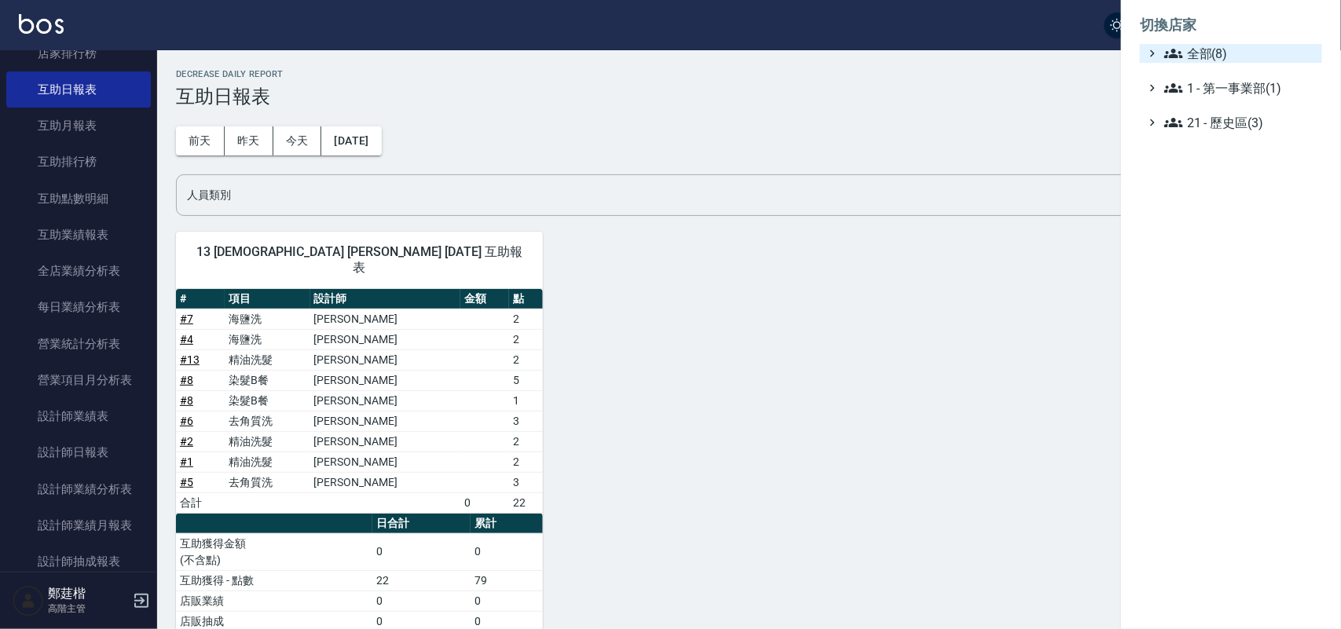
click at [1219, 49] on span "全部(8)" at bounding box center [1240, 53] width 152 height 19
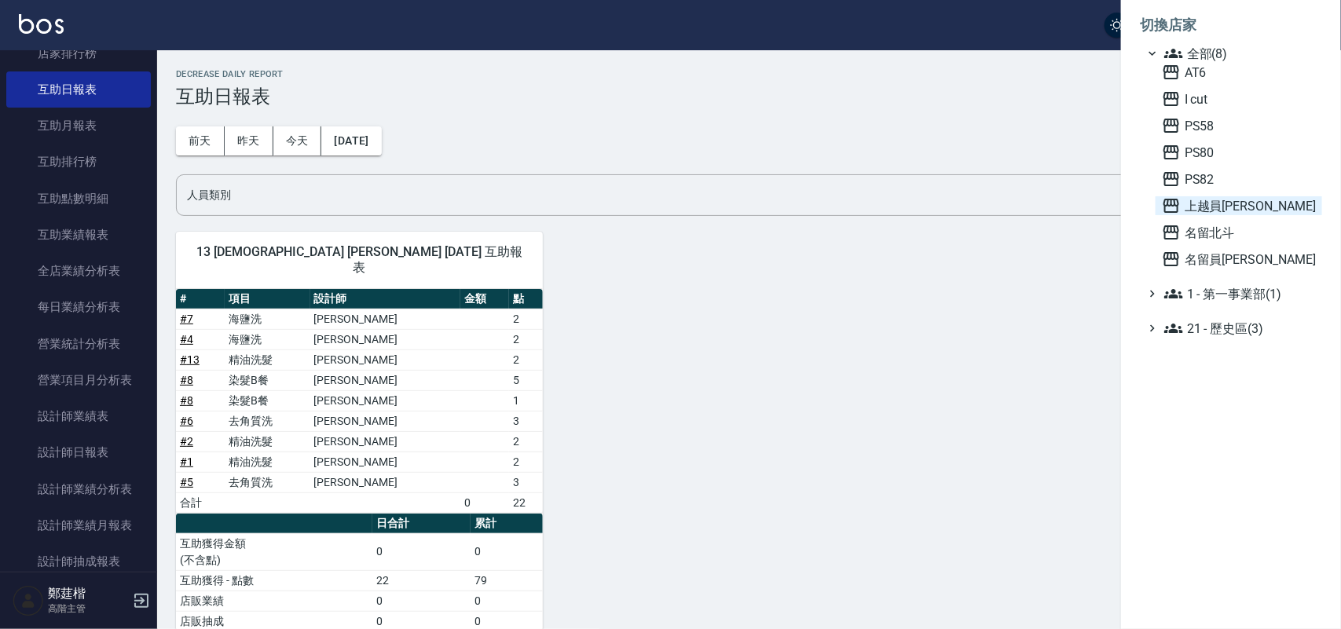
click at [1221, 210] on span "上越員[PERSON_NAME]" at bounding box center [1239, 205] width 154 height 19
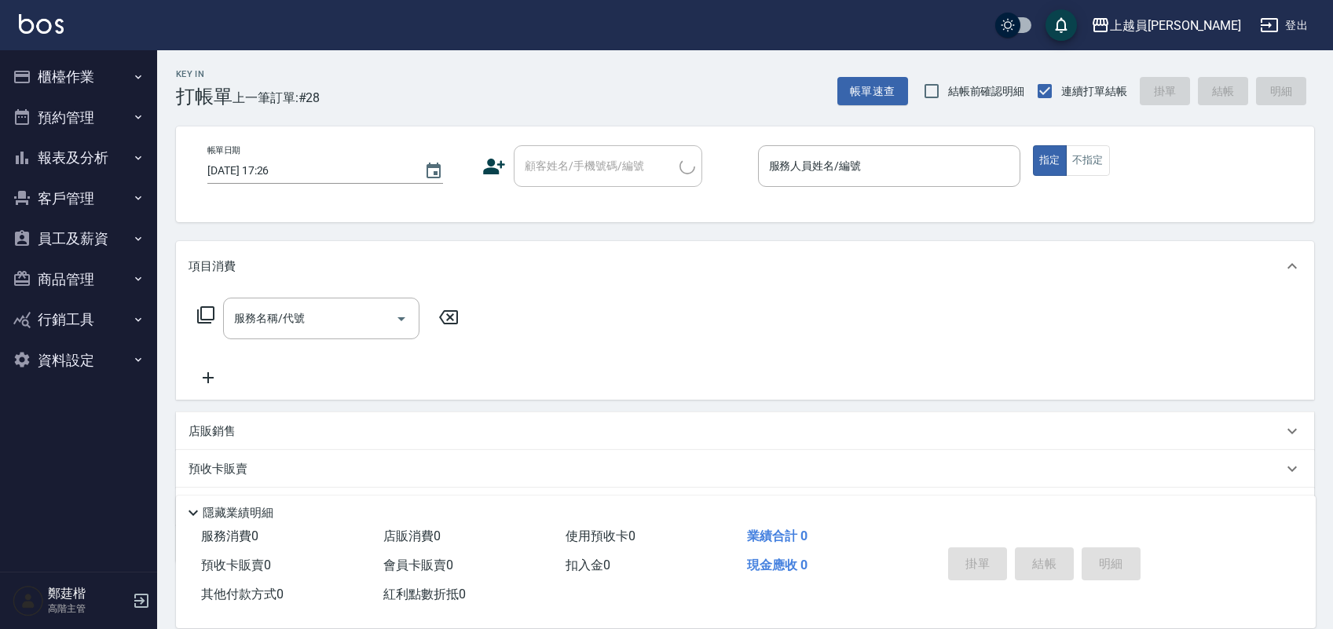
click at [107, 151] on button "報表及分析" at bounding box center [78, 157] width 145 height 41
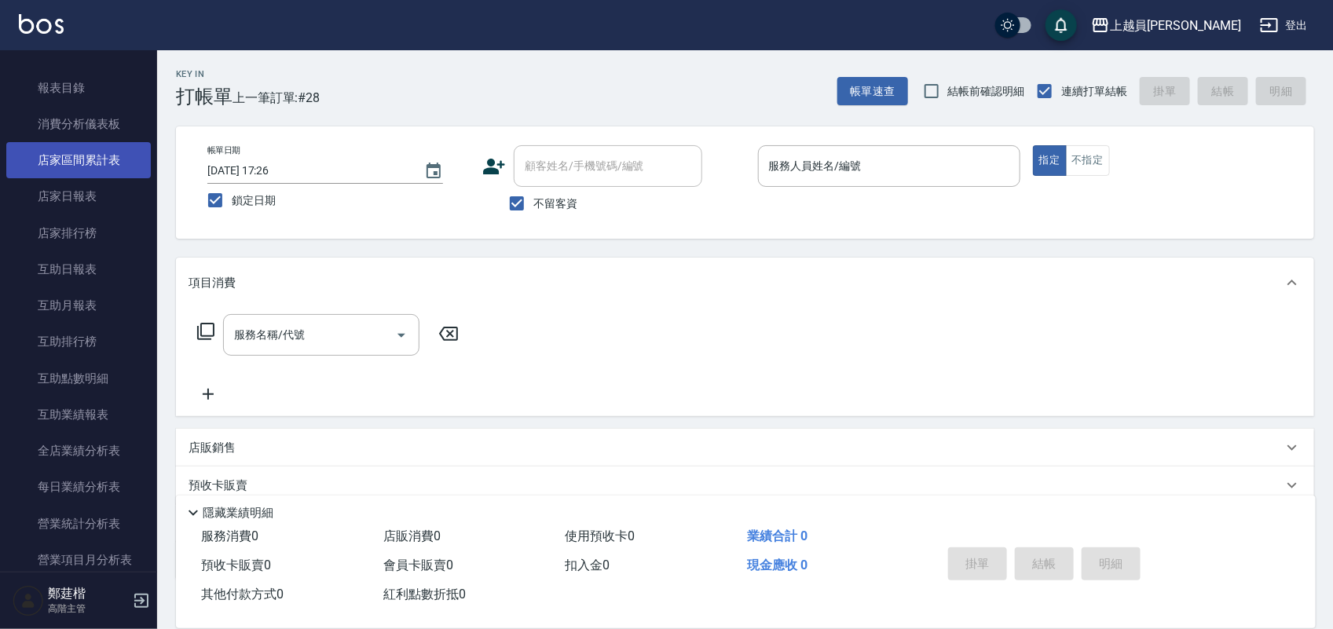
scroll to position [295, 0]
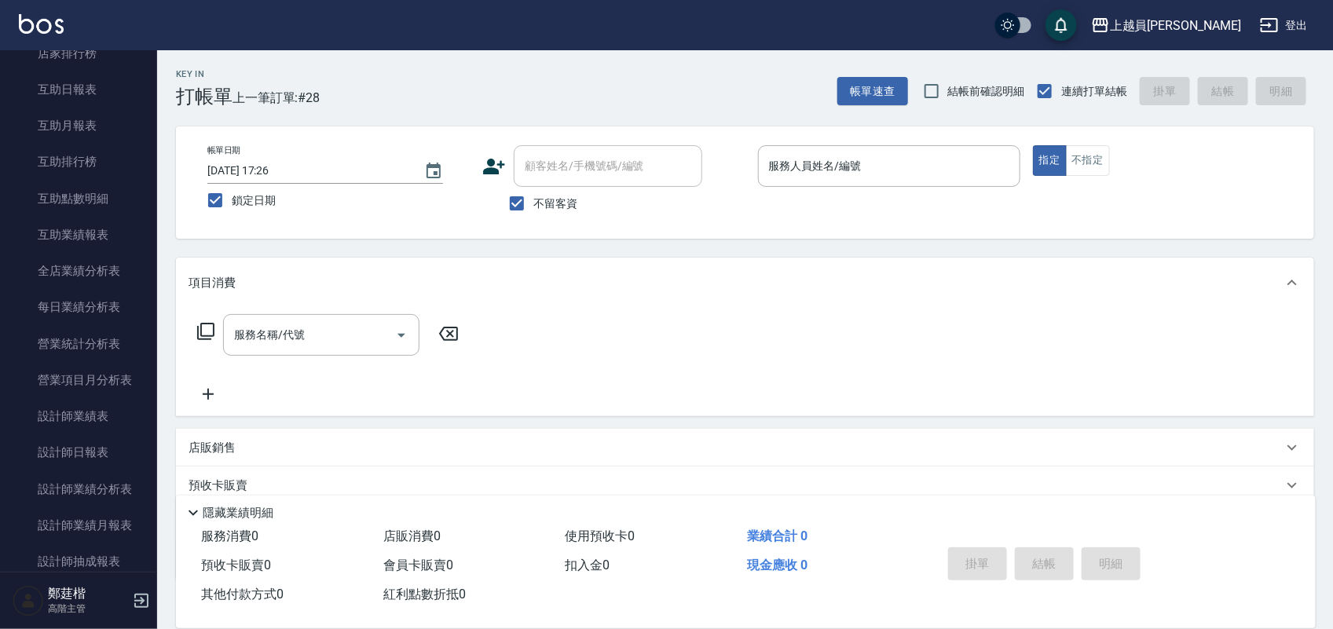
drag, startPoint x: 103, startPoint y: 448, endPoint x: 401, endPoint y: 107, distance: 453.1
click at [401, 107] on div "Key In 打帳單 上一筆訂單:#28 帳單速查 結帳前確認明細 連續打單結帳 掛單 結帳 明細" at bounding box center [735, 78] width 1157 height 57
click at [73, 103] on link "互助日報表" at bounding box center [78, 89] width 145 height 36
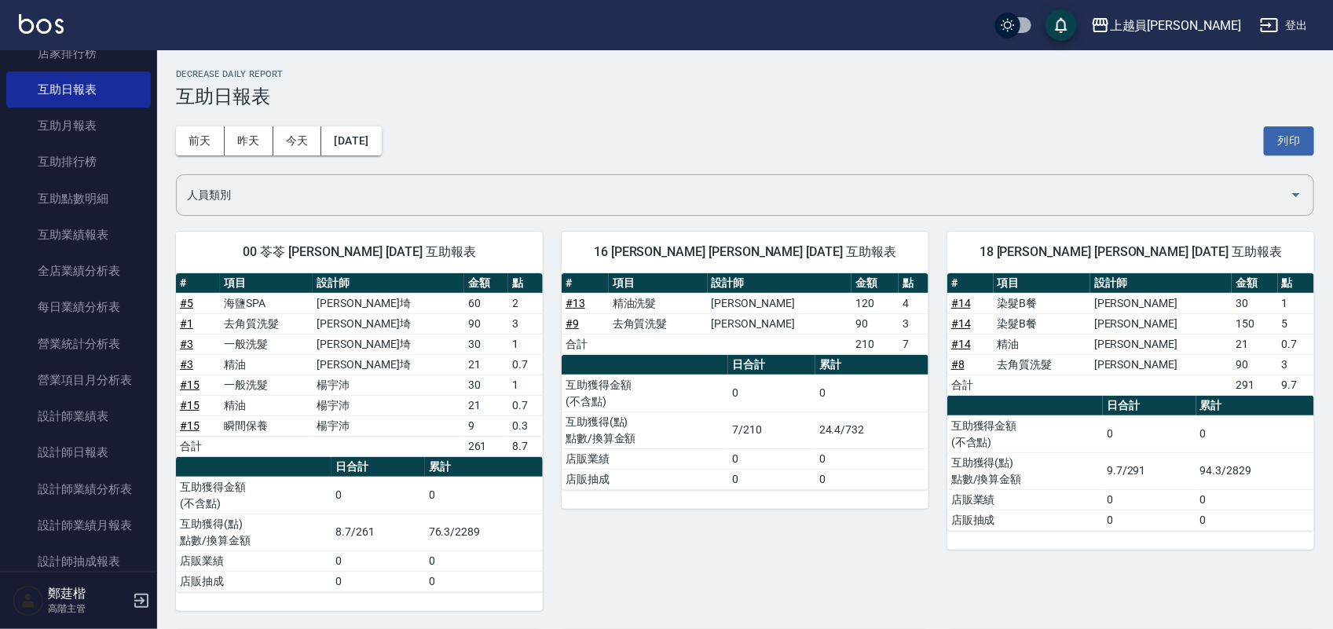
drag, startPoint x: 653, startPoint y: 69, endPoint x: 566, endPoint y: 88, distance: 89.2
click at [566, 88] on h3 "互助日報表" at bounding box center [745, 97] width 1138 height 22
drag, startPoint x: 703, startPoint y: 90, endPoint x: 581, endPoint y: 106, distance: 122.8
click at [583, 106] on h3 "互助日報表" at bounding box center [745, 97] width 1138 height 22
click at [381, 147] on button "[DATE]" at bounding box center [351, 140] width 60 height 29
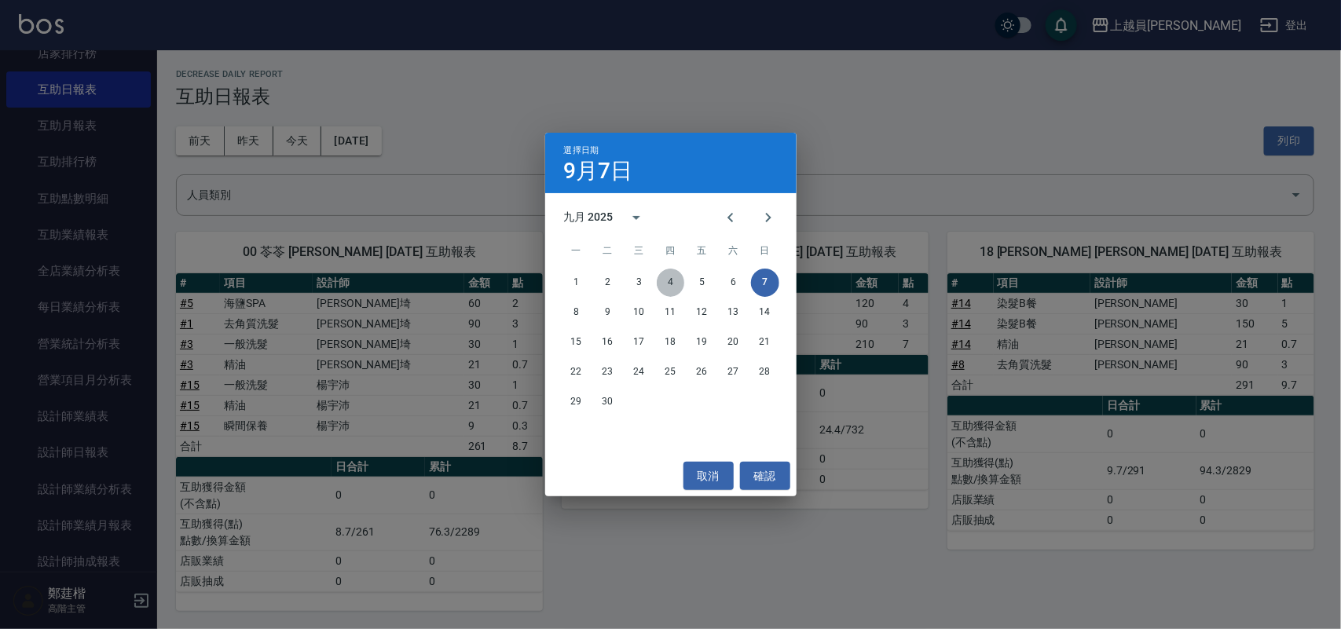
click at [658, 283] on button "4" at bounding box center [671, 283] width 28 height 28
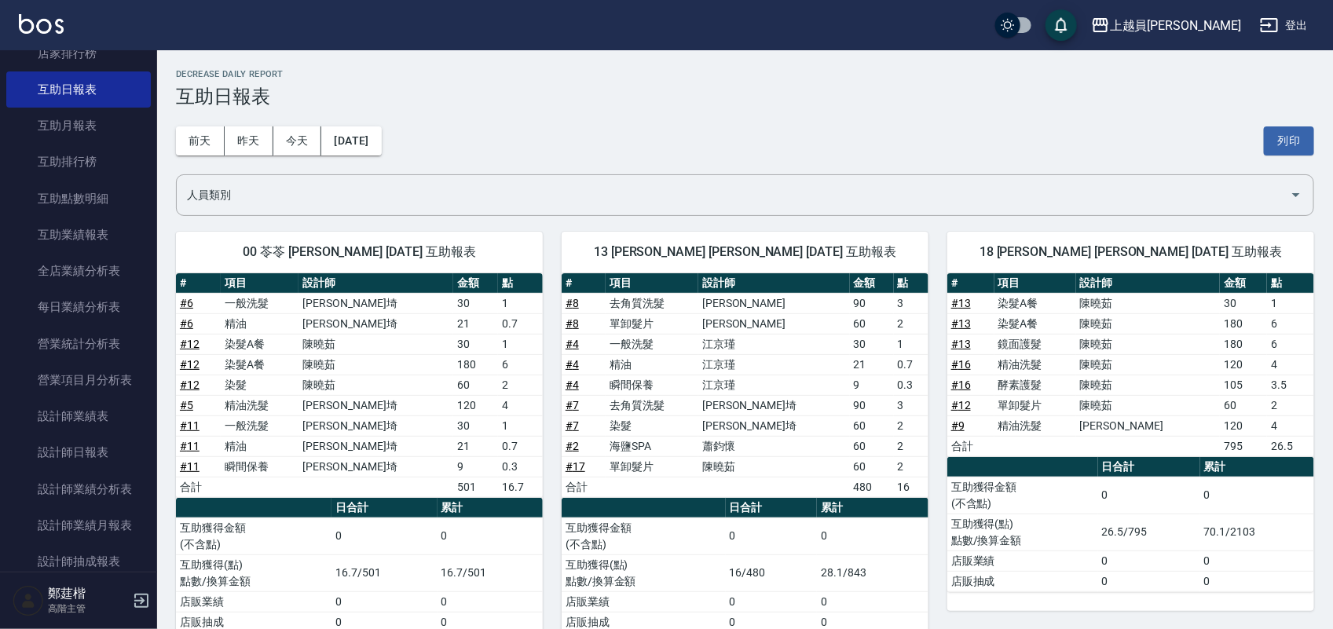
drag, startPoint x: 818, startPoint y: 130, endPoint x: 650, endPoint y: 135, distance: 167.4
click at [650, 135] on div "前天 昨天 今天 2025/09/04 列印" at bounding box center [745, 141] width 1138 height 67
drag, startPoint x: 790, startPoint y: 131, endPoint x: 614, endPoint y: 130, distance: 175.9
click at [614, 130] on div "前天 昨天 今天 2025/09/04 列印" at bounding box center [745, 141] width 1138 height 67
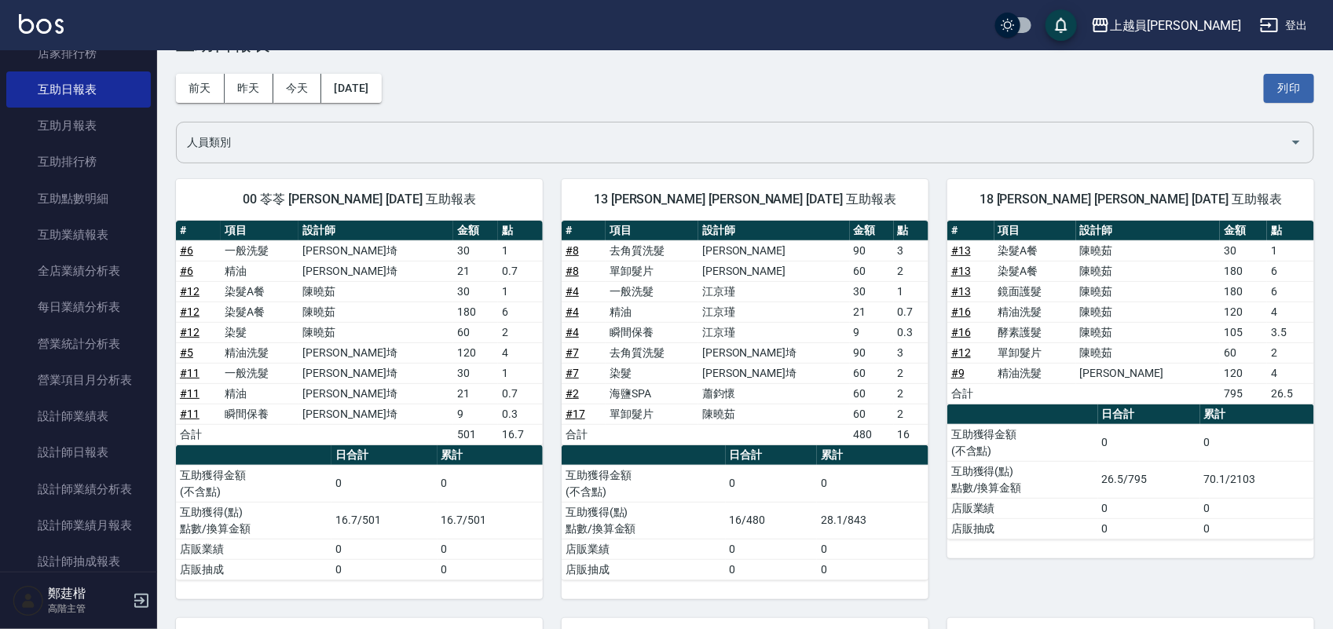
scroll to position [98, 0]
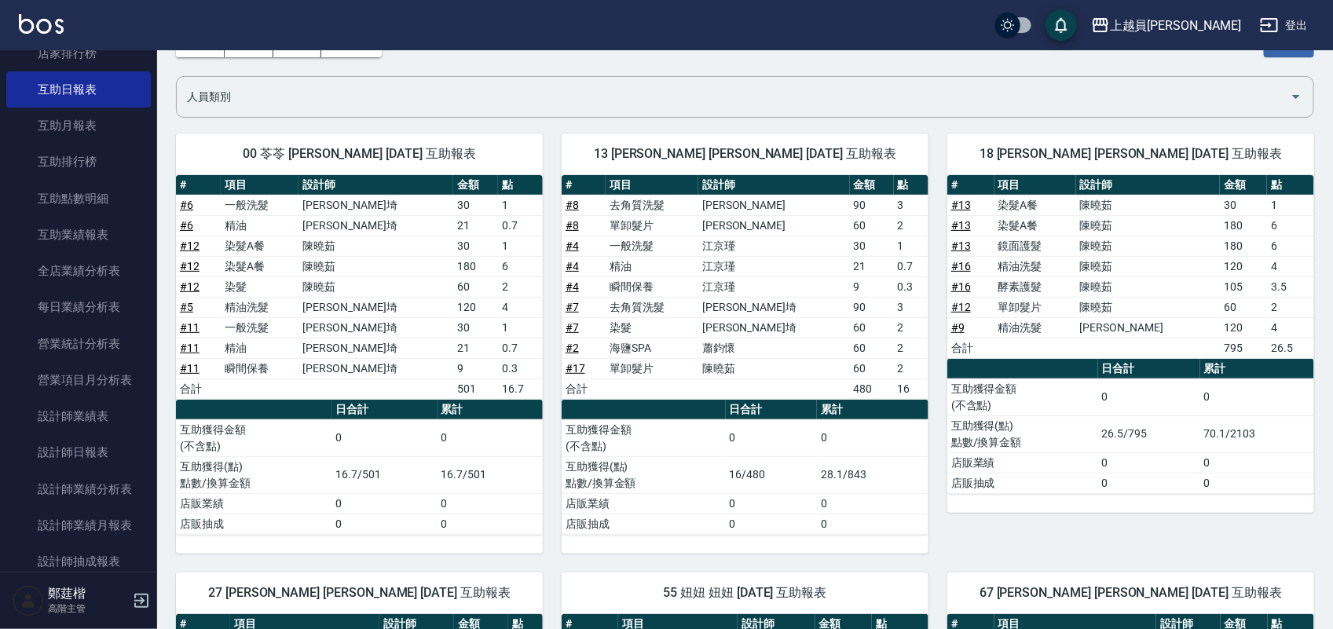
drag, startPoint x: 904, startPoint y: 79, endPoint x: 621, endPoint y: 64, distance: 283.2
click at [621, 64] on div "前天 昨天 今天 2025/09/04 列印" at bounding box center [745, 42] width 1138 height 67
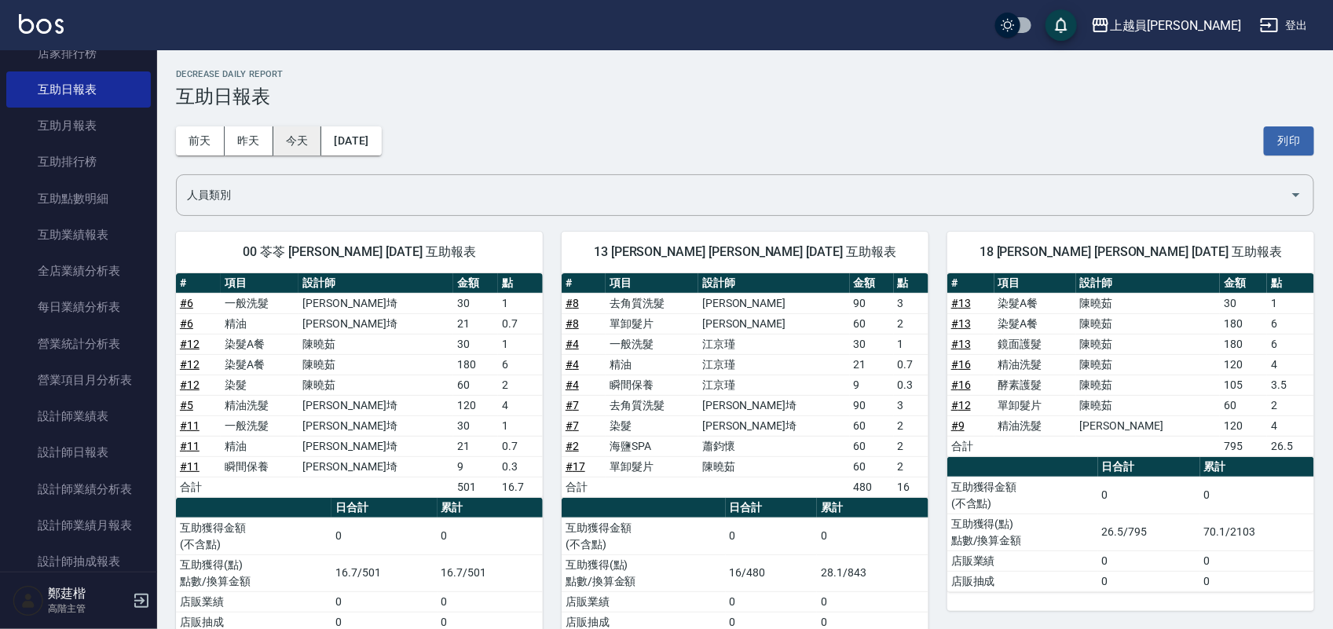
click at [285, 143] on button "今天" at bounding box center [297, 140] width 49 height 29
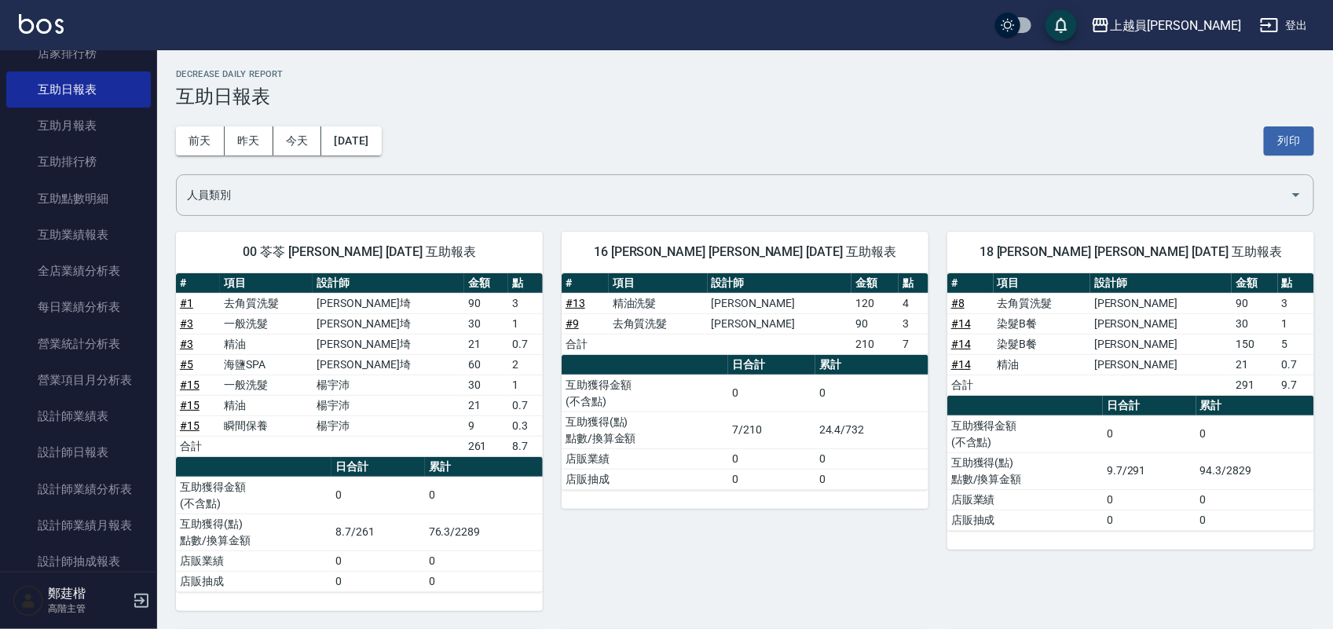
drag, startPoint x: 1025, startPoint y: 93, endPoint x: 908, endPoint y: 96, distance: 117.1
click at [908, 96] on h3 "互助日報表" at bounding box center [745, 97] width 1138 height 22
drag, startPoint x: 1021, startPoint y: 84, endPoint x: 905, endPoint y: 85, distance: 116.2
click at [905, 86] on h3 "互助日報表" at bounding box center [745, 97] width 1138 height 22
drag, startPoint x: 1047, startPoint y: 90, endPoint x: 877, endPoint y: 90, distance: 170.4
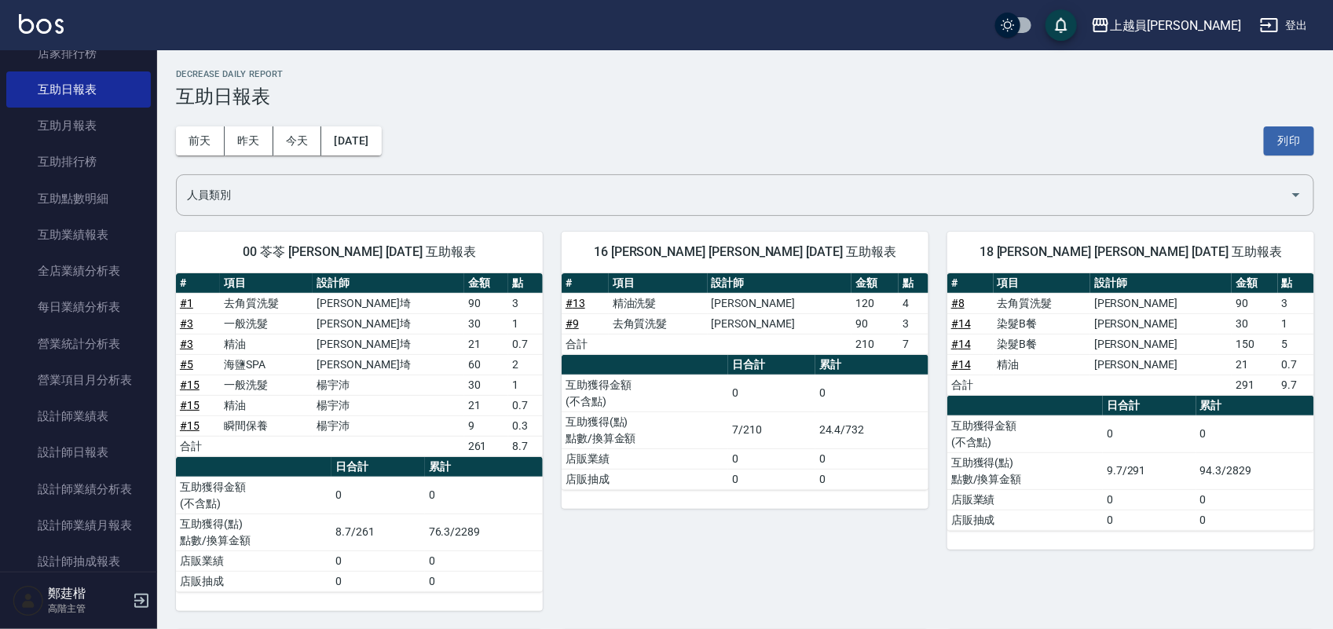
click at [877, 90] on h3 "互助日報表" at bounding box center [745, 97] width 1138 height 22
click at [1116, 104] on h3 "互助日報表" at bounding box center [745, 97] width 1138 height 22
drag, startPoint x: 1128, startPoint y: 64, endPoint x: 567, endPoint y: 108, distance: 562.5
click at [567, 108] on div "前天 昨天 今天 2025/09/07 列印" at bounding box center [745, 141] width 1138 height 67
drag, startPoint x: 1301, startPoint y: 75, endPoint x: 796, endPoint y: 99, distance: 506.4
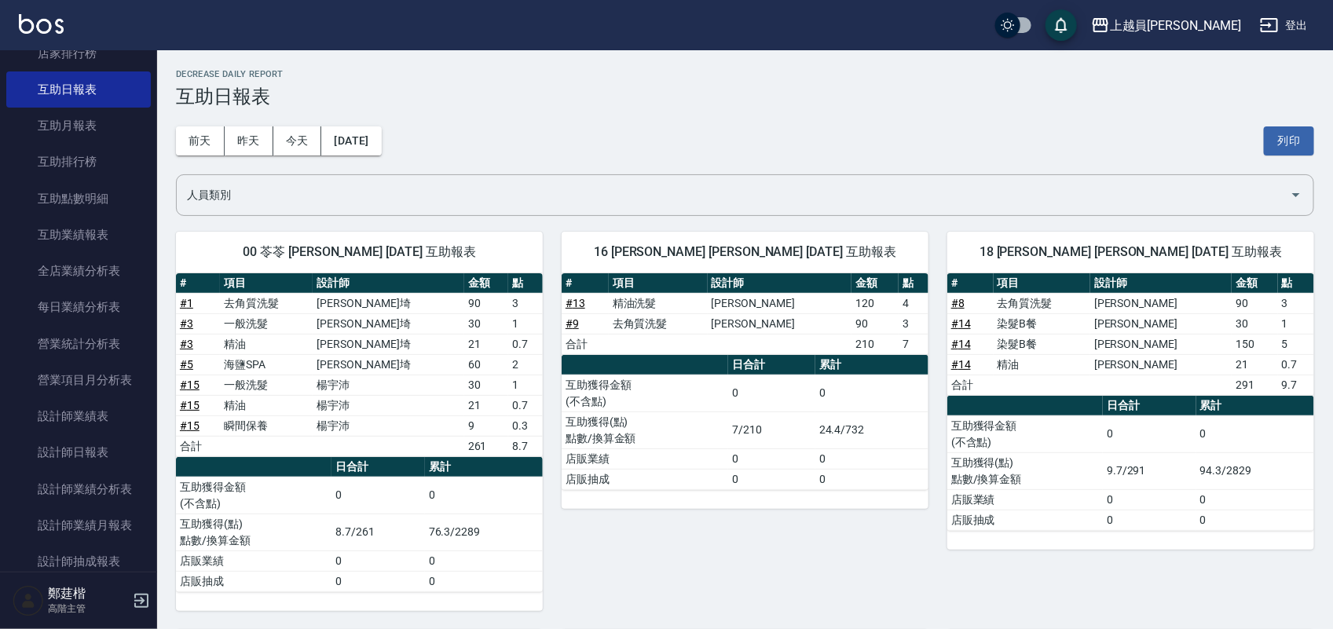
click at [796, 99] on h3 "互助日報表" at bounding box center [745, 97] width 1138 height 22
drag, startPoint x: 1231, startPoint y: 85, endPoint x: 876, endPoint y: 118, distance: 356.5
click at [872, 118] on div "前天 昨天 今天 2025/09/07 列印" at bounding box center [745, 141] width 1138 height 67
drag, startPoint x: 1257, startPoint y: 64, endPoint x: 891, endPoint y: 94, distance: 367.2
click at [796, 93] on h3 "互助日報表" at bounding box center [745, 97] width 1138 height 22
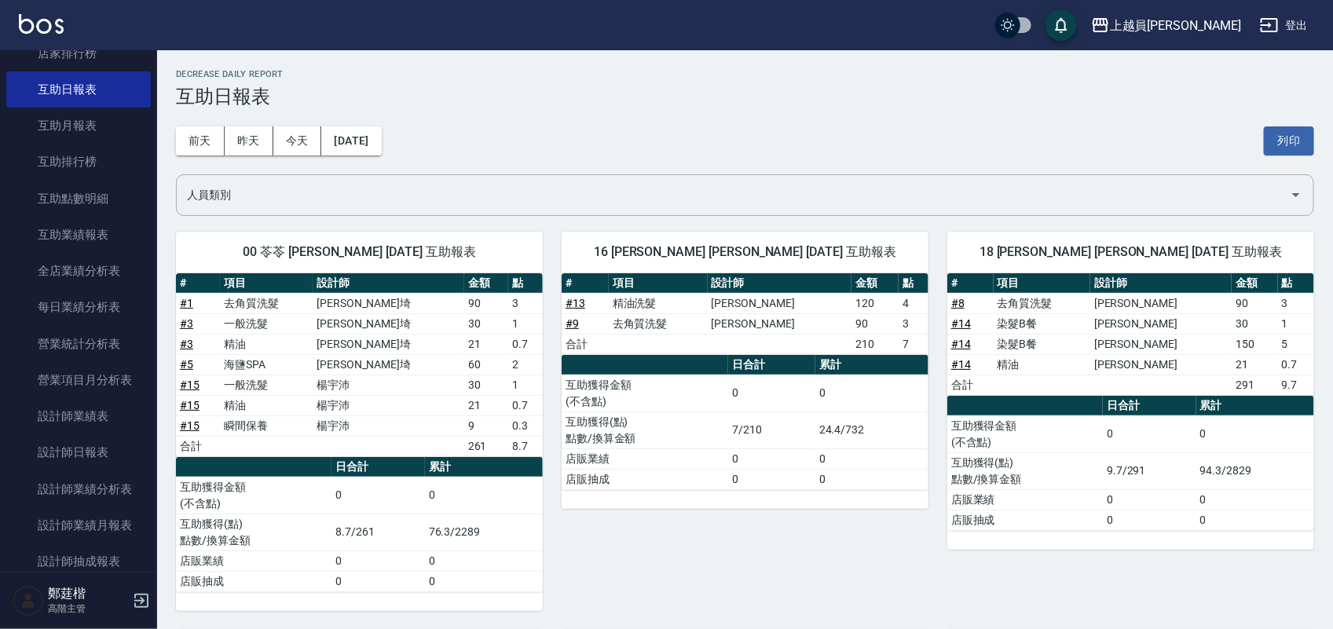
drag, startPoint x: 1228, startPoint y: 98, endPoint x: 878, endPoint y: 100, distance: 349.5
click at [878, 100] on h3 "互助日報表" at bounding box center [745, 97] width 1138 height 22
drag, startPoint x: 1005, startPoint y: 103, endPoint x: 952, endPoint y: 96, distance: 53.9
click at [952, 96] on h3 "互助日報表" at bounding box center [745, 97] width 1138 height 22
drag, startPoint x: 1019, startPoint y: 92, endPoint x: 956, endPoint y: 92, distance: 62.8
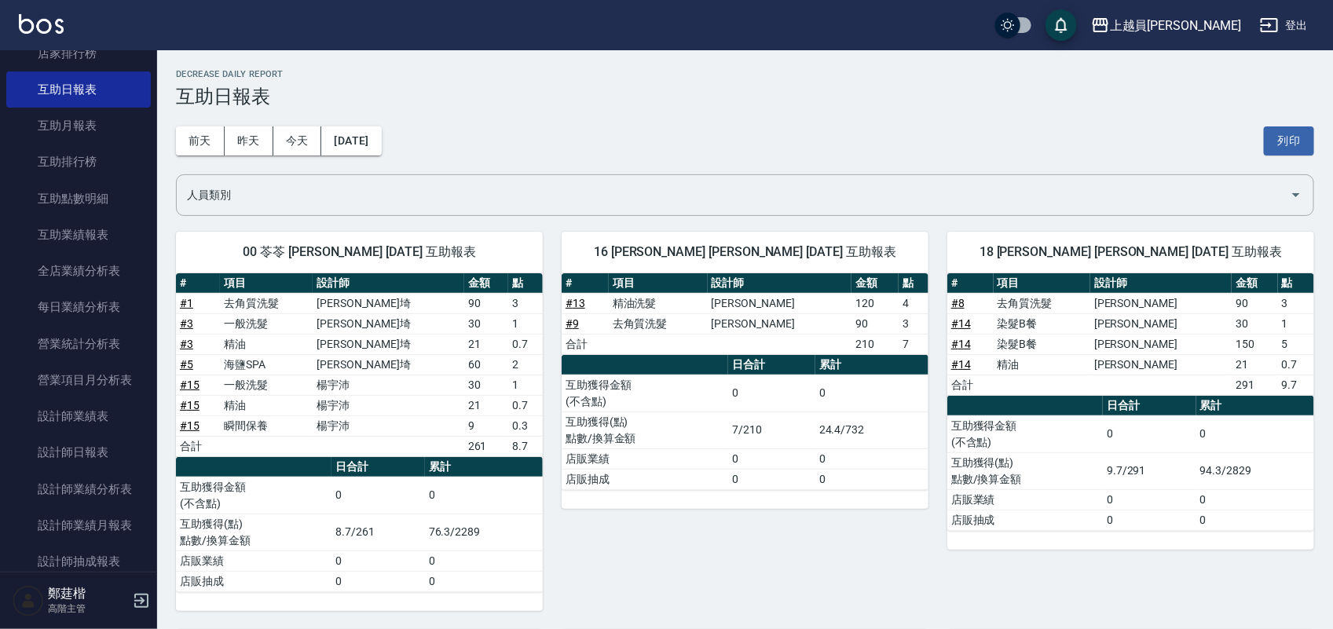
click at [956, 92] on h3 "互助日報表" at bounding box center [745, 97] width 1138 height 22
drag, startPoint x: 1002, startPoint y: 92, endPoint x: 974, endPoint y: 90, distance: 28.3
click at [974, 90] on h3 "互助日報表" at bounding box center [745, 97] width 1138 height 22
drag, startPoint x: 1110, startPoint y: 92, endPoint x: 727, endPoint y: 128, distance: 385.0
click at [727, 128] on div "前天 昨天 今天 2025/09/07 列印" at bounding box center [745, 141] width 1138 height 67
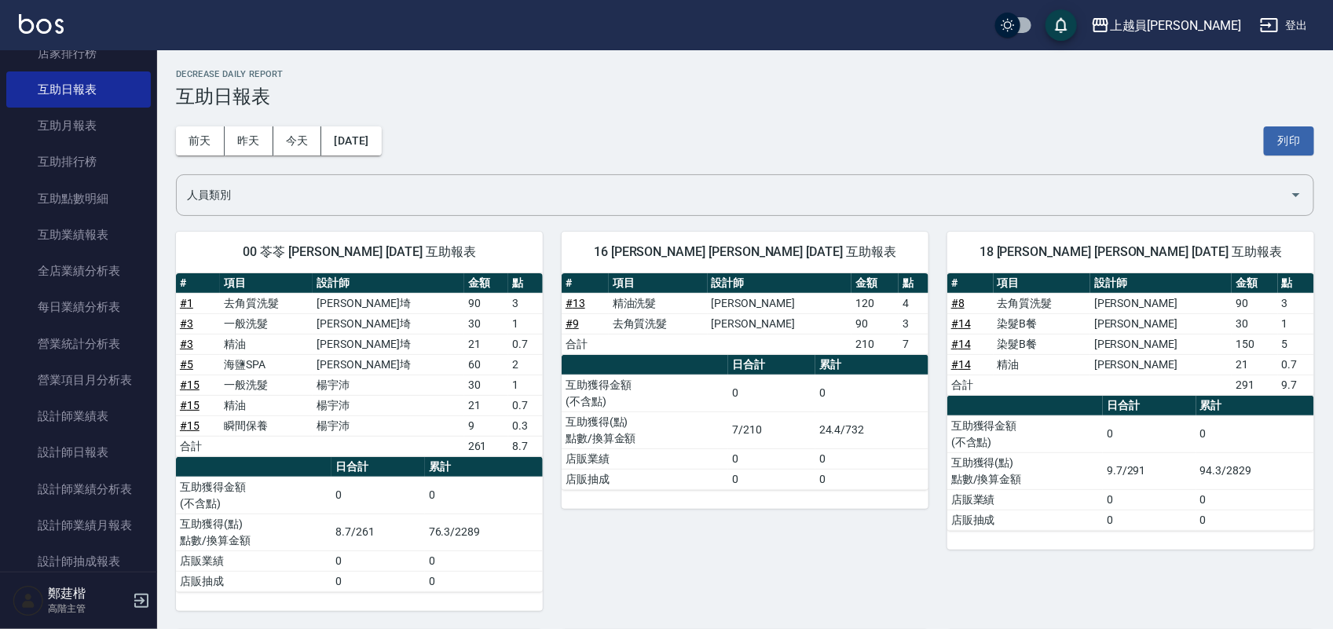
drag, startPoint x: 1097, startPoint y: 112, endPoint x: 877, endPoint y: 102, distance: 220.9
click at [877, 102] on h3 "互助日報表" at bounding box center [745, 97] width 1138 height 22
drag, startPoint x: 1258, startPoint y: 95, endPoint x: 737, endPoint y: 110, distance: 521.7
click at [737, 110] on div "前天 昨天 今天 2025/09/07 列印" at bounding box center [745, 141] width 1138 height 67
drag, startPoint x: 1148, startPoint y: 122, endPoint x: 712, endPoint y: 108, distance: 435.4
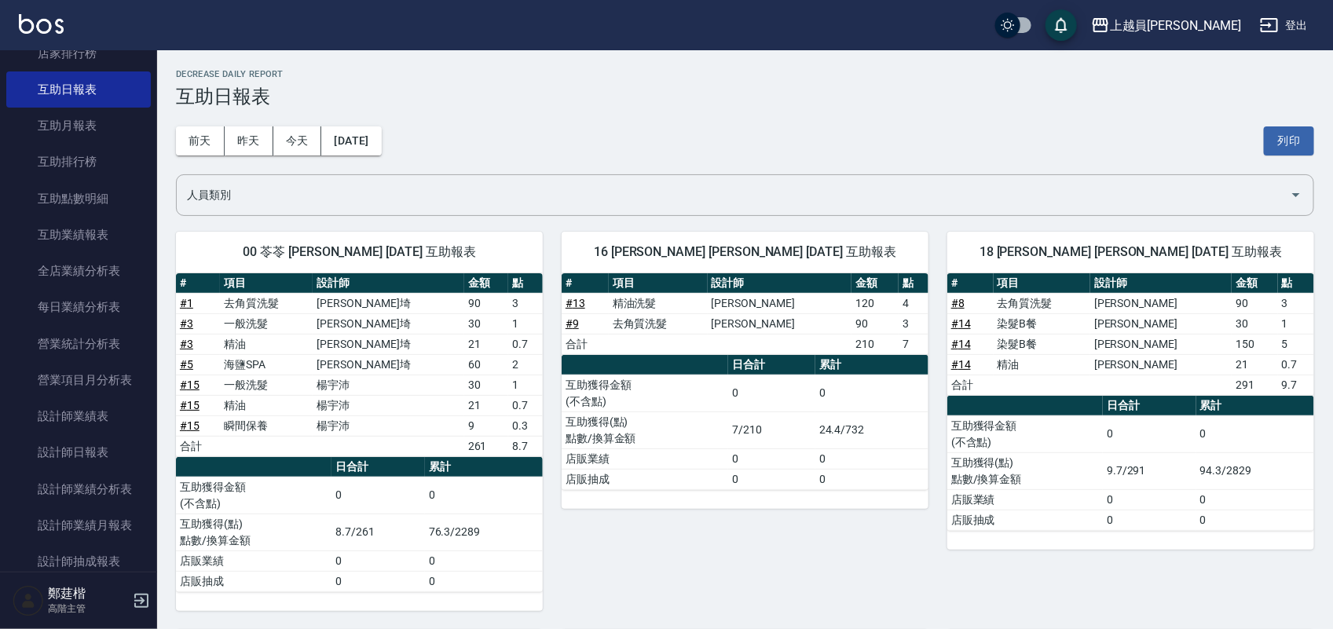
click at [669, 123] on div "前天 昨天 今天 2025/09/07 列印" at bounding box center [745, 141] width 1138 height 67
drag, startPoint x: 1265, startPoint y: 75, endPoint x: 917, endPoint y: 85, distance: 348.9
click at [917, 86] on h3 "互助日報表" at bounding box center [745, 97] width 1138 height 22
drag, startPoint x: 1210, startPoint y: 94, endPoint x: 813, endPoint y: 97, distance: 397.4
click at [813, 97] on h3 "互助日報表" at bounding box center [745, 97] width 1138 height 22
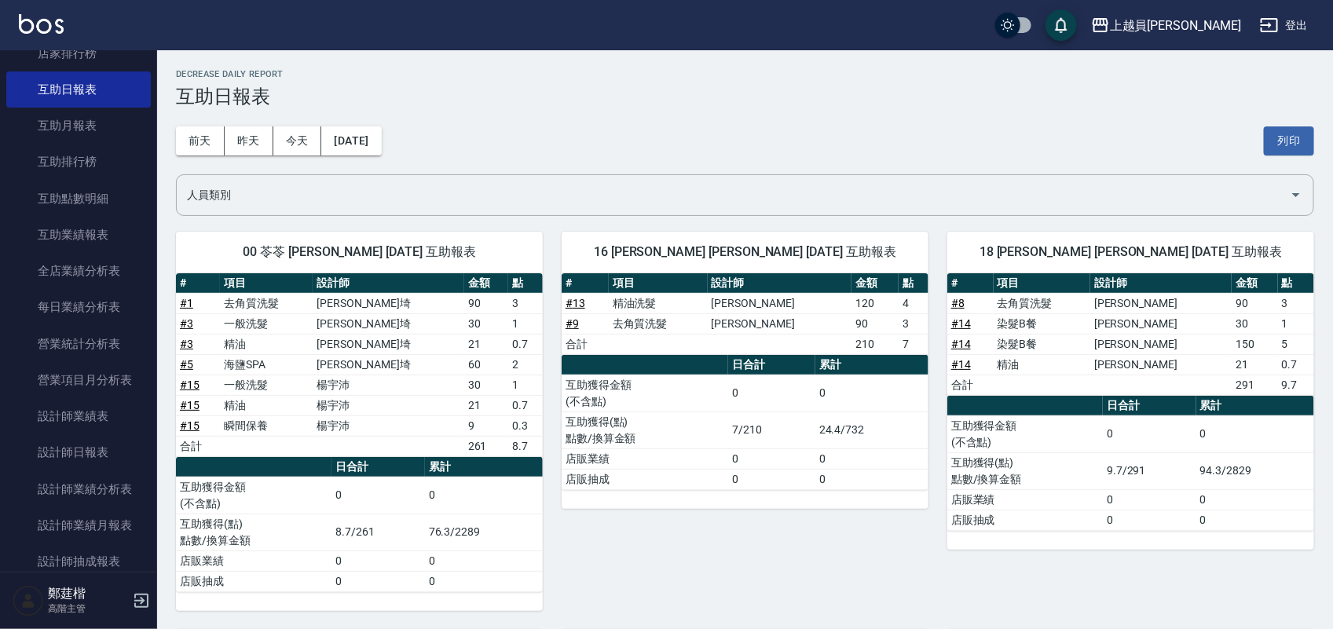
drag, startPoint x: 1199, startPoint y: 77, endPoint x: 672, endPoint y: 94, distance: 526.5
click at [672, 93] on h3 "互助日報表" at bounding box center [745, 97] width 1138 height 22
drag, startPoint x: 1045, startPoint y: 97, endPoint x: 550, endPoint y: 126, distance: 495.7
click at [550, 126] on div "前天 昨天 今天 2025/09/07 列印" at bounding box center [745, 141] width 1138 height 67
drag, startPoint x: 1047, startPoint y: 112, endPoint x: 1001, endPoint y: 104, distance: 46.2
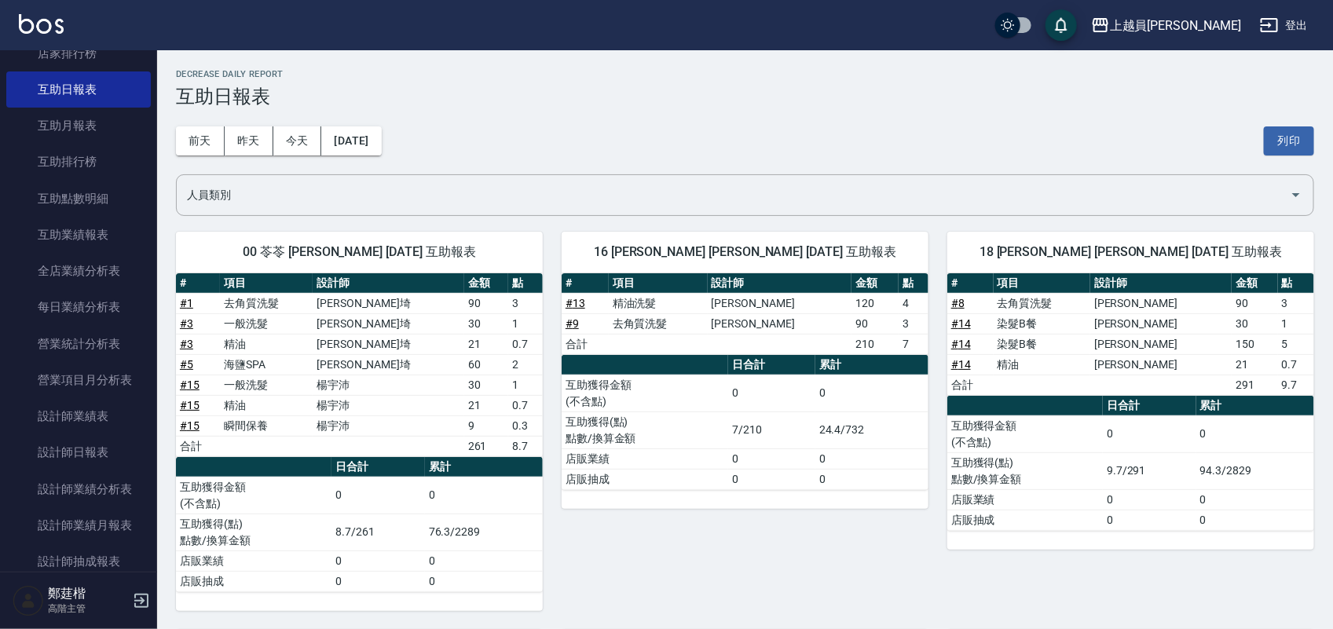
drag, startPoint x: 1001, startPoint y: 104, endPoint x: 974, endPoint y: 89, distance: 31.3
click at [963, 97] on h3 "互助日報表" at bounding box center [745, 97] width 1138 height 22
click at [381, 143] on button "[DATE]" at bounding box center [351, 140] width 60 height 29
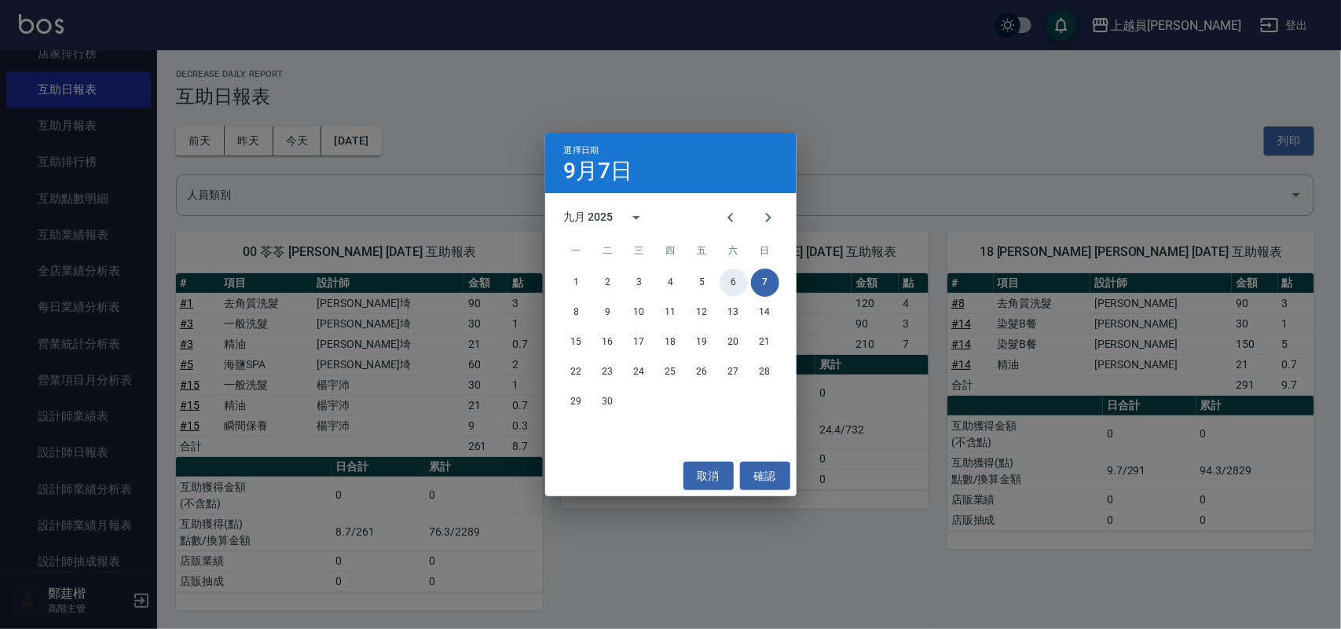
drag, startPoint x: 725, startPoint y: 279, endPoint x: 405, endPoint y: 24, distance: 408.6
click at [727, 277] on button "6" at bounding box center [733, 283] width 28 height 28
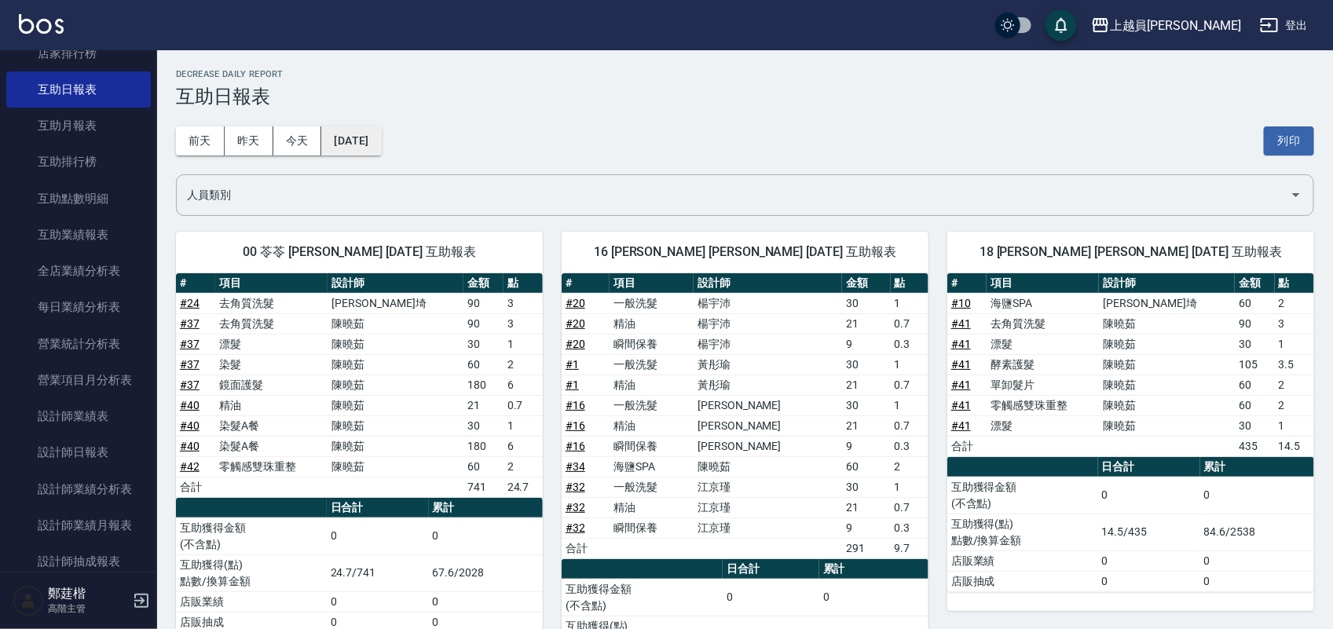
click at [381, 147] on button "2025/09/06" at bounding box center [351, 140] width 60 height 29
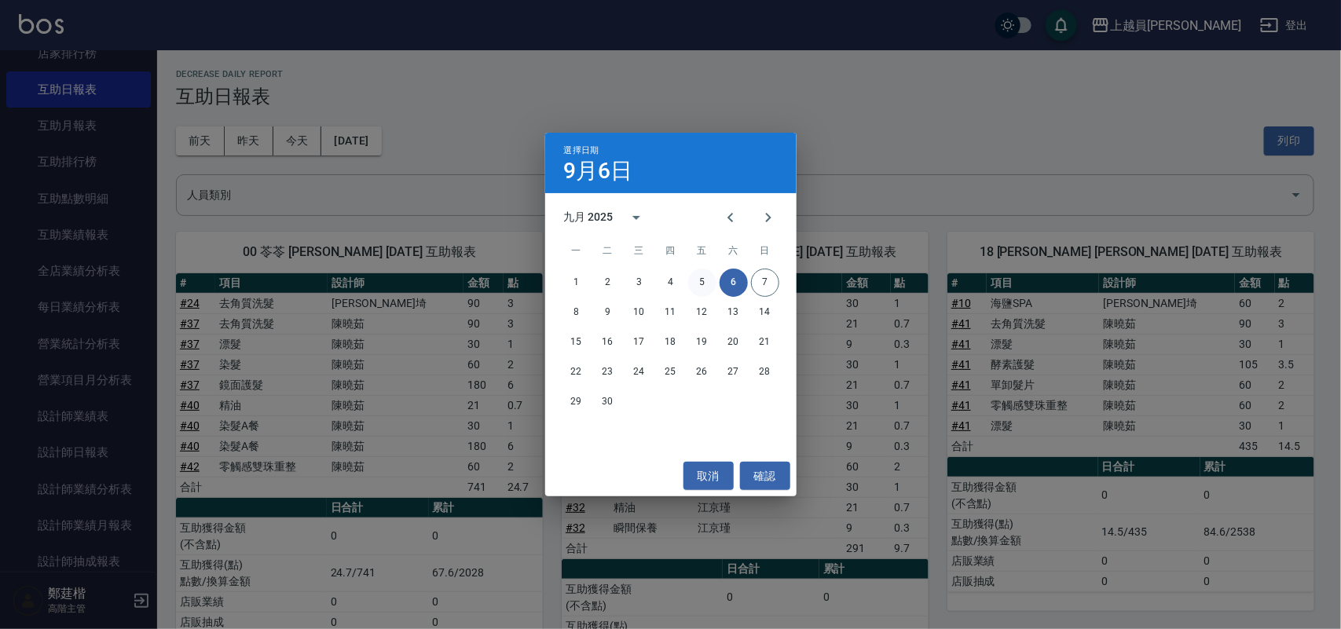
click at [703, 273] on button "5" at bounding box center [702, 283] width 28 height 28
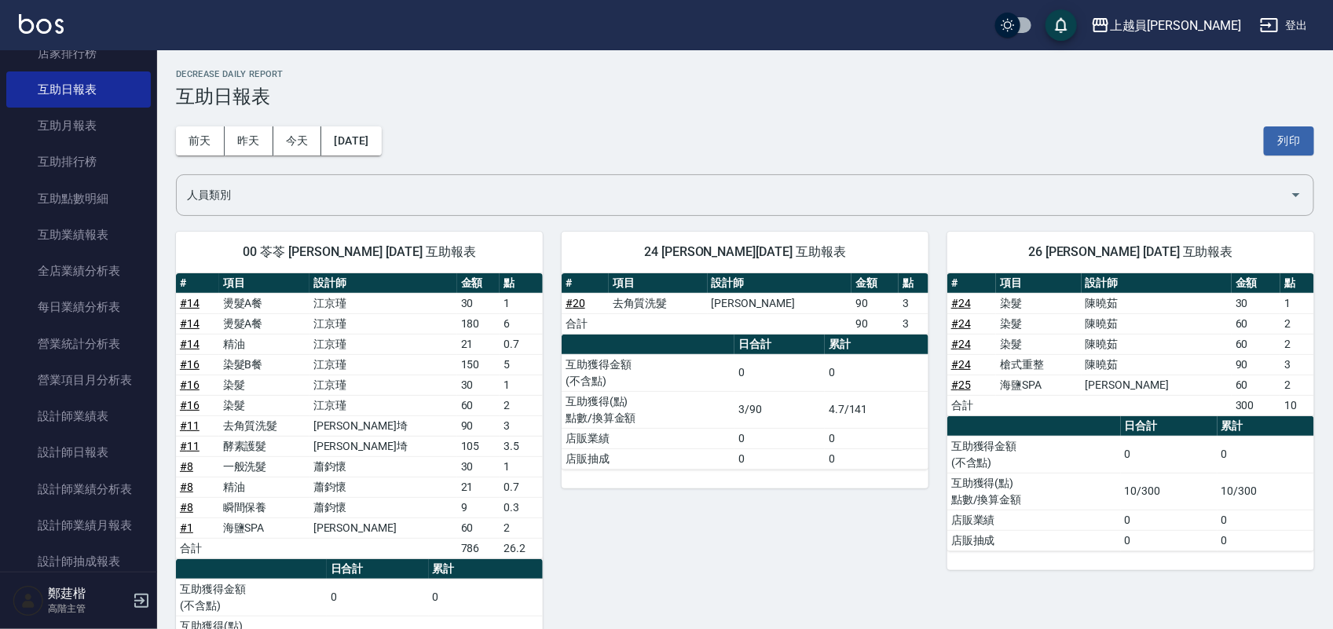
drag, startPoint x: 847, startPoint y: 104, endPoint x: 785, endPoint y: 108, distance: 61.4
click at [771, 108] on div "前天 昨天 今天 2025/09/05 列印" at bounding box center [745, 141] width 1138 height 67
drag, startPoint x: 889, startPoint y: 104, endPoint x: 770, endPoint y: 111, distance: 119.6
click at [744, 111] on div "前天 昨天 今天 2025/09/05 列印" at bounding box center [745, 141] width 1138 height 67
drag, startPoint x: 797, startPoint y: 108, endPoint x: 679, endPoint y: 141, distance: 122.6
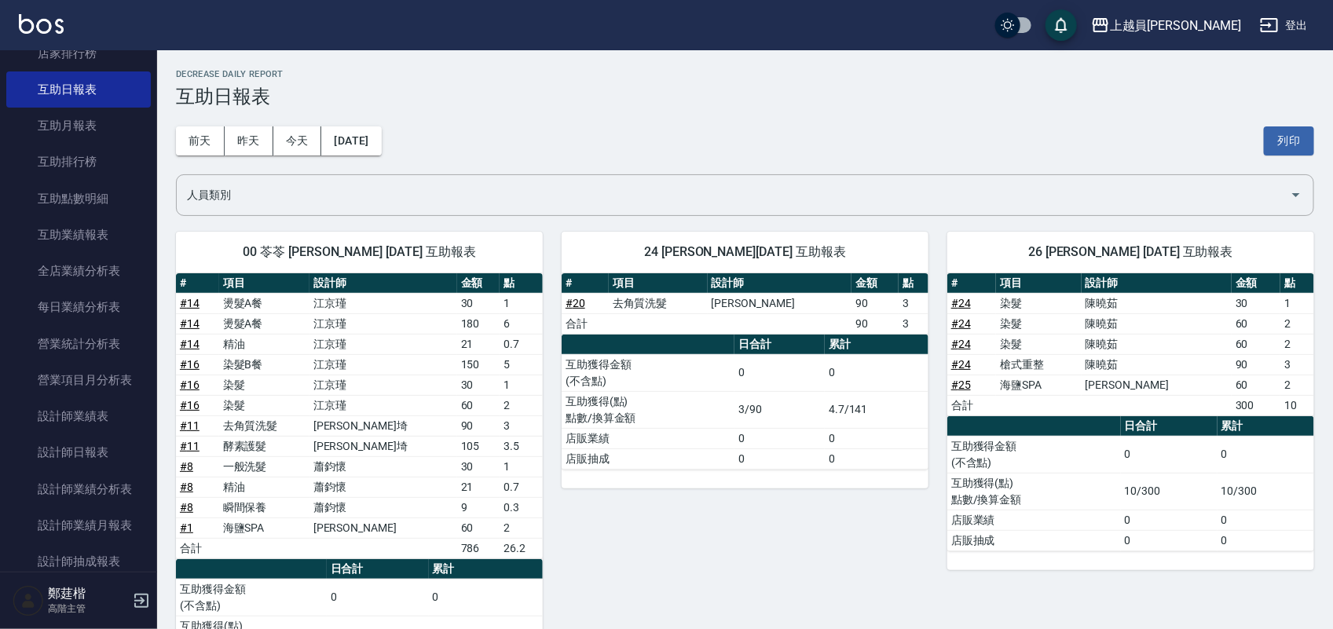
click at [678, 141] on div "前天 昨天 今天 2025/09/05 列印" at bounding box center [745, 141] width 1138 height 67
click at [381, 131] on button "2025/09/05" at bounding box center [351, 140] width 60 height 29
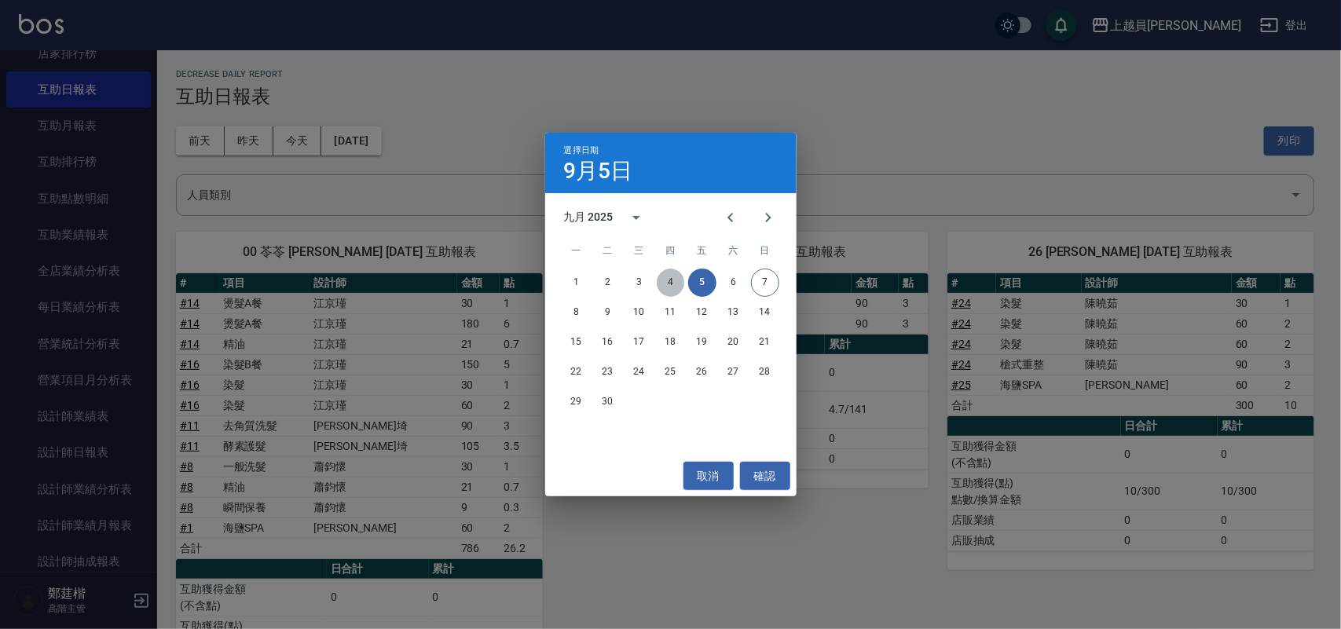
click at [675, 283] on button "4" at bounding box center [671, 283] width 28 height 28
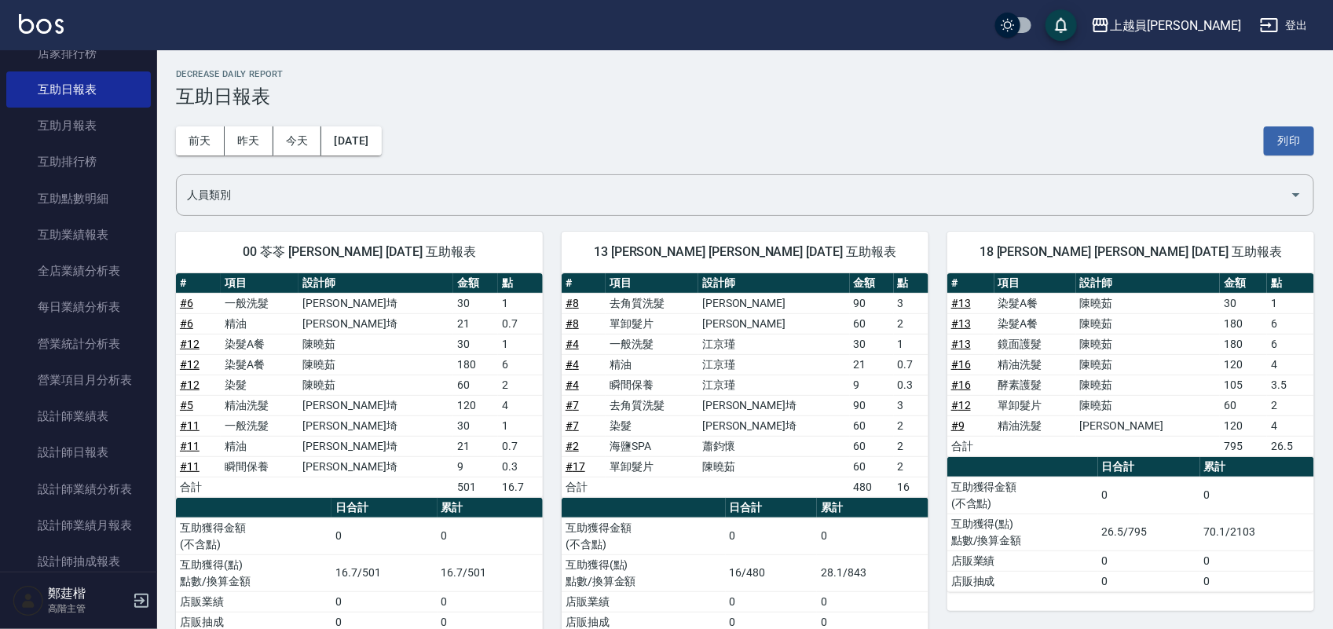
click at [877, 95] on h3 "互助日報表" at bounding box center [745, 97] width 1138 height 22
drag, startPoint x: 877, startPoint y: 96, endPoint x: 699, endPoint y: 98, distance: 178.3
click at [700, 97] on h3 "互助日報表" at bounding box center [745, 97] width 1138 height 22
click at [377, 137] on button "2025/09/04" at bounding box center [351, 140] width 60 height 29
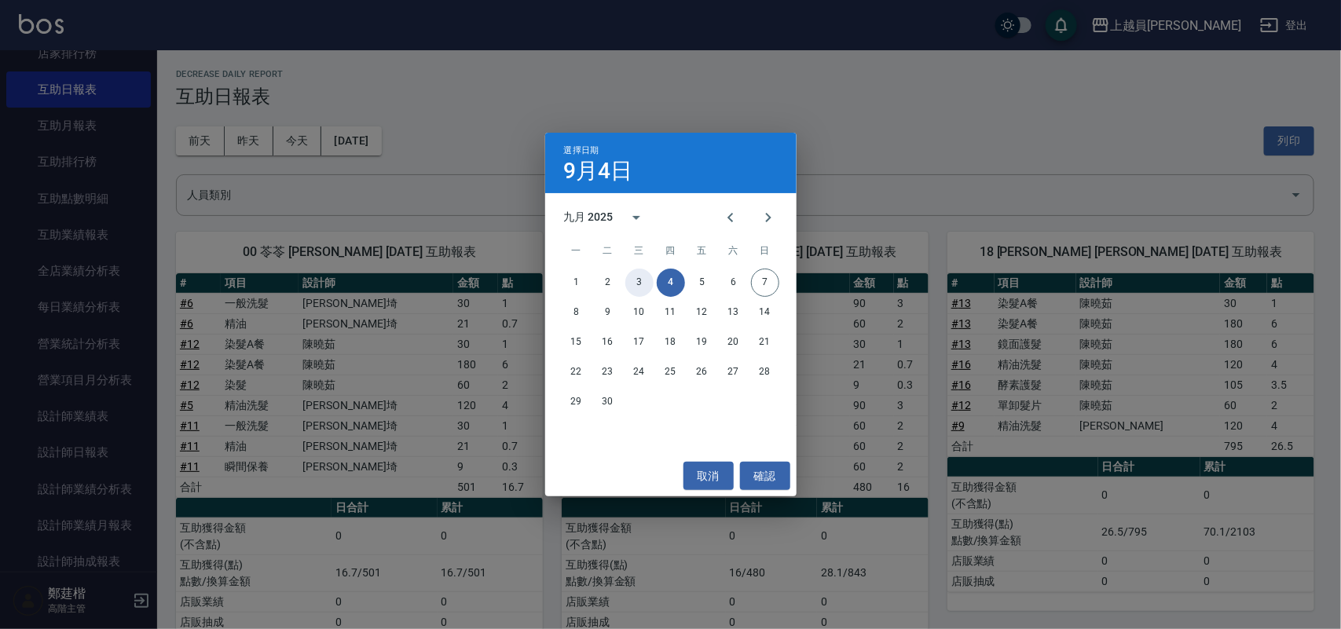
click at [641, 279] on button "3" at bounding box center [639, 283] width 28 height 28
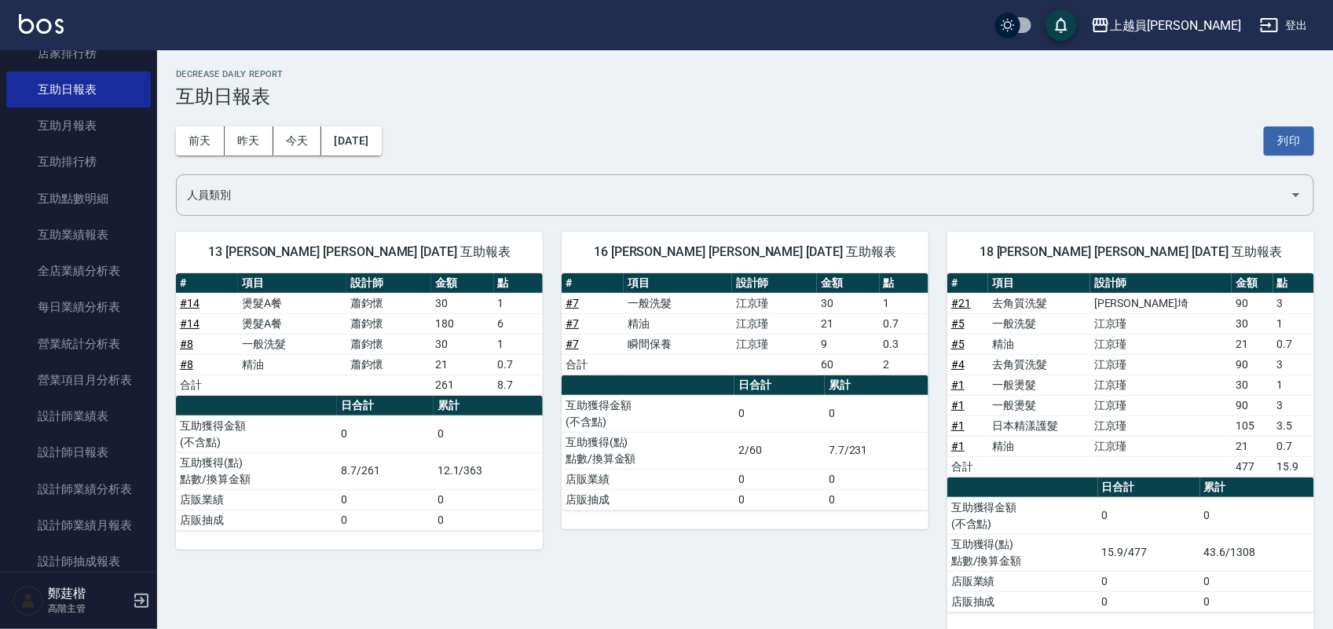
click at [53, 31] on img at bounding box center [41, 24] width 45 height 20
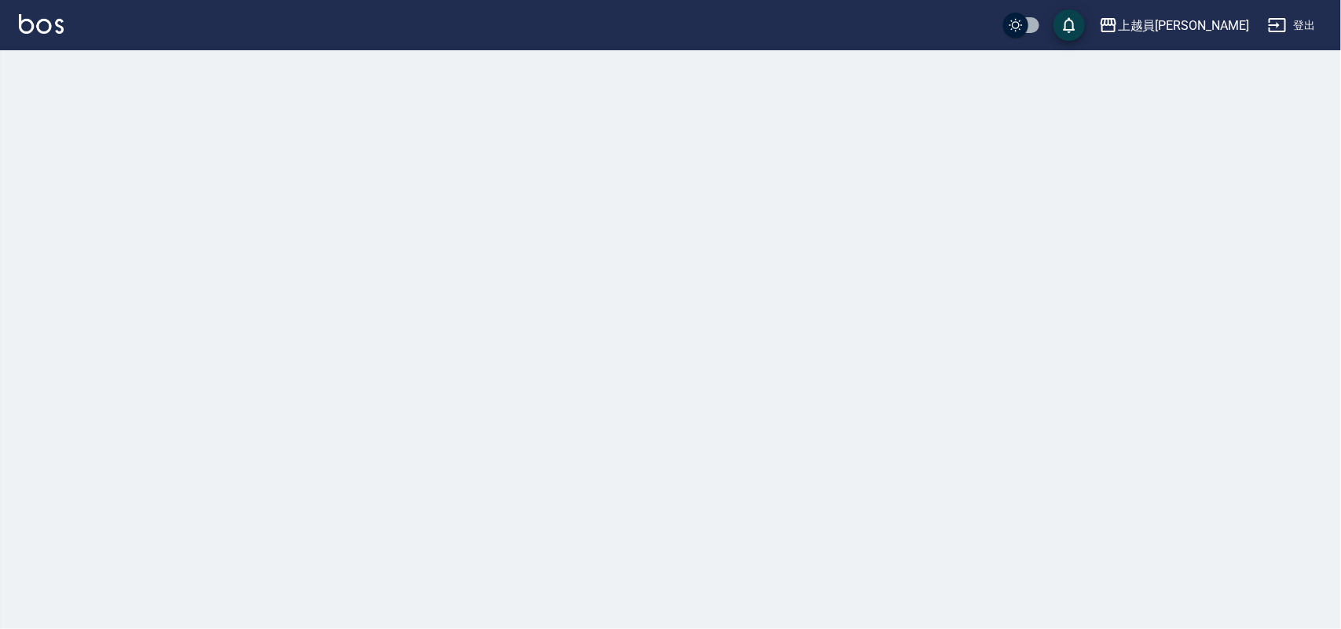
drag, startPoint x: 53, startPoint y: 31, endPoint x: 746, endPoint y: 87, distance: 695.8
click at [657, 81] on div at bounding box center [749, 69] width 1184 height 38
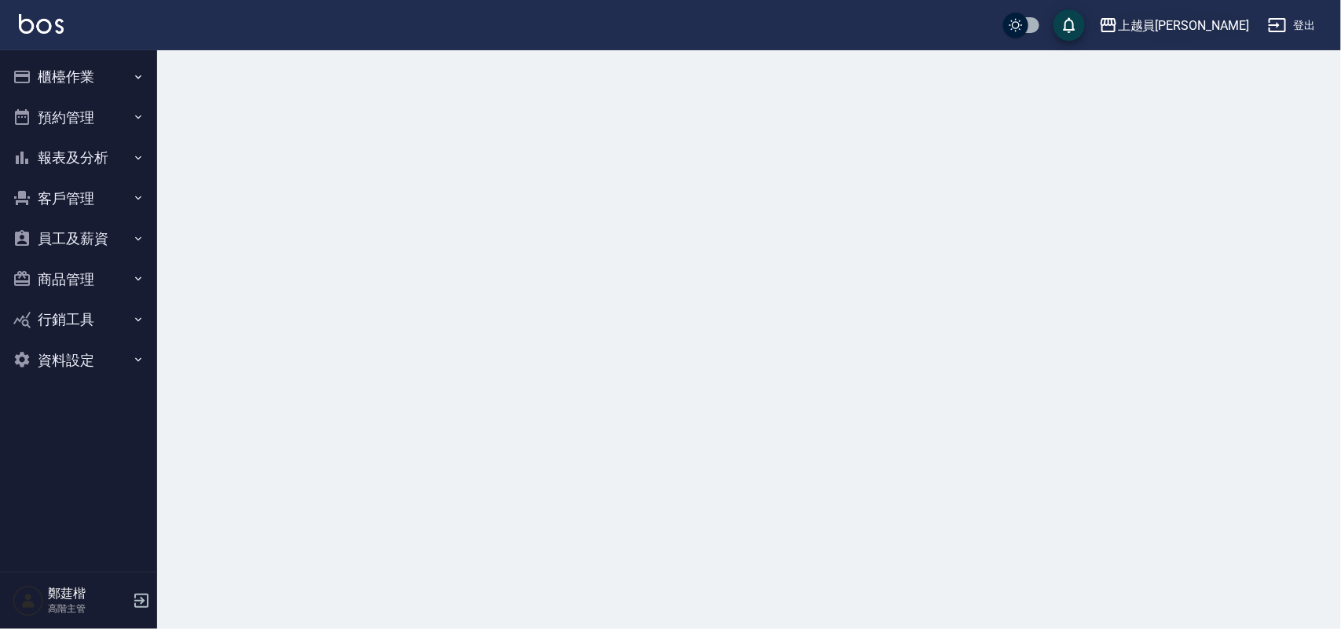
drag, startPoint x: 746, startPoint y: 87, endPoint x: 1196, endPoint y: 25, distance: 454.3
click at [1116, 25] on icon "button" at bounding box center [1108, 25] width 16 height 14
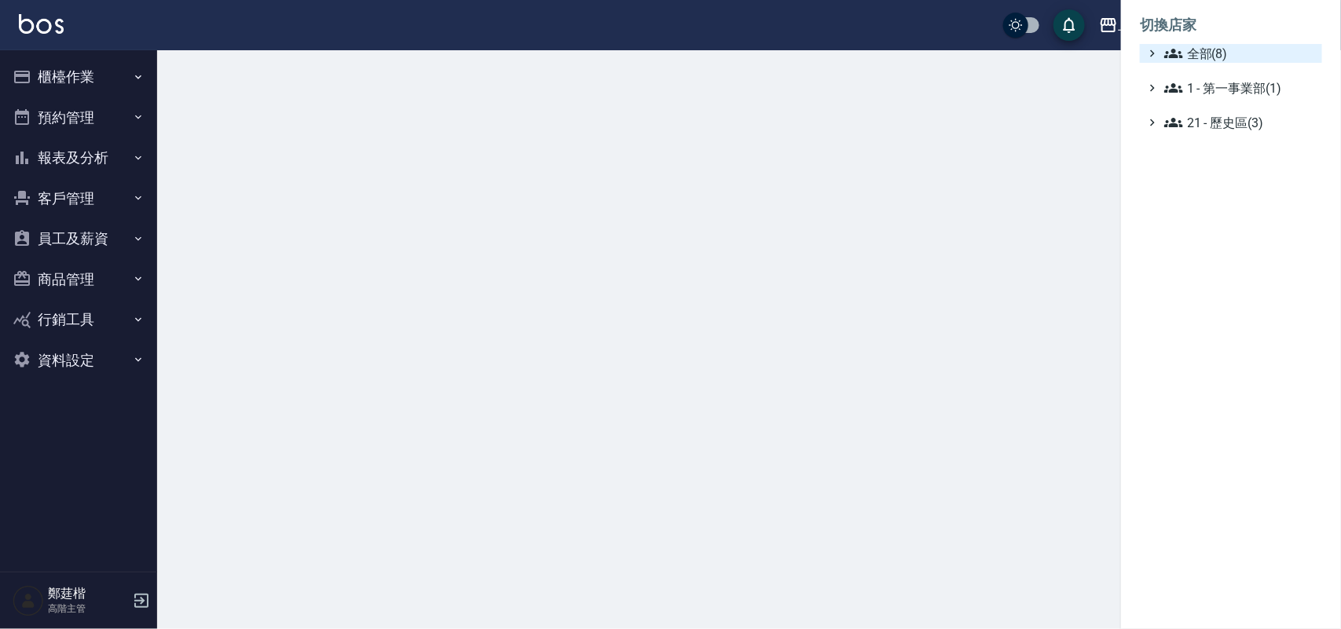
click at [1200, 49] on span "全部(8)" at bounding box center [1240, 53] width 152 height 19
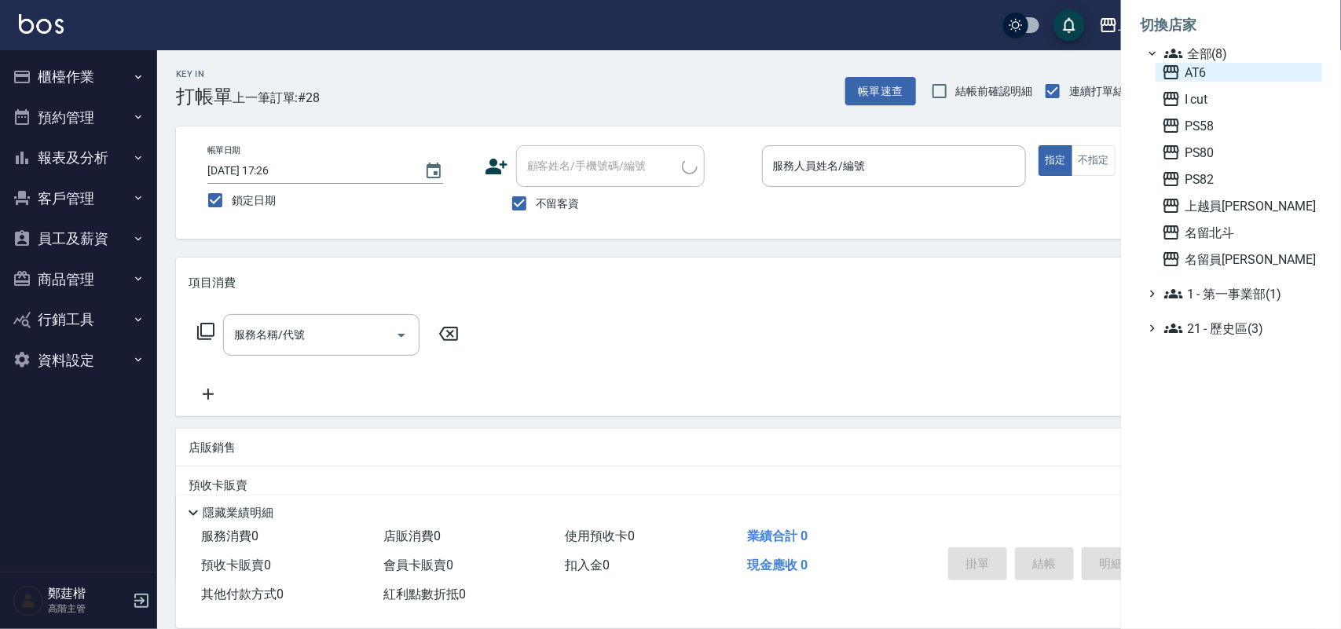
click at [1200, 72] on span "AT6" at bounding box center [1239, 72] width 154 height 19
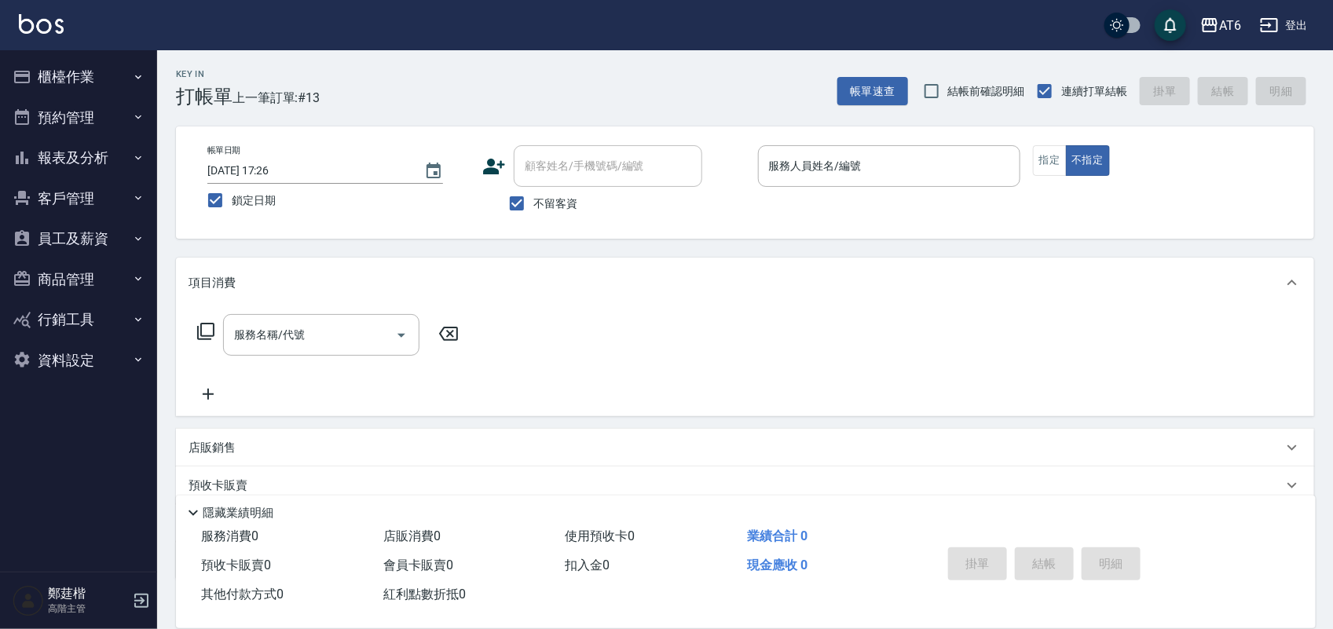
click at [93, 174] on button "報表及分析" at bounding box center [78, 157] width 145 height 41
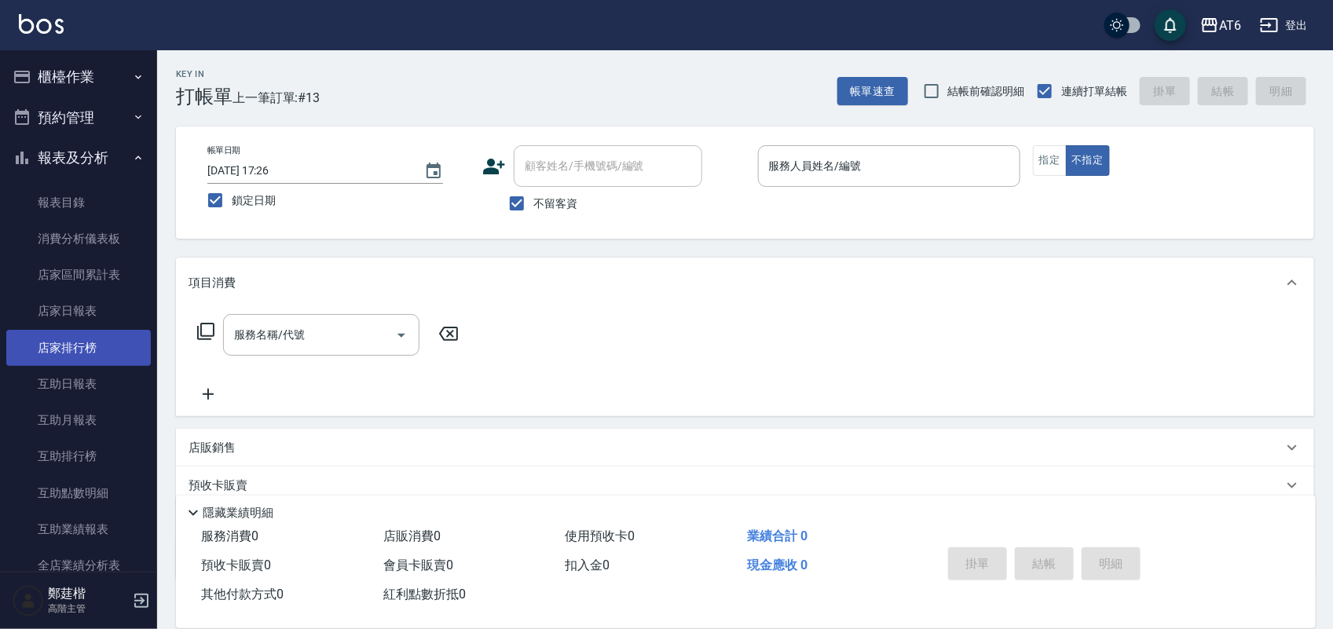
click at [104, 346] on link "店家排行榜" at bounding box center [78, 348] width 145 height 36
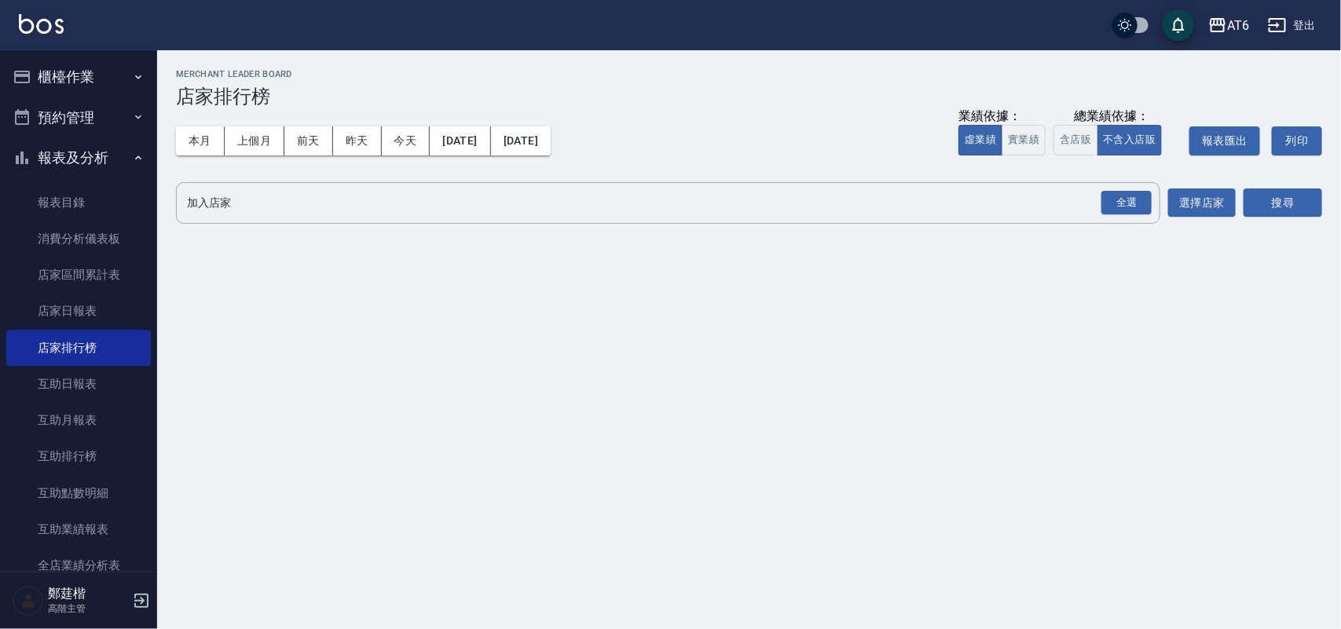
drag, startPoint x: 759, startPoint y: 71, endPoint x: 735, endPoint y: 87, distance: 28.3
click at [661, 69] on h2 "Merchant Leader Board" at bounding box center [749, 74] width 1146 height 10
click at [1113, 191] on div "全選" at bounding box center [1126, 203] width 50 height 24
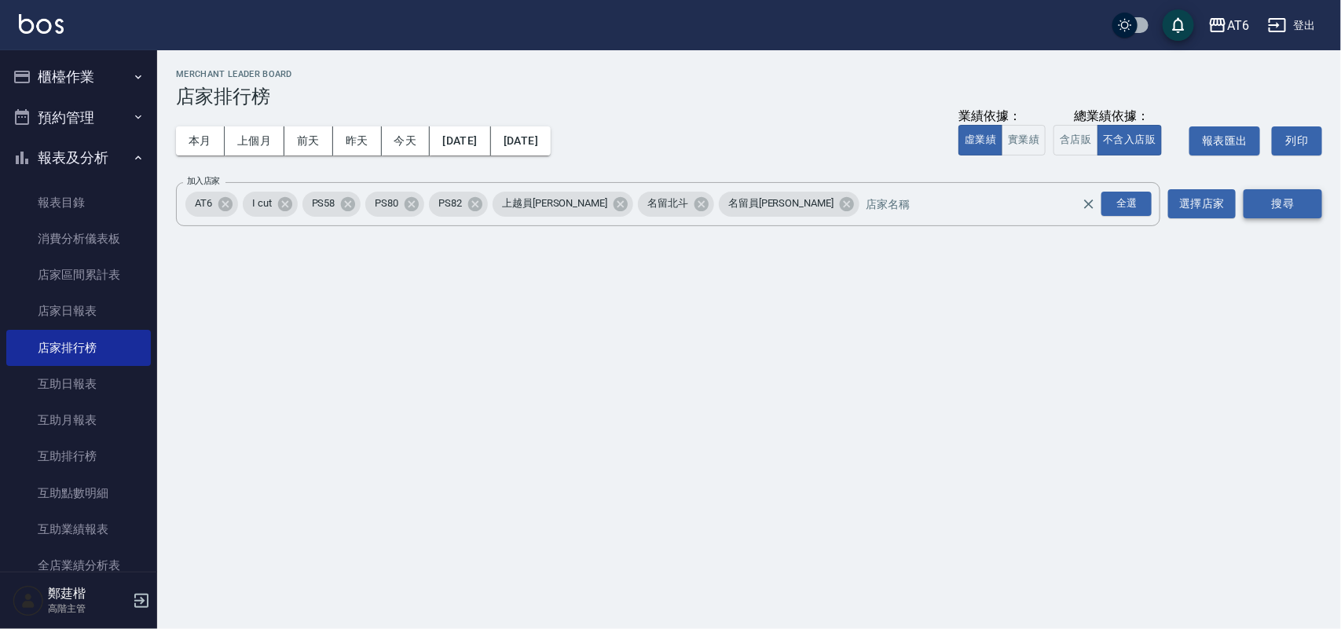
click at [1277, 201] on button "搜尋" at bounding box center [1282, 203] width 79 height 29
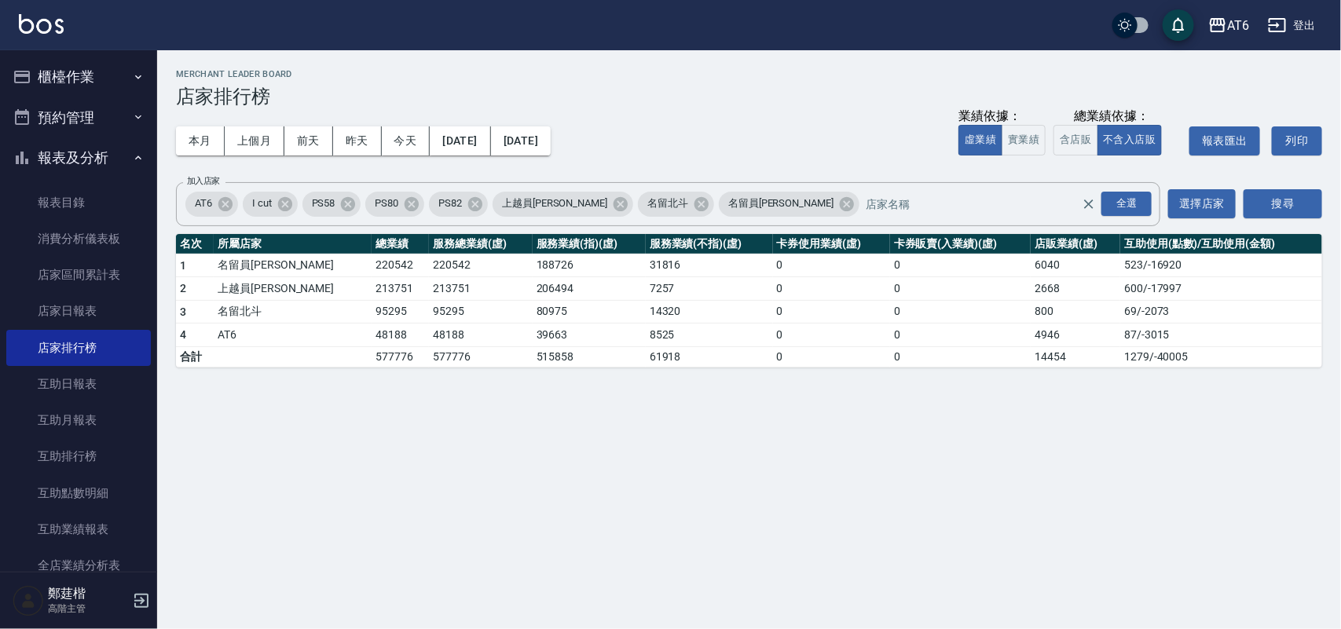
drag, startPoint x: 888, startPoint y: 112, endPoint x: 814, endPoint y: 96, distance: 75.7
click at [801, 98] on h3 "店家排行榜" at bounding box center [749, 97] width 1146 height 22
drag, startPoint x: 952, startPoint y: 79, endPoint x: 869, endPoint y: 72, distance: 83.6
click at [849, 72] on h2 "Merchant Leader Board" at bounding box center [749, 74] width 1146 height 10
drag, startPoint x: 873, startPoint y: 72, endPoint x: 822, endPoint y: 84, distance: 52.4
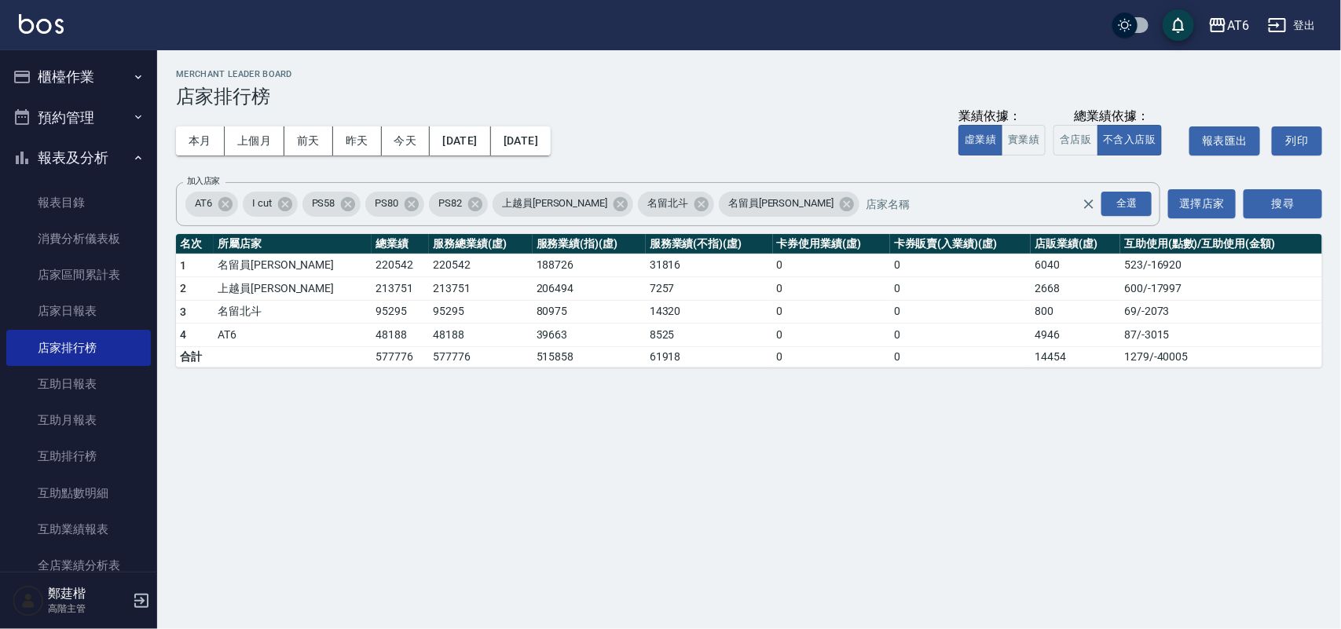
click at [790, 82] on div "Merchant Leader Board 店家排行榜" at bounding box center [749, 88] width 1146 height 38
drag, startPoint x: 836, startPoint y: 85, endPoint x: 703, endPoint y: 97, distance: 134.0
click at [703, 97] on h3 "店家排行榜" at bounding box center [749, 97] width 1146 height 22
click at [1070, 135] on button "含店販" at bounding box center [1075, 140] width 44 height 31
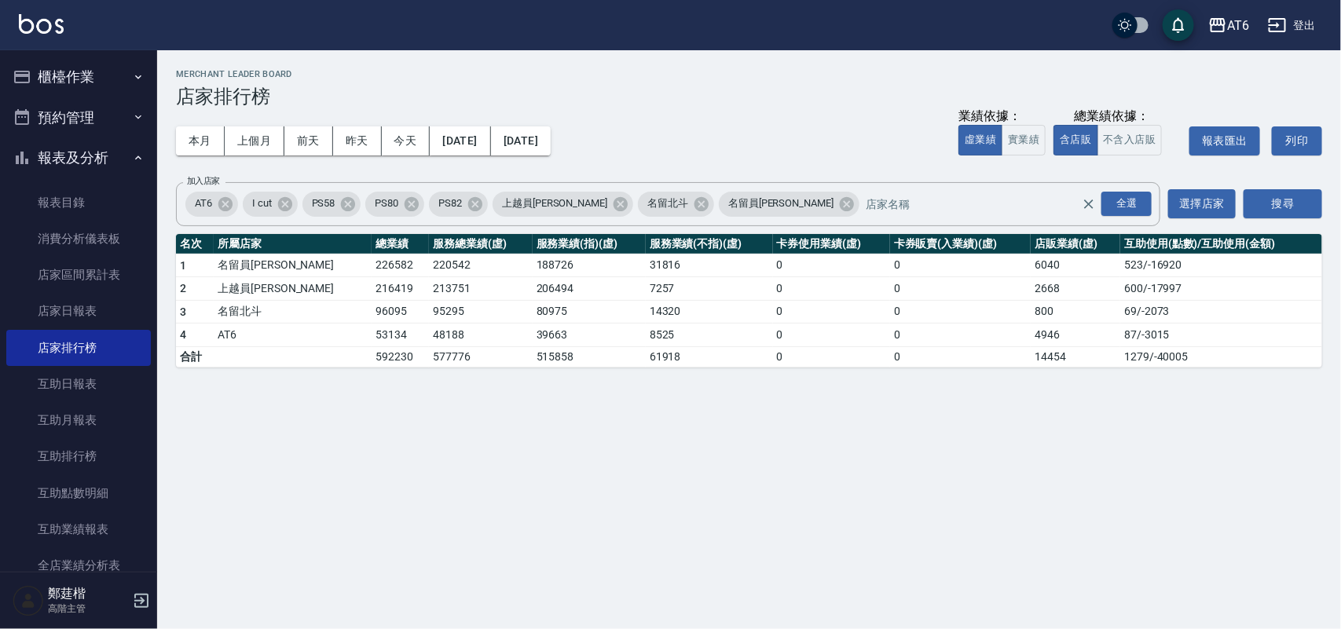
drag, startPoint x: 834, startPoint y: 75, endPoint x: 813, endPoint y: 72, distance: 21.3
click at [797, 69] on h2 "Merchant Leader Board" at bounding box center [749, 74] width 1146 height 10
drag, startPoint x: 849, startPoint y: 71, endPoint x: 721, endPoint y: 79, distance: 128.3
click at [707, 79] on h2 "Merchant Leader Board" at bounding box center [749, 74] width 1146 height 10
drag, startPoint x: 810, startPoint y: 72, endPoint x: 716, endPoint y: 71, distance: 93.5
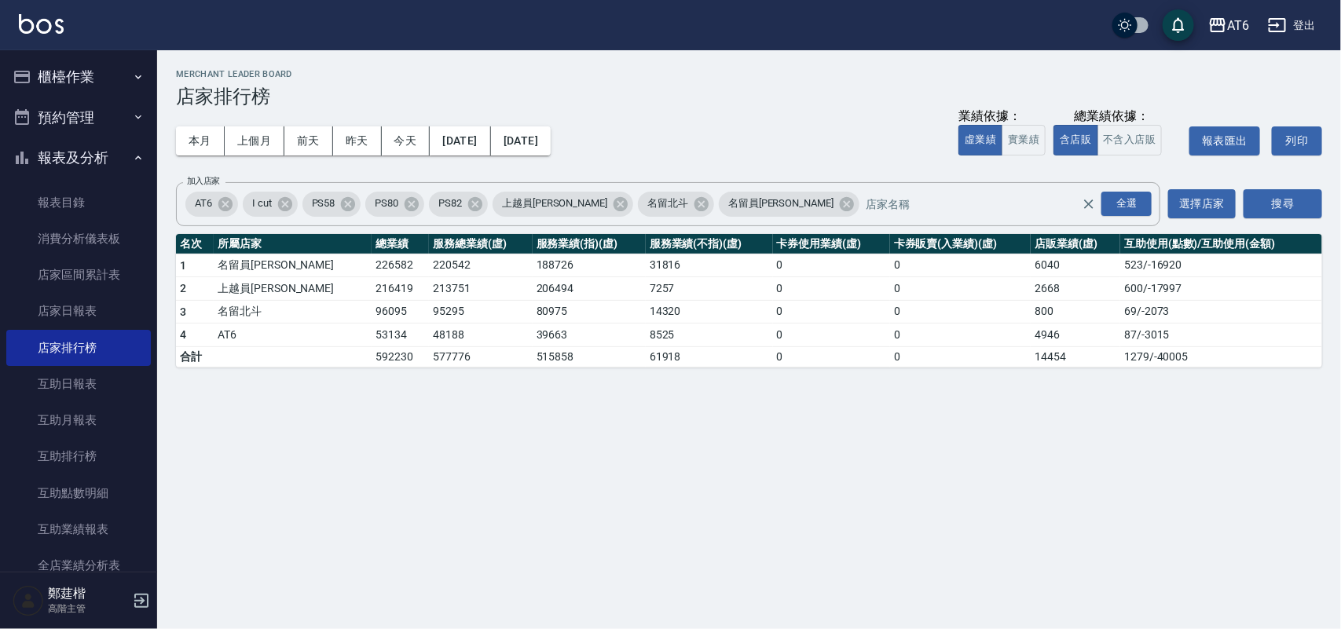
click at [694, 75] on h2 "Merchant Leader Board" at bounding box center [749, 74] width 1146 height 10
drag, startPoint x: 732, startPoint y: 69, endPoint x: 599, endPoint y: 77, distance: 133.0
click at [585, 79] on h2 "Merchant Leader Board" at bounding box center [749, 74] width 1146 height 10
drag, startPoint x: 740, startPoint y: 67, endPoint x: 645, endPoint y: 68, distance: 95.1
click at [638, 65] on div "AT6 [DATE] - [DATE] 店家排行榜 列印時間： [DATE][PHONE_NUMBER]:21 Merchant Leader Board 店…" at bounding box center [749, 218] width 1184 height 336
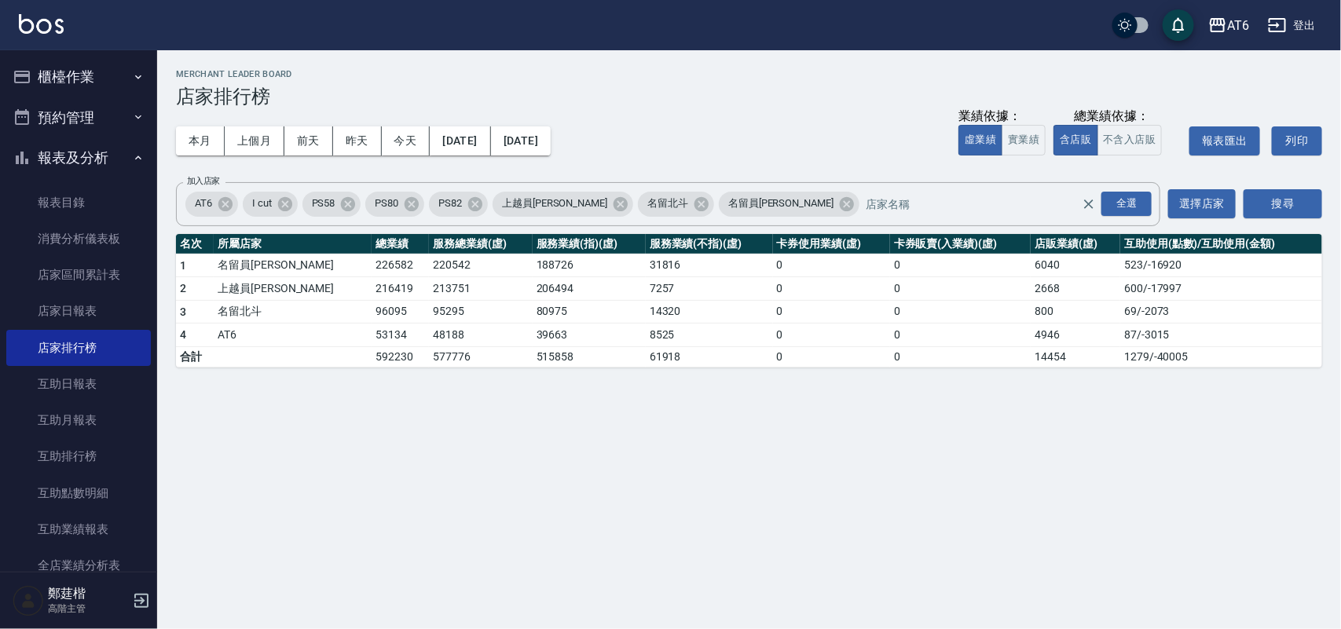
drag, startPoint x: 746, startPoint y: 75, endPoint x: 611, endPoint y: 91, distance: 136.1
click at [611, 91] on h3 "店家排行榜" at bounding box center [749, 97] width 1146 height 22
click at [602, 104] on h3 "店家排行榜" at bounding box center [749, 97] width 1146 height 22
drag, startPoint x: 709, startPoint y: 71, endPoint x: 701, endPoint y: 73, distance: 8.8
drag, startPoint x: 701, startPoint y: 73, endPoint x: 445, endPoint y: 67, distance: 256.1
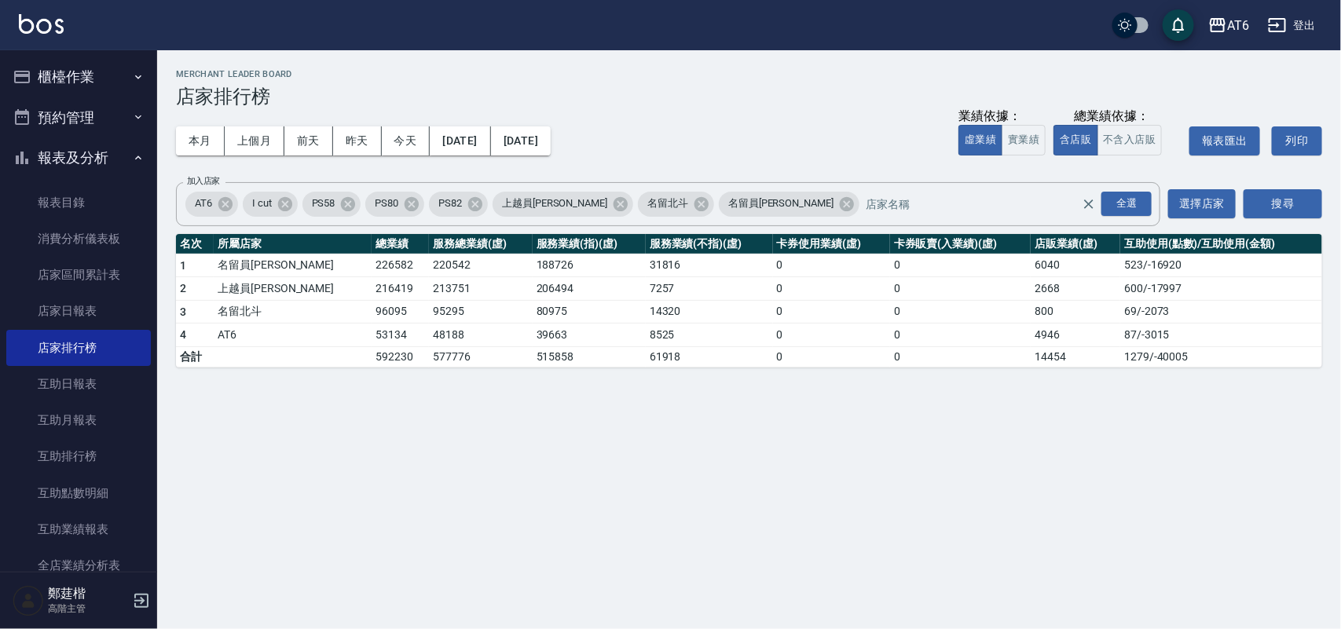
click at [445, 67] on div "AT6 [DATE] - [DATE] 店家排行榜 列印時間： [DATE][PHONE_NUMBER]:21 Merchant Leader Board 店…" at bounding box center [749, 218] width 1184 height 336
click at [91, 306] on link "店家日報表" at bounding box center [78, 311] width 145 height 36
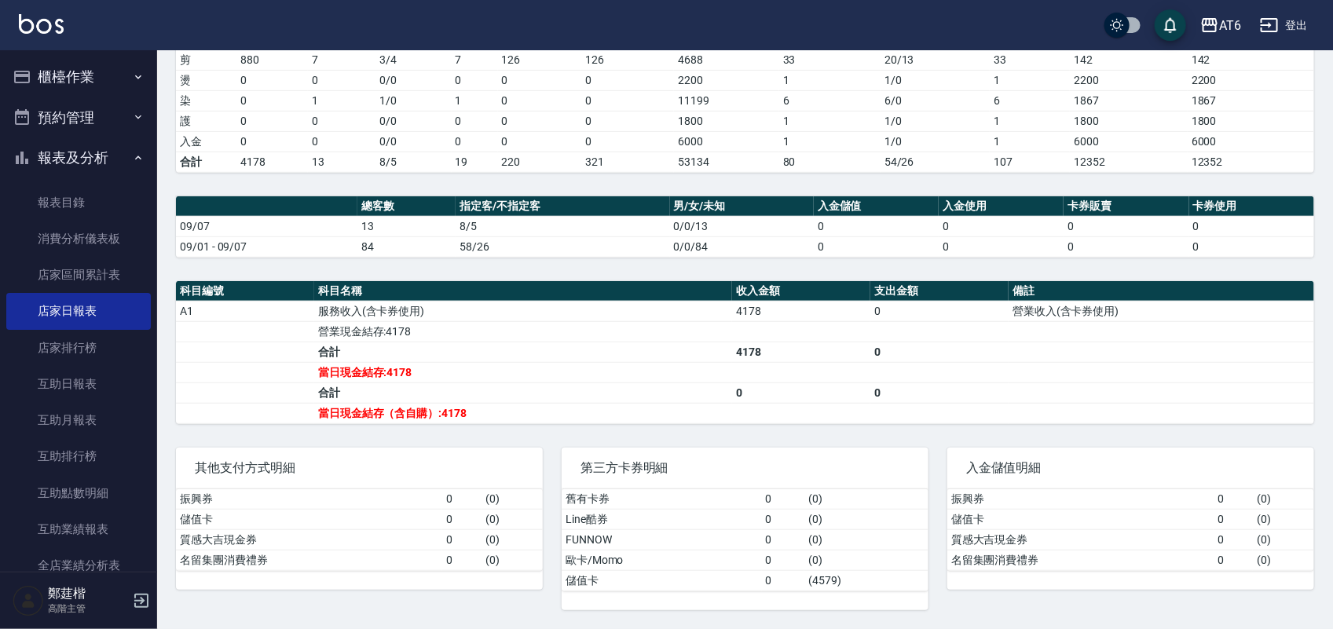
scroll to position [271, 0]
